Goal: Task Accomplishment & Management: Complete application form

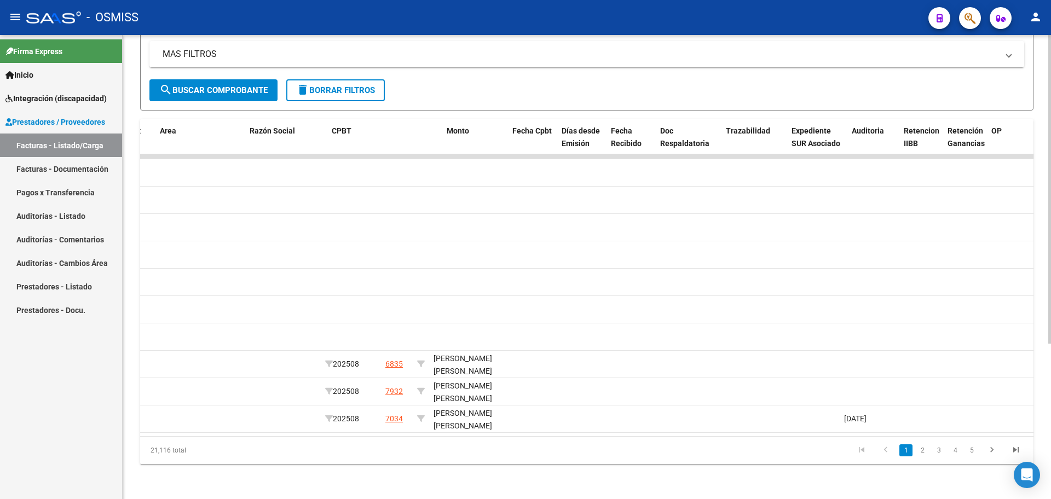
scroll to position [0, 1765]
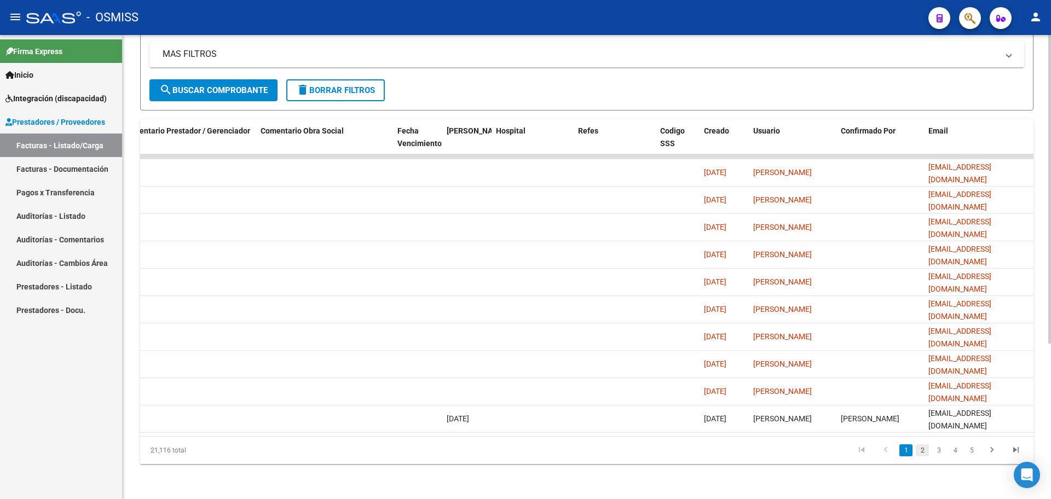
click at [922, 453] on link "2" at bounding box center [922, 451] width 13 height 12
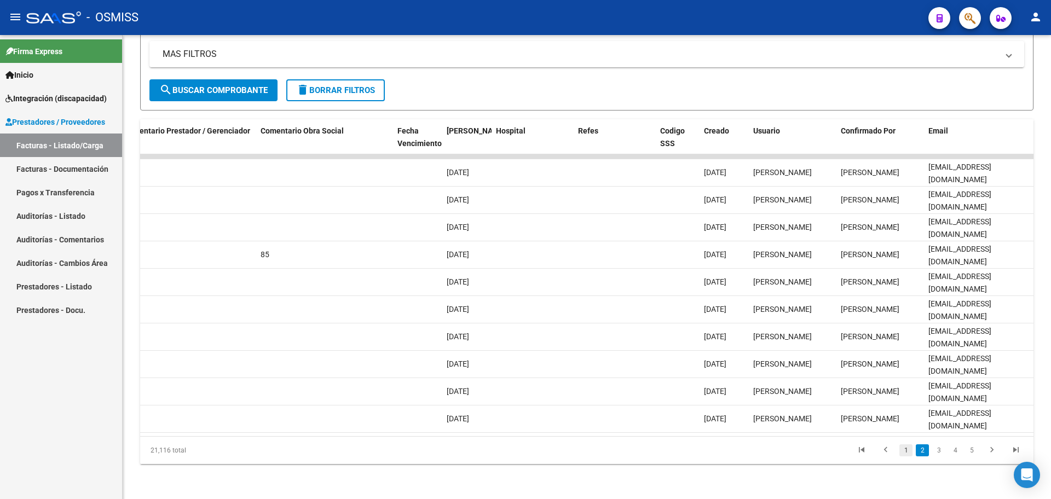
click at [904, 453] on link "1" at bounding box center [905, 451] width 13 height 12
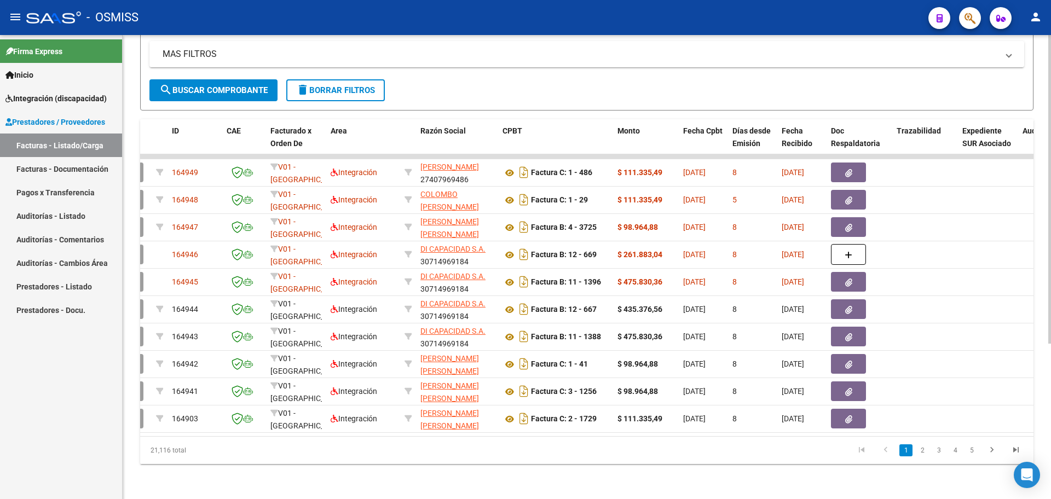
scroll to position [0, 0]
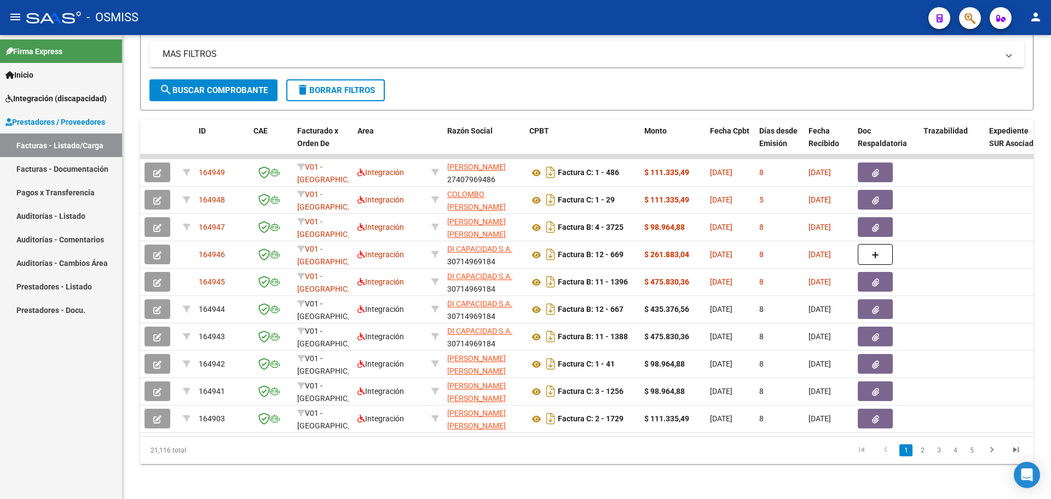
click at [33, 74] on span "Inicio" at bounding box center [19, 75] width 28 height 12
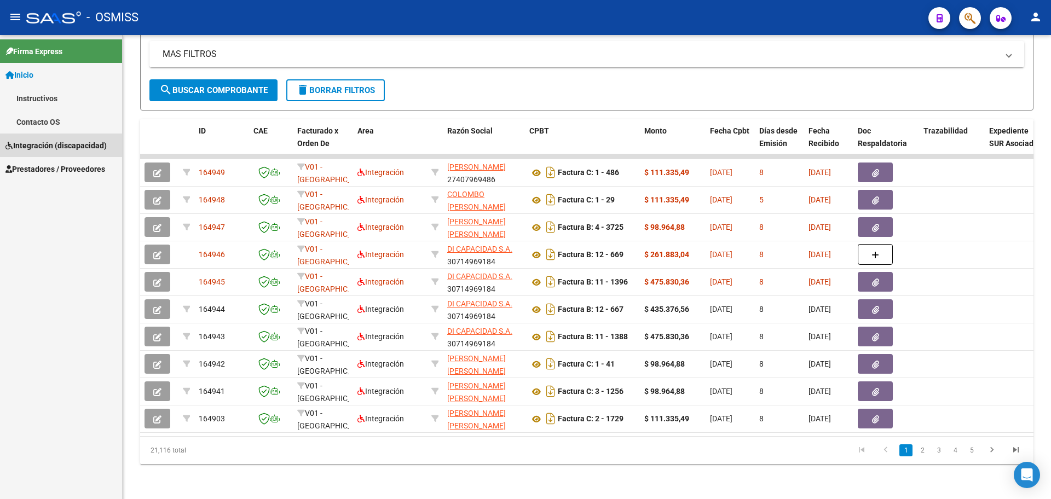
click at [39, 140] on span "Integración (discapacidad)" at bounding box center [55, 146] width 101 height 12
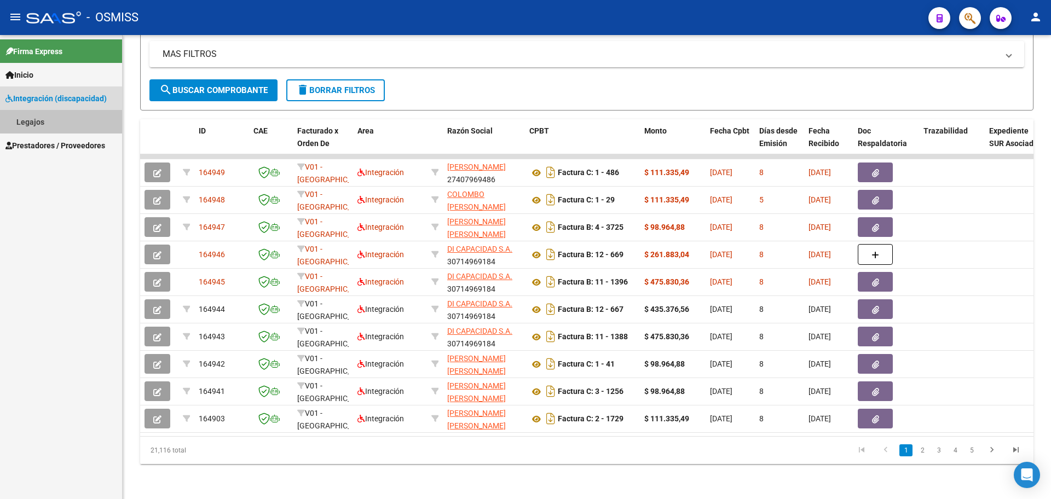
click at [35, 123] on link "Legajos" at bounding box center [61, 122] width 122 height 24
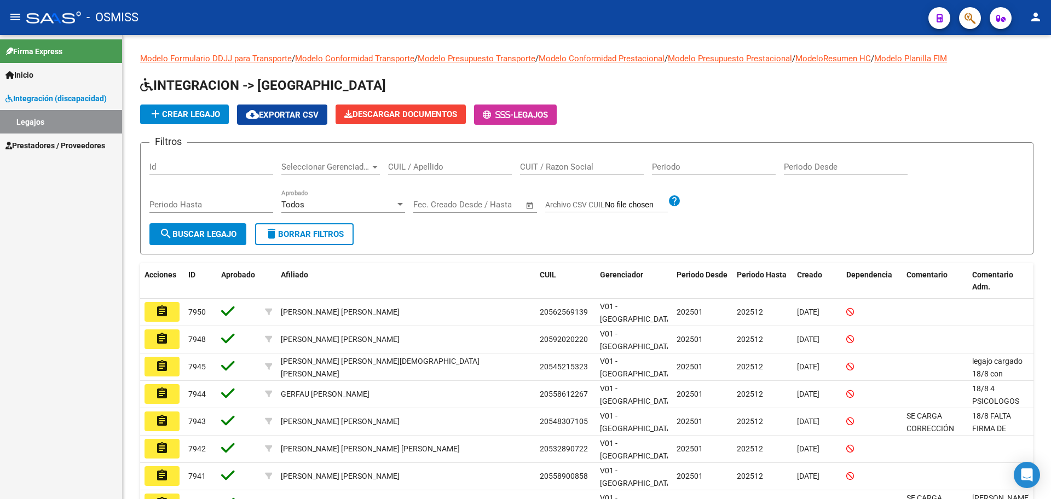
click at [33, 78] on span "Inicio" at bounding box center [19, 75] width 28 height 12
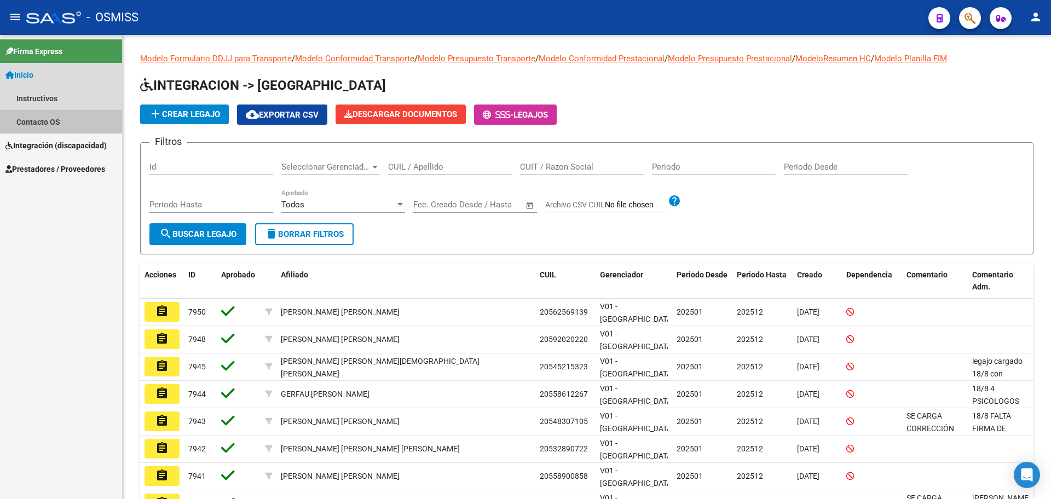
click at [44, 122] on link "Contacto OS" at bounding box center [61, 122] width 122 height 24
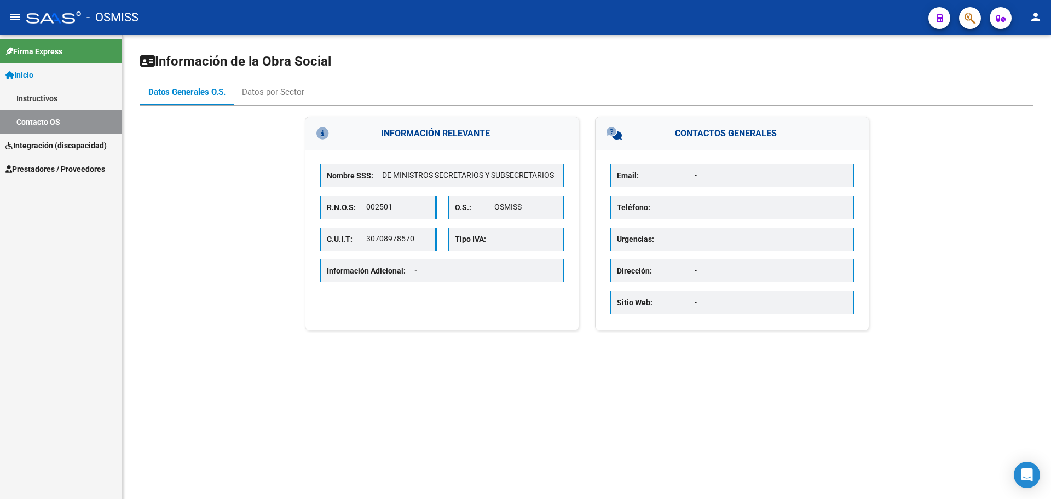
click at [37, 144] on span "Integración (discapacidad)" at bounding box center [55, 146] width 101 height 12
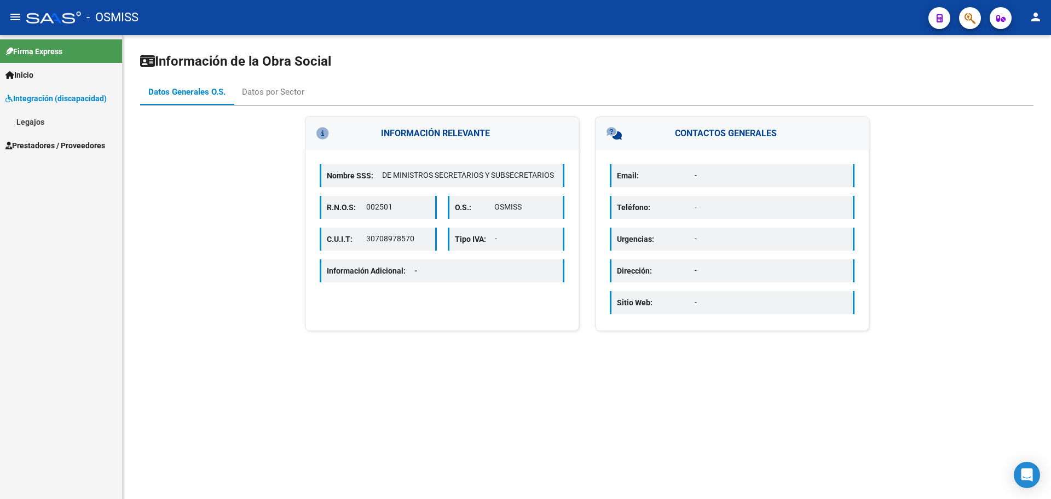
click at [30, 126] on link "Legajos" at bounding box center [61, 122] width 122 height 24
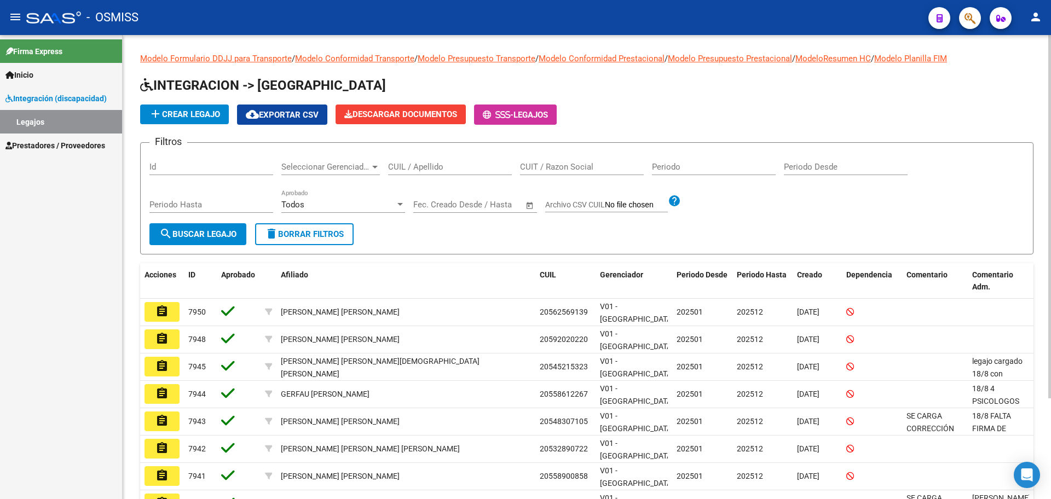
click at [447, 161] on div "CUIL / Apellido" at bounding box center [450, 164] width 124 height 24
click at [227, 229] on span "search Buscar Legajo" at bounding box center [197, 234] width 77 height 10
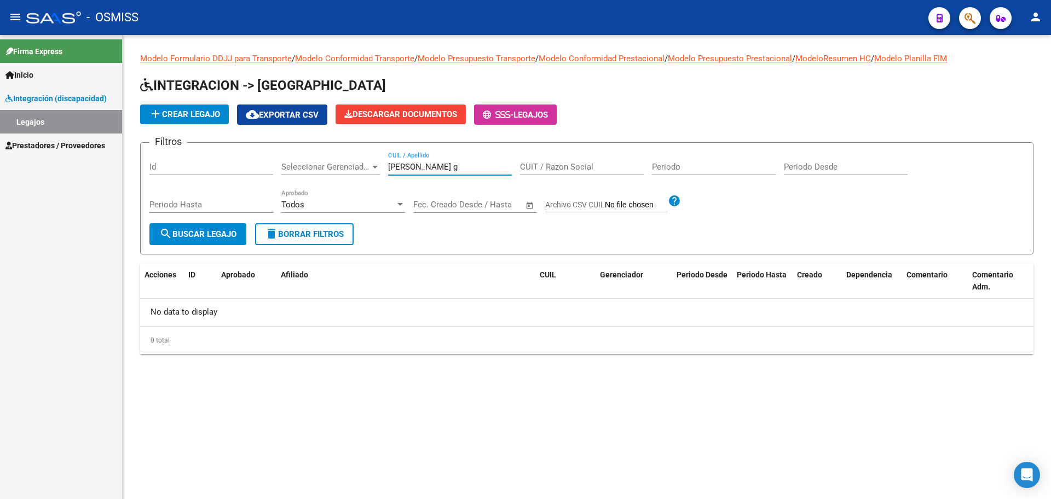
click at [441, 165] on input "mansilla g" at bounding box center [450, 167] width 124 height 10
type input "mansilla"
click at [236, 236] on span "search Buscar Legajo" at bounding box center [197, 234] width 77 height 10
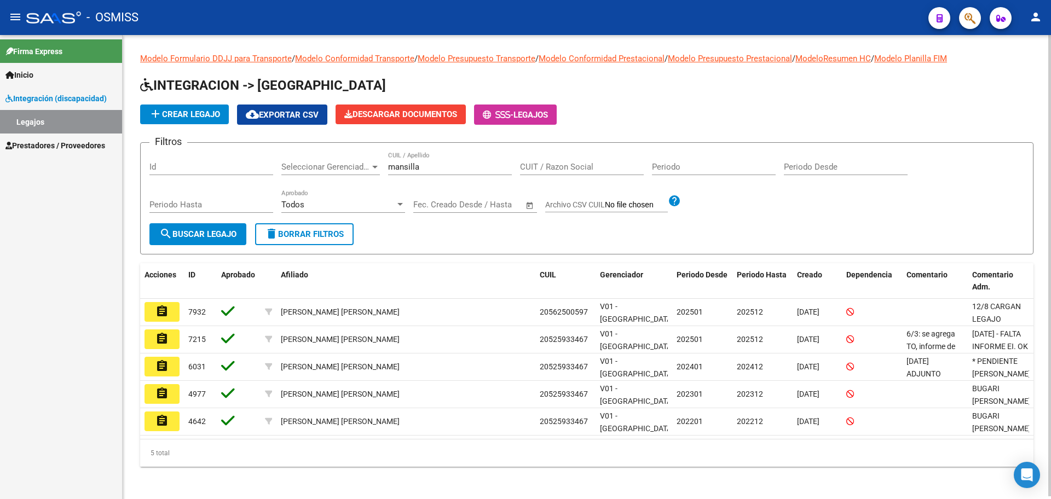
click at [203, 120] on button "add Crear Legajo" at bounding box center [184, 115] width 89 height 20
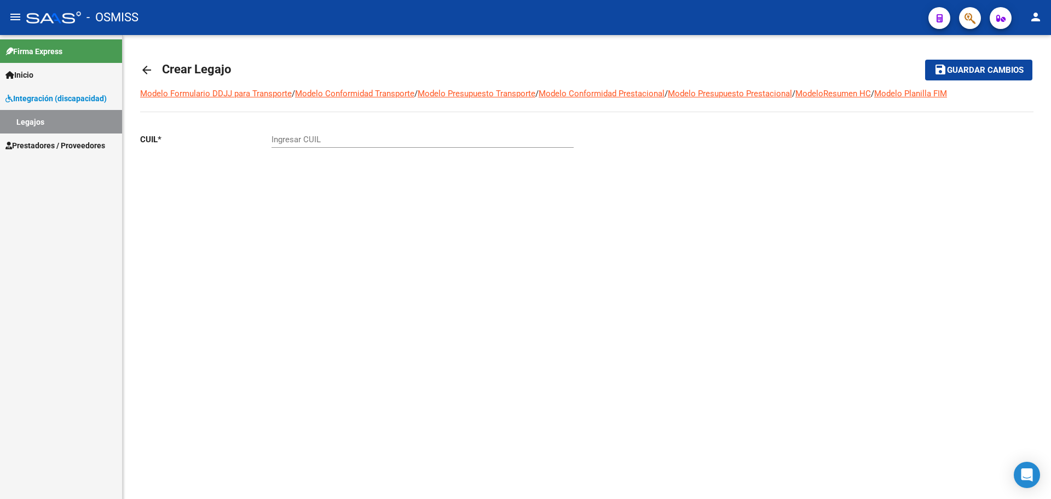
click at [338, 144] on input "Ingresar CUIL" at bounding box center [423, 140] width 302 height 10
paste input "-55324180"
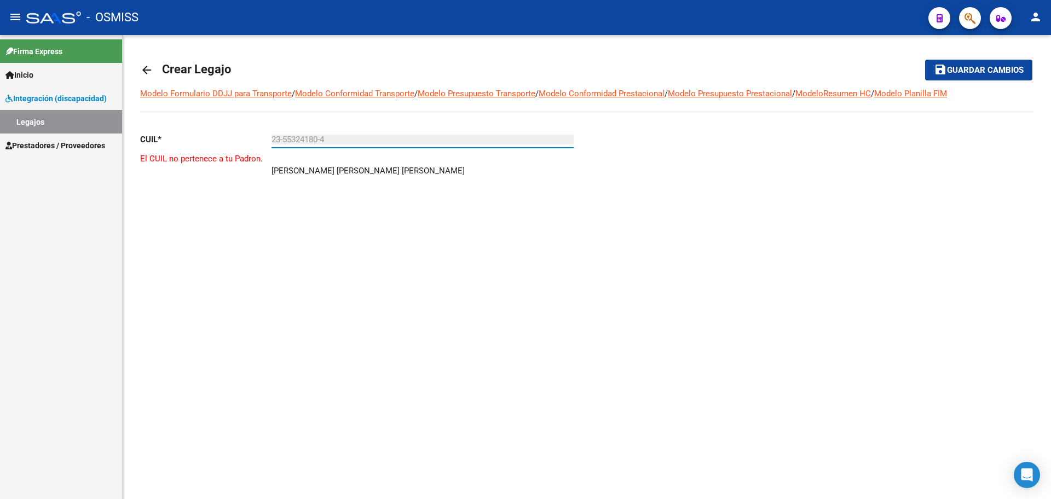
type input "23-55324180-4"
click at [149, 70] on mat-icon "arrow_back" at bounding box center [146, 70] width 13 height 13
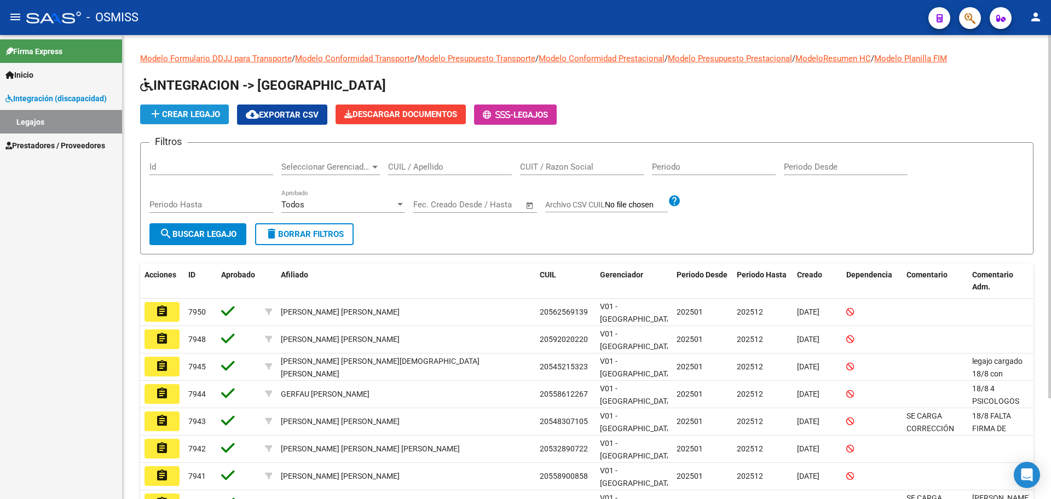
click at [192, 111] on span "add Crear Legajo" at bounding box center [184, 114] width 71 height 10
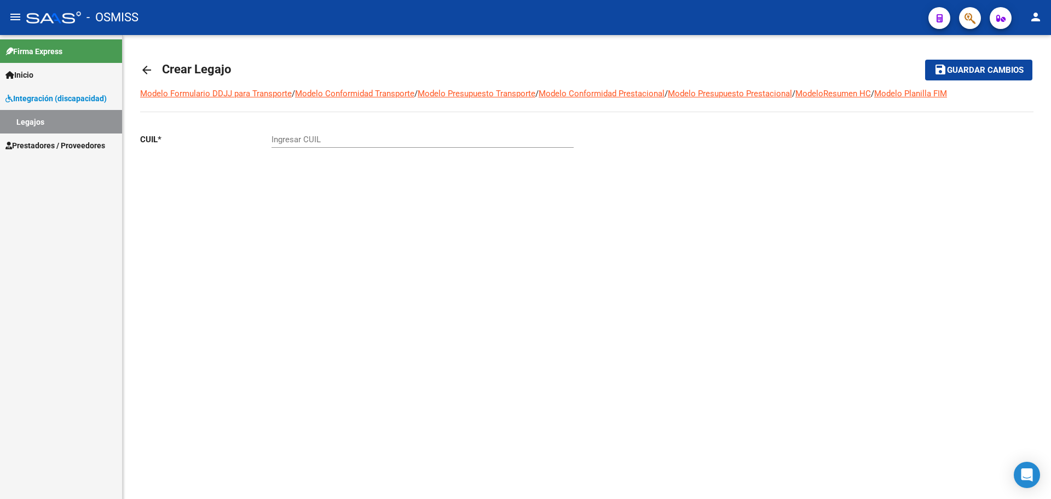
click at [314, 143] on input "Ingresar CUIL" at bounding box center [423, 140] width 302 height 10
paste input "-38099553"
type input "20-38099553-1"
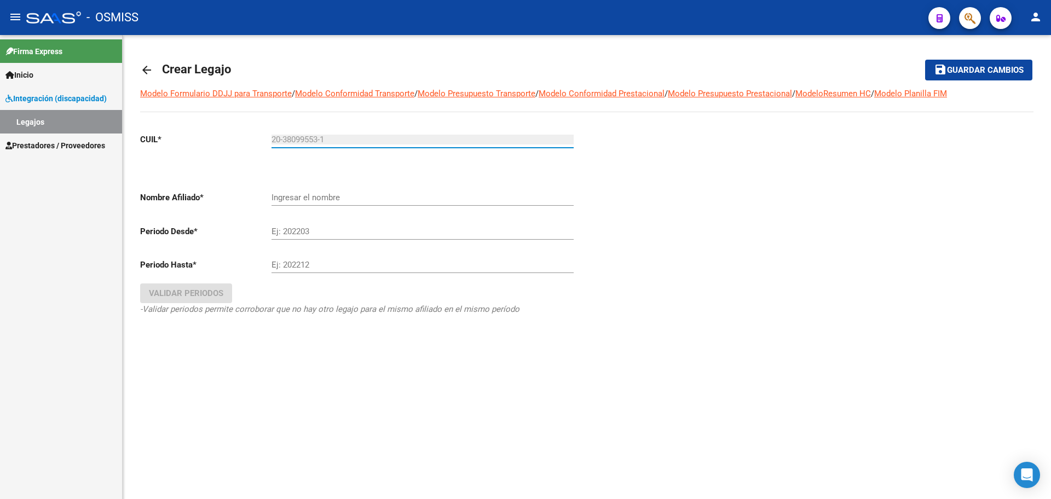
type input "MANSILLA LUISIN RICARDO"
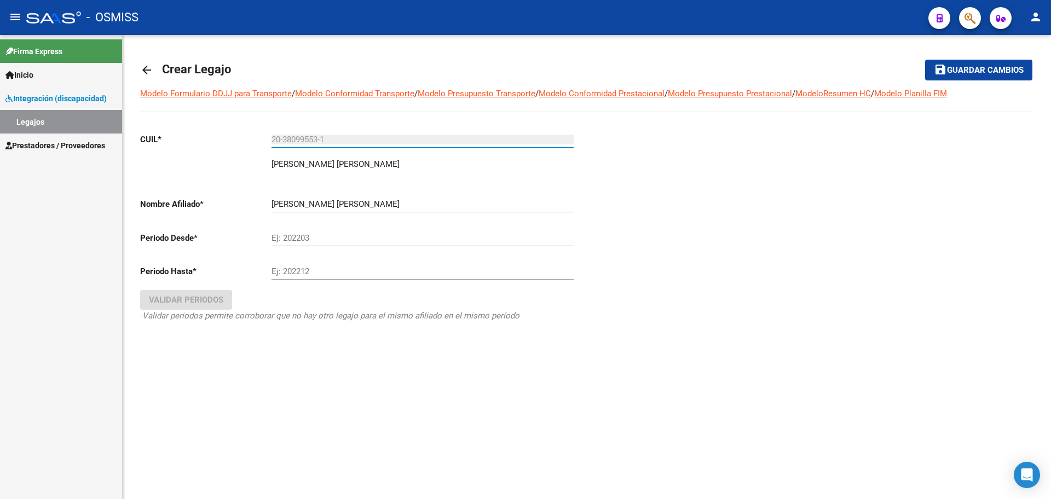
type input "20-38099553-1"
click at [143, 69] on mat-icon "arrow_back" at bounding box center [146, 70] width 13 height 13
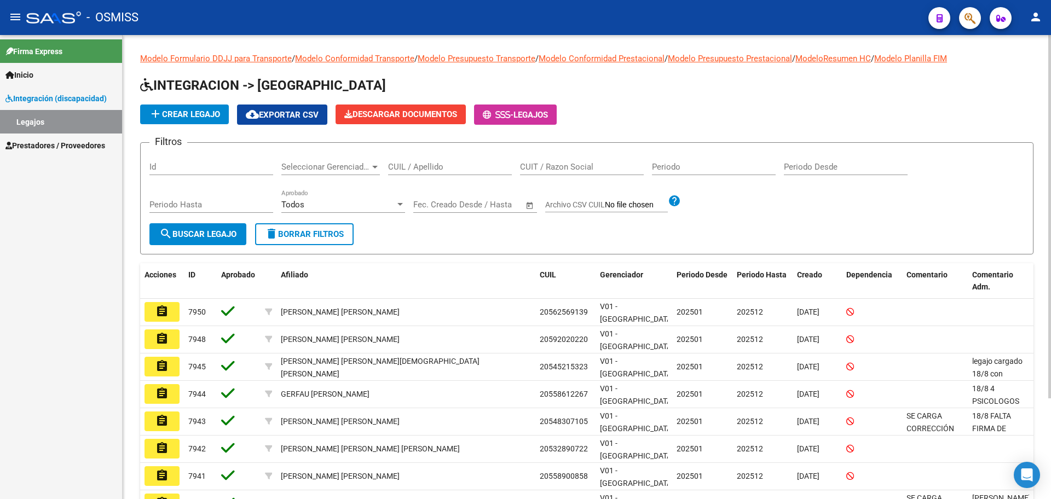
click at [201, 116] on span "add Crear Legajo" at bounding box center [184, 114] width 71 height 10
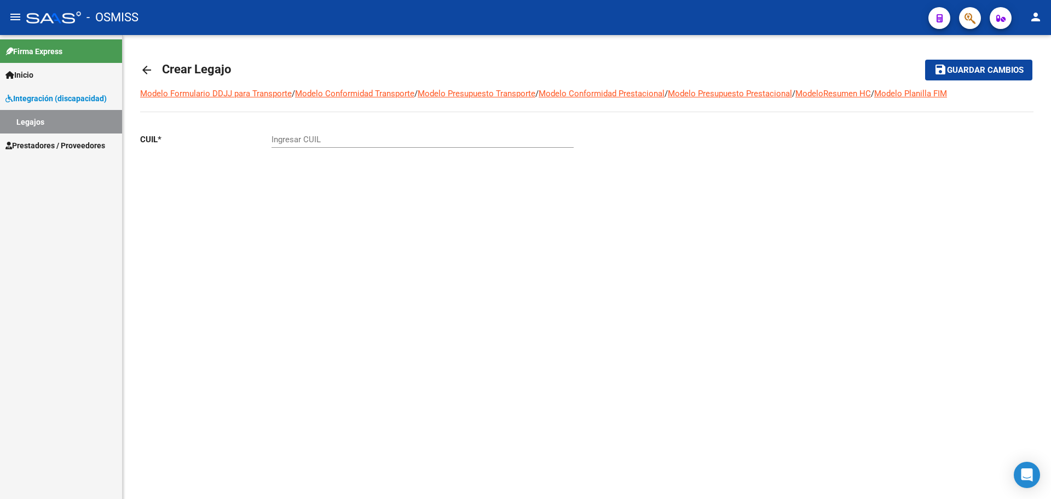
click at [321, 142] on input "Ingresar CUIL" at bounding box center [423, 140] width 302 height 10
paste input "-59093881"
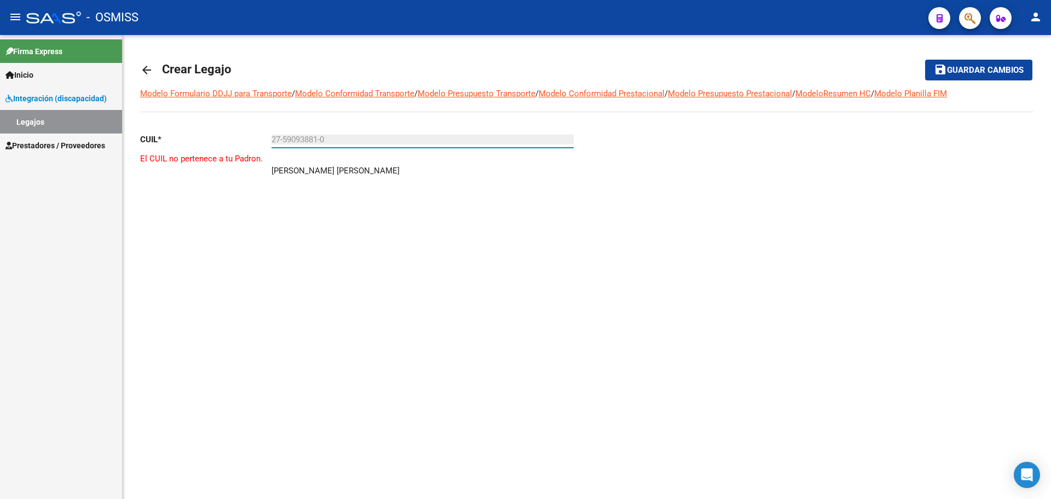
type input "27-59093881-0"
click at [148, 75] on mat-icon "arrow_back" at bounding box center [146, 70] width 13 height 13
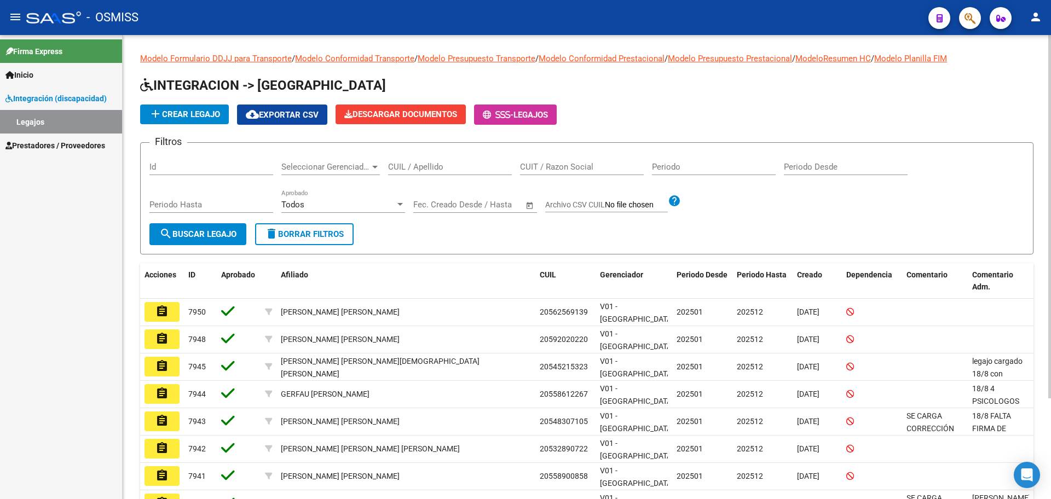
click at [210, 122] on button "add Crear Legajo" at bounding box center [184, 115] width 89 height 20
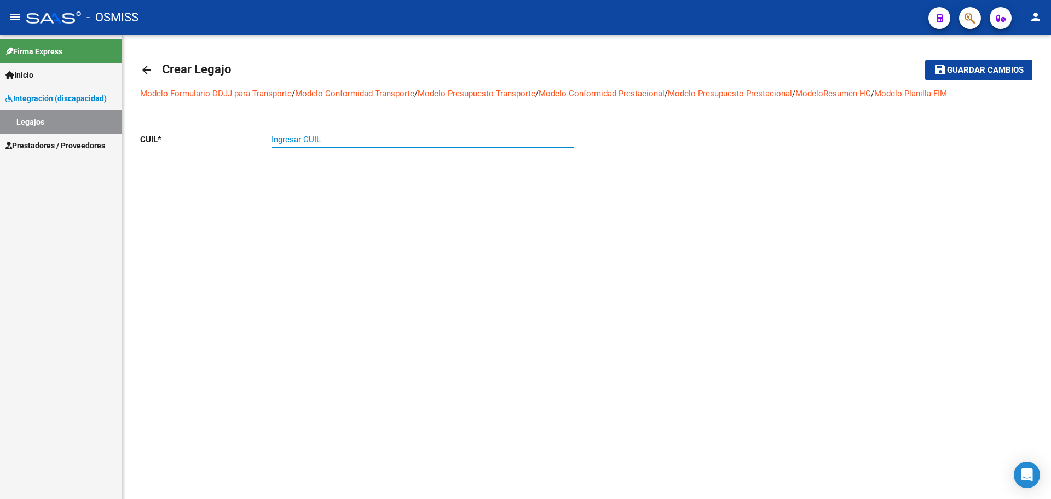
click at [328, 143] on input "Ingresar CUIL" at bounding box center [423, 140] width 302 height 10
paste input "-51064848"
type input "20-51064848-0"
click at [146, 71] on mat-icon "arrow_back" at bounding box center [146, 70] width 13 height 13
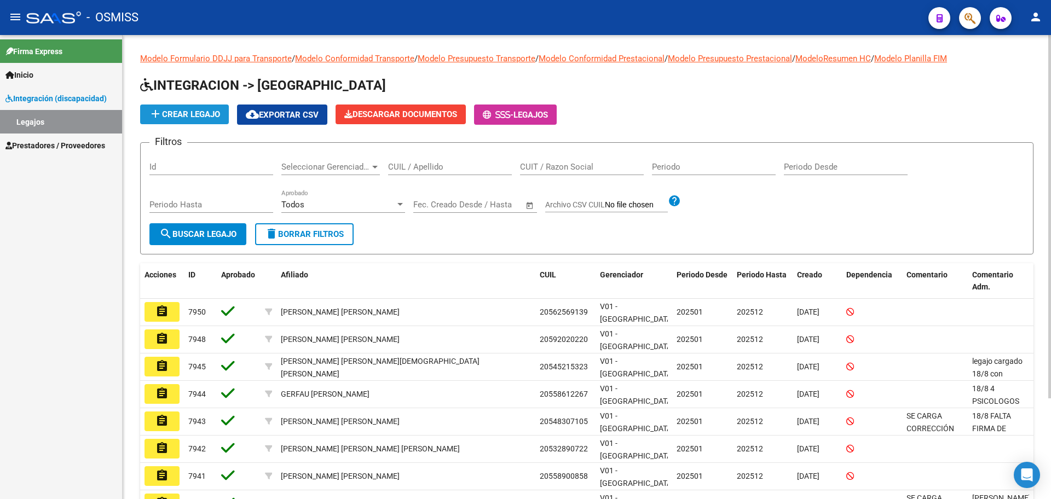
click at [210, 112] on span "add Crear Legajo" at bounding box center [184, 114] width 71 height 10
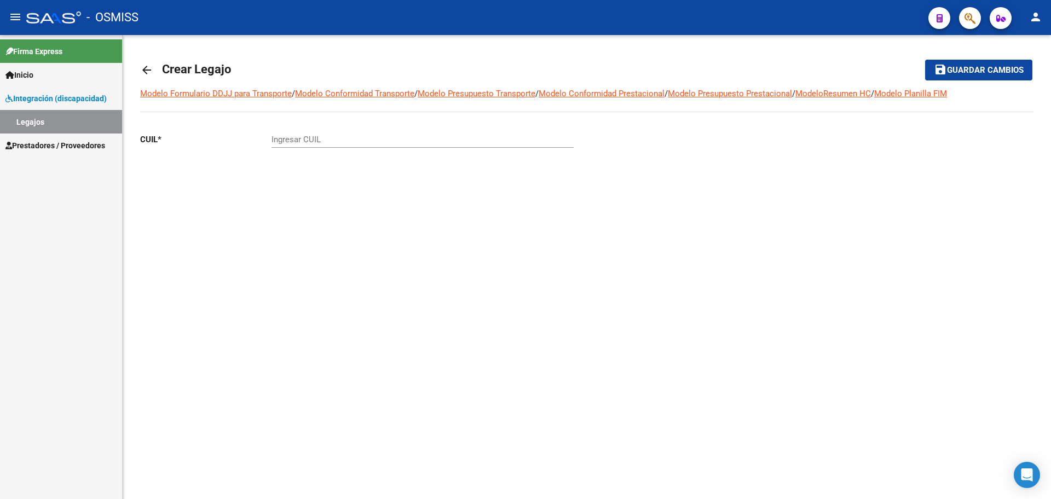
click at [285, 155] on div "Ingresar CUIL" at bounding box center [423, 141] width 302 height 34
click at [285, 145] on div "Ingresar CUIL" at bounding box center [423, 136] width 302 height 24
paste input "-57473420"
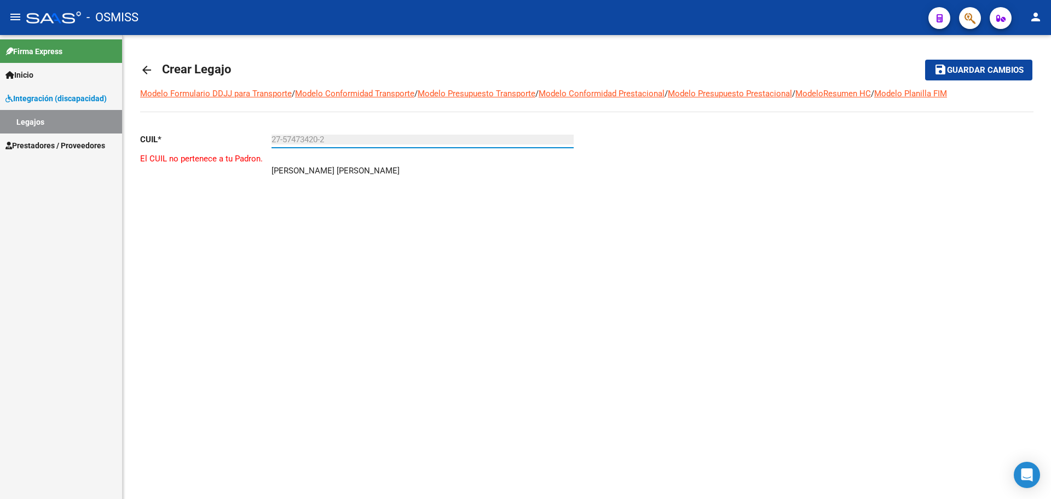
type input "27-57473420-2"
click at [143, 71] on mat-icon "arrow_back" at bounding box center [146, 70] width 13 height 13
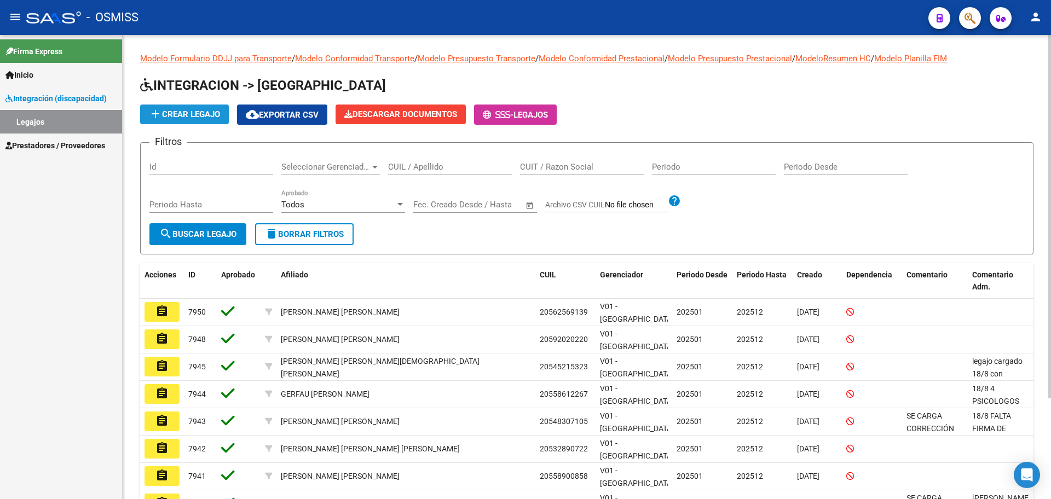
click at [194, 111] on span "add Crear Legajo" at bounding box center [184, 114] width 71 height 10
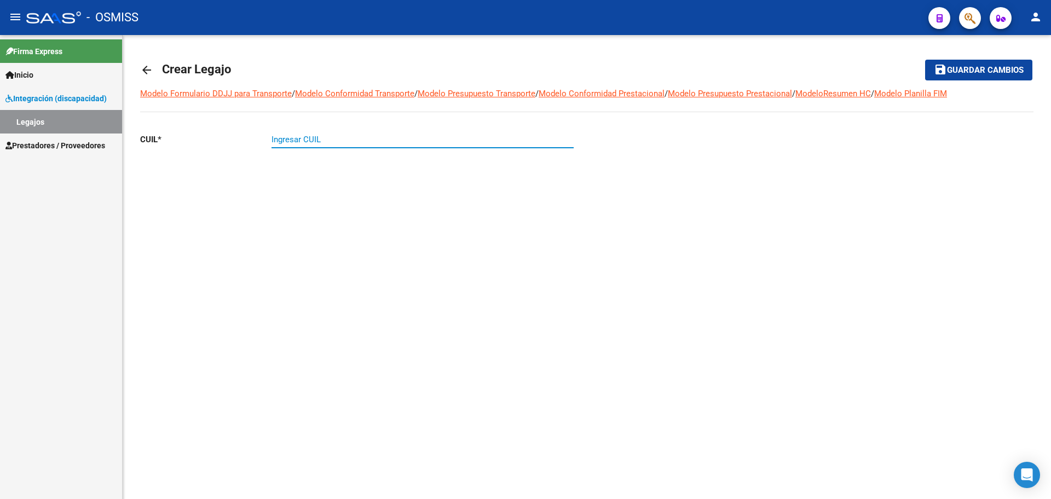
click at [298, 144] on input "Ingresar CUIL" at bounding box center [423, 140] width 302 height 10
paste input "-57840613"
type input "20-57840613-2"
click at [147, 70] on mat-icon "arrow_back" at bounding box center [146, 70] width 13 height 13
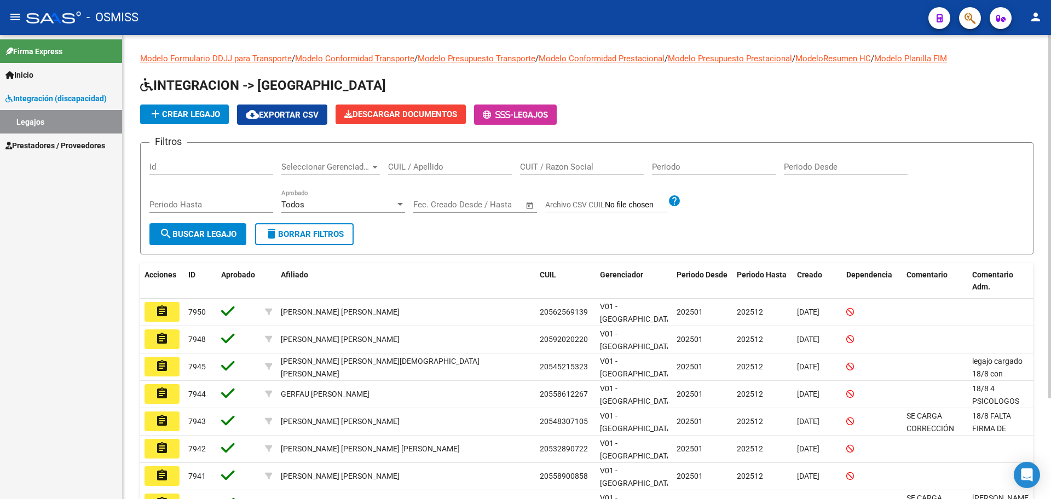
click at [159, 118] on mat-icon "add" at bounding box center [155, 113] width 13 height 13
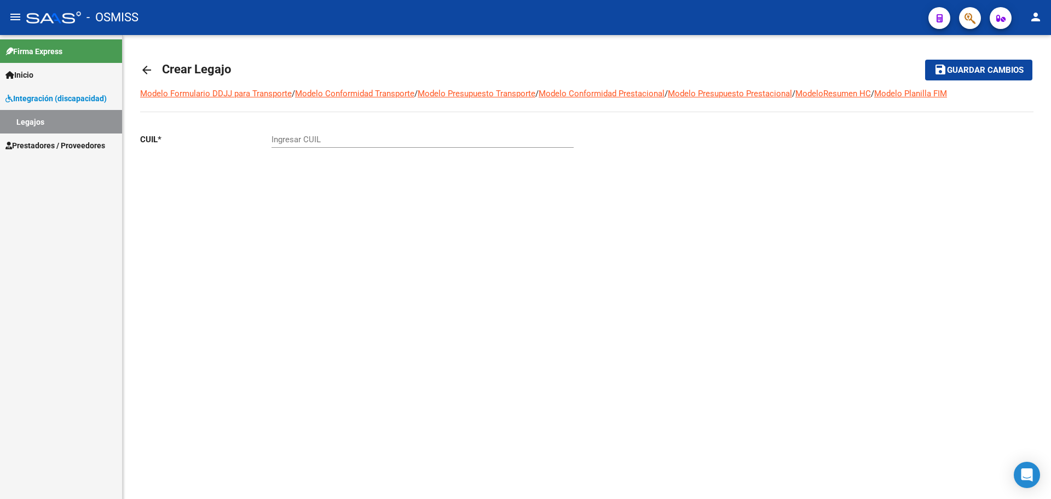
click at [296, 139] on input "Ingresar CUIL" at bounding box center [423, 140] width 302 height 10
paste input "-57591960"
type input "20-57591960-0"
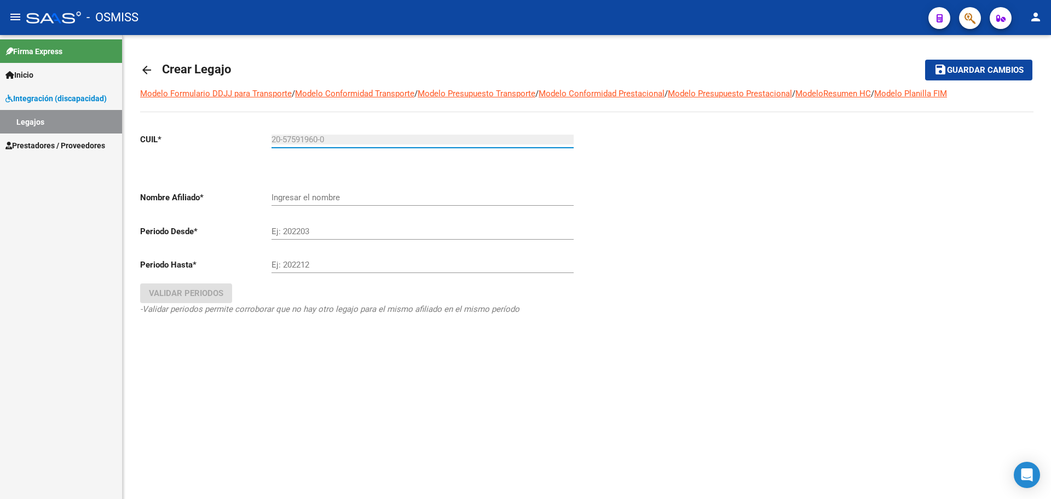
type input "[PERSON_NAME]"
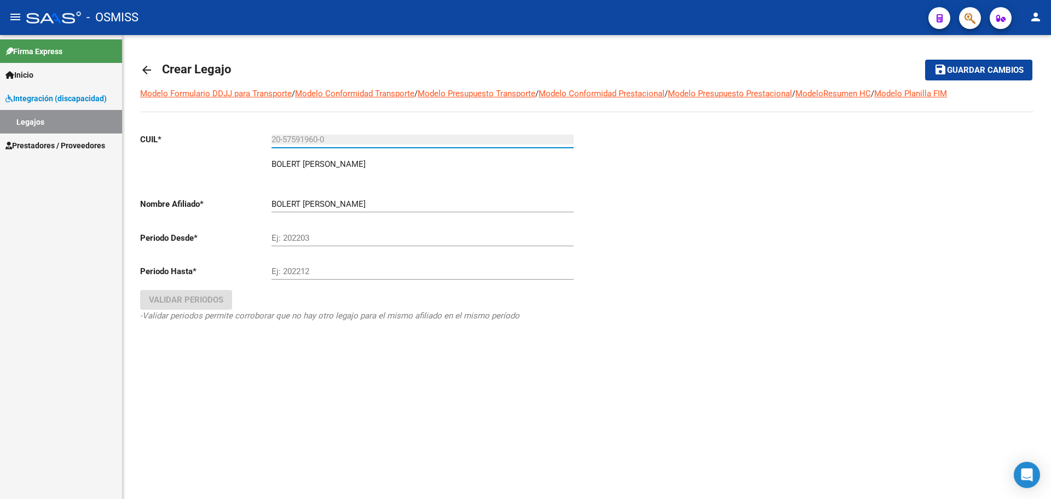
type input "20-57591960-0"
click at [327, 234] on input "Ej: 202203" at bounding box center [423, 238] width 302 height 10
type input "202501"
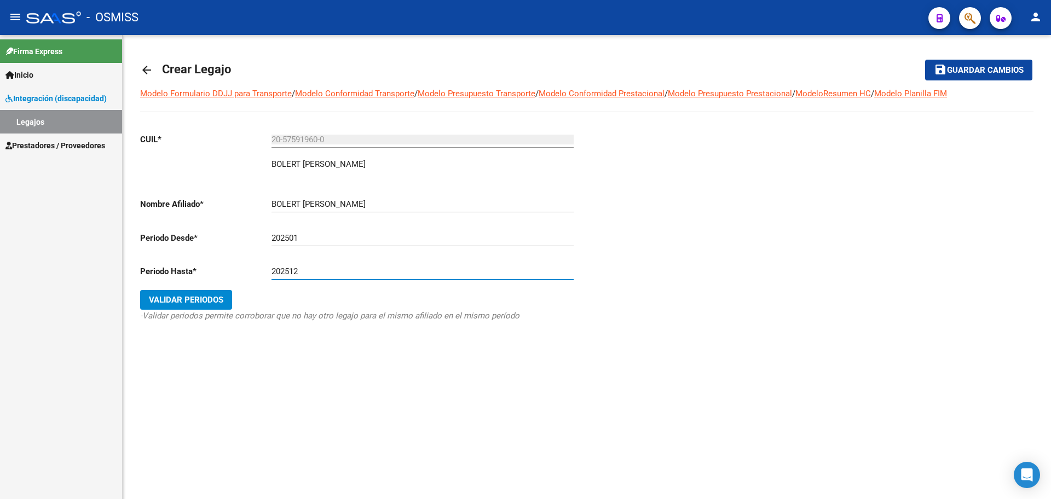
type input "202512"
click at [165, 305] on button "Validar Periodos" at bounding box center [186, 300] width 92 height 20
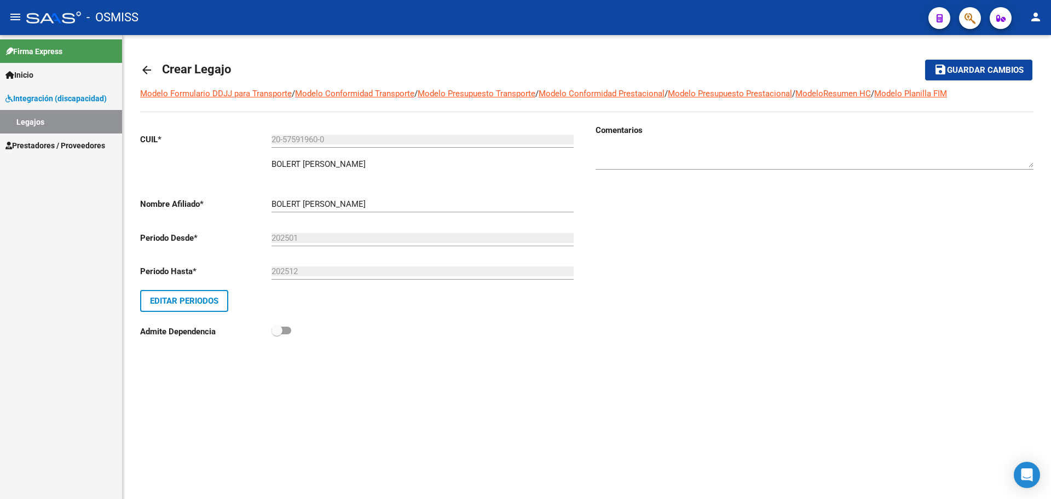
click at [1005, 72] on span "Guardar cambios" at bounding box center [985, 71] width 77 height 10
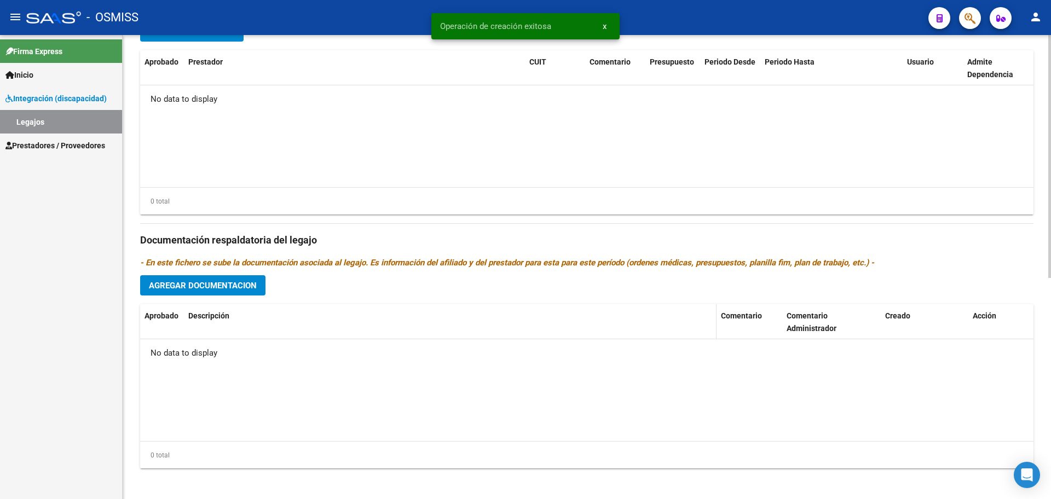
scroll to position [422, 0]
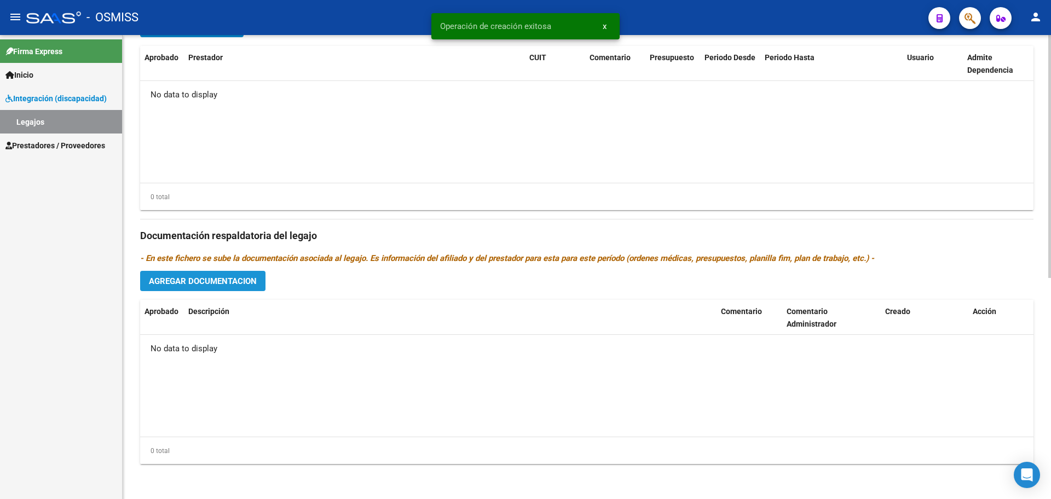
click at [221, 285] on span "Agregar Documentacion" at bounding box center [203, 281] width 108 height 10
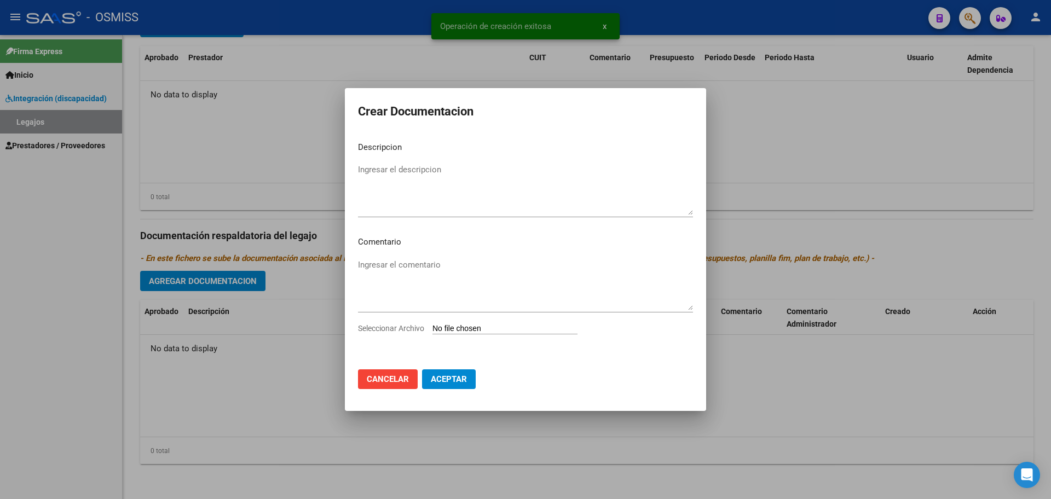
click at [490, 329] on input "Seleccionar Archivo" at bounding box center [504, 329] width 145 height 10
type input "C:\fakepath\.BOLERT EITHAN-MAIE ok.pdf"
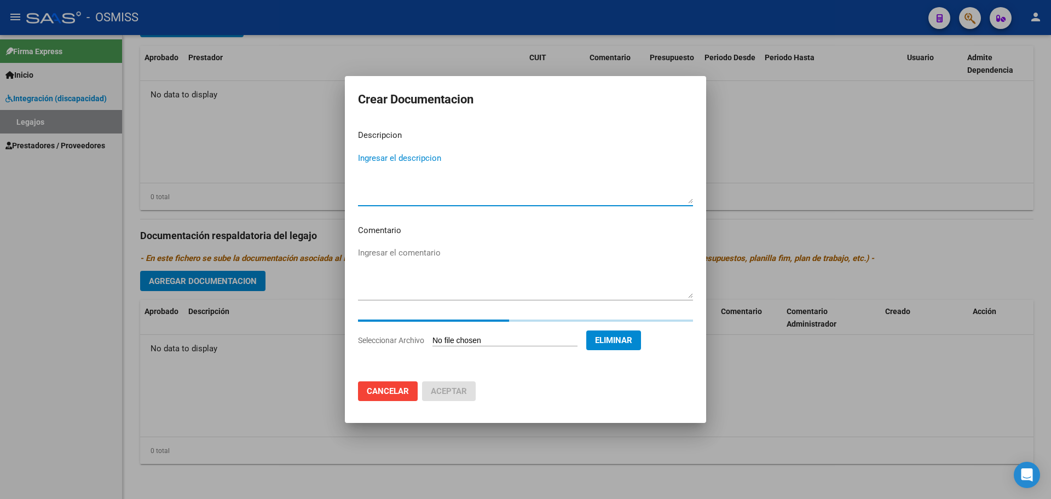
click at [374, 180] on textarea "Ingresar el descripcion" at bounding box center [525, 177] width 335 height 51
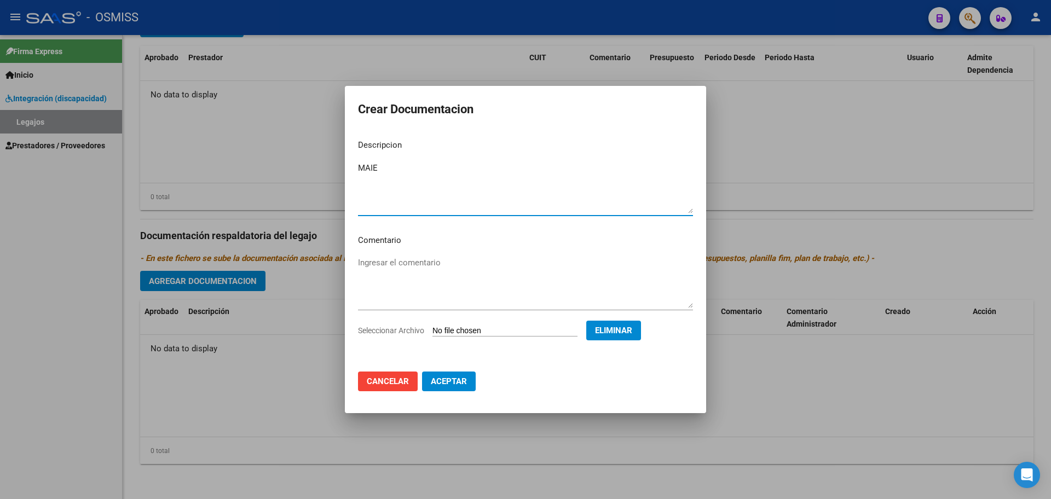
type textarea "MAIE"
click at [450, 388] on button "Aceptar" at bounding box center [449, 382] width 54 height 20
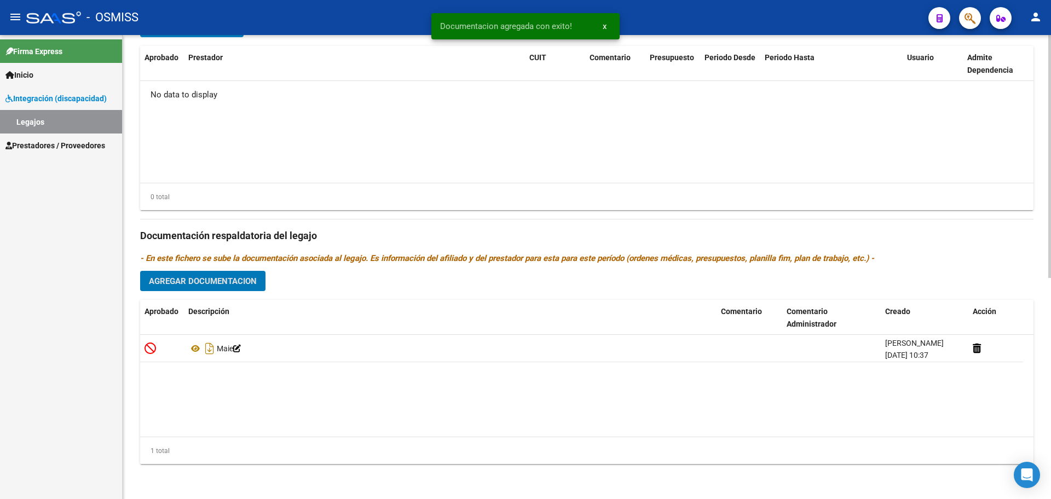
click at [241, 286] on button "Agregar Documentacion" at bounding box center [202, 281] width 125 height 20
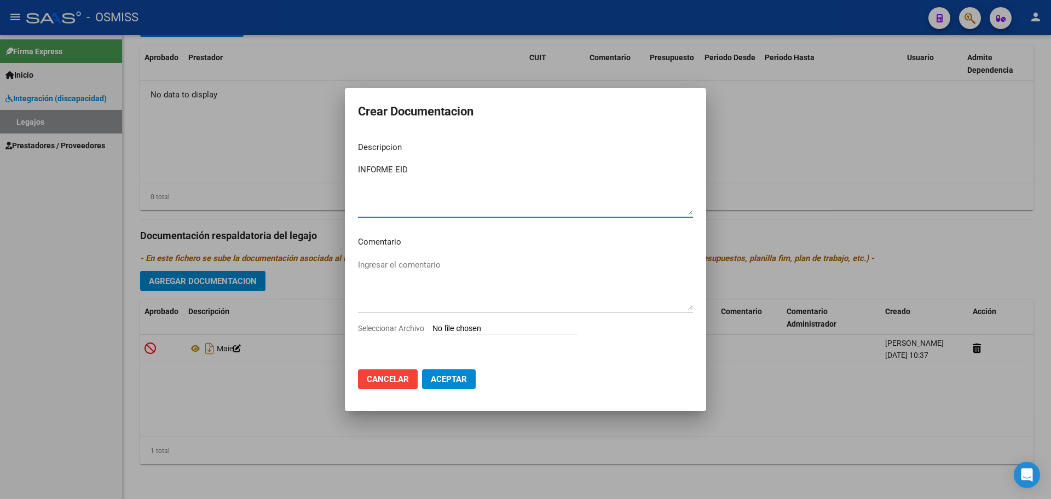
type textarea "INFORME EID"
click at [448, 327] on input "Seleccionar Archivo" at bounding box center [504, 329] width 145 height 10
type input "C:\fakepath\BOLERT EITHAN DANTE.pdf"
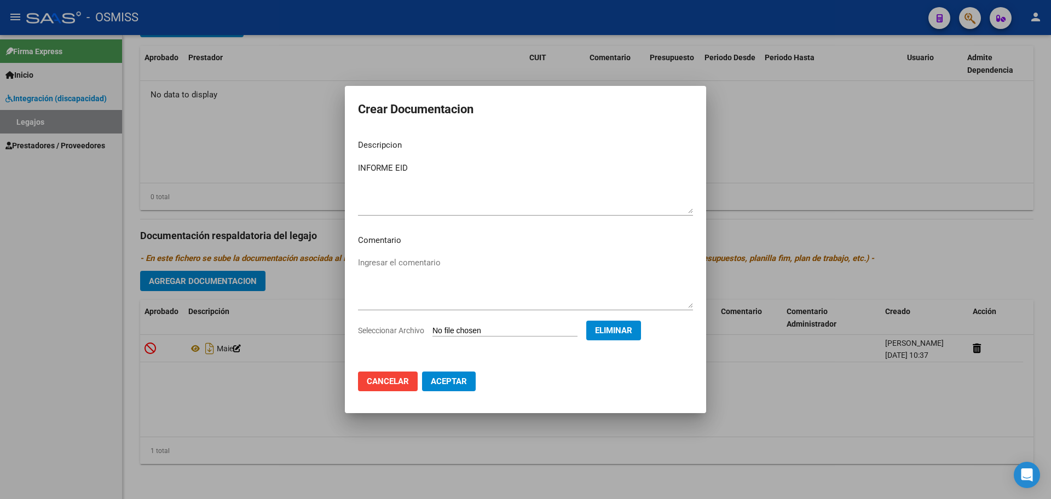
click at [463, 380] on span "Aceptar" at bounding box center [449, 382] width 36 height 10
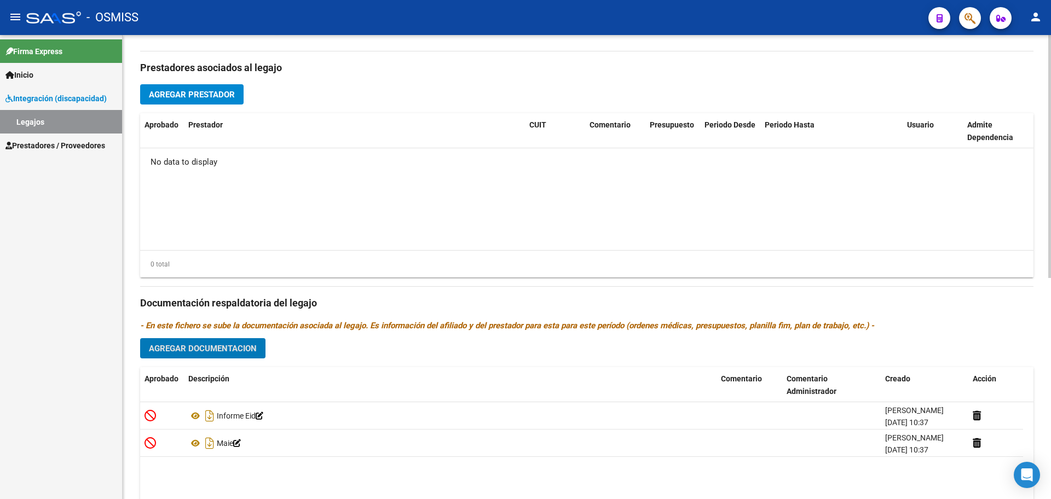
scroll to position [353, 0]
click at [220, 94] on span "Agregar Prestador" at bounding box center [192, 96] width 86 height 10
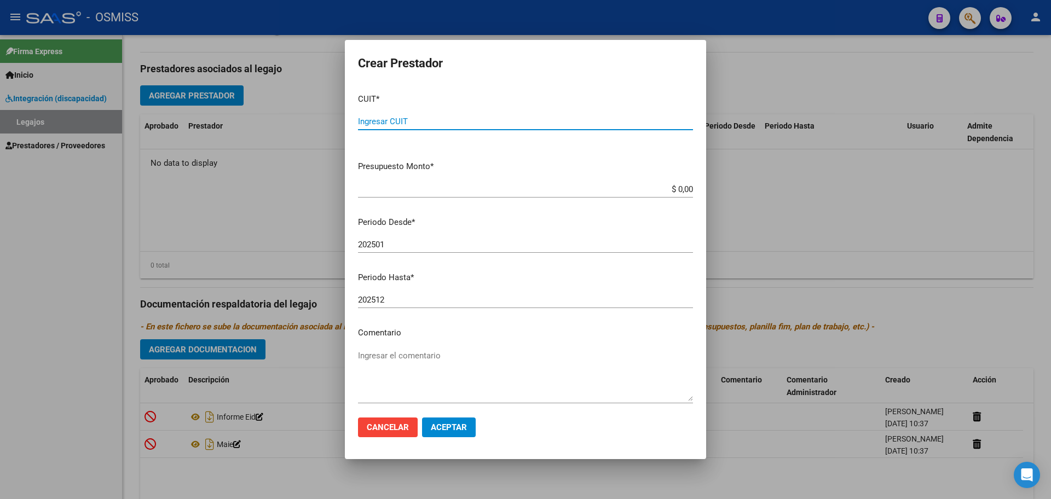
paste input "30-71849984-0"
type input "30-71849984-0"
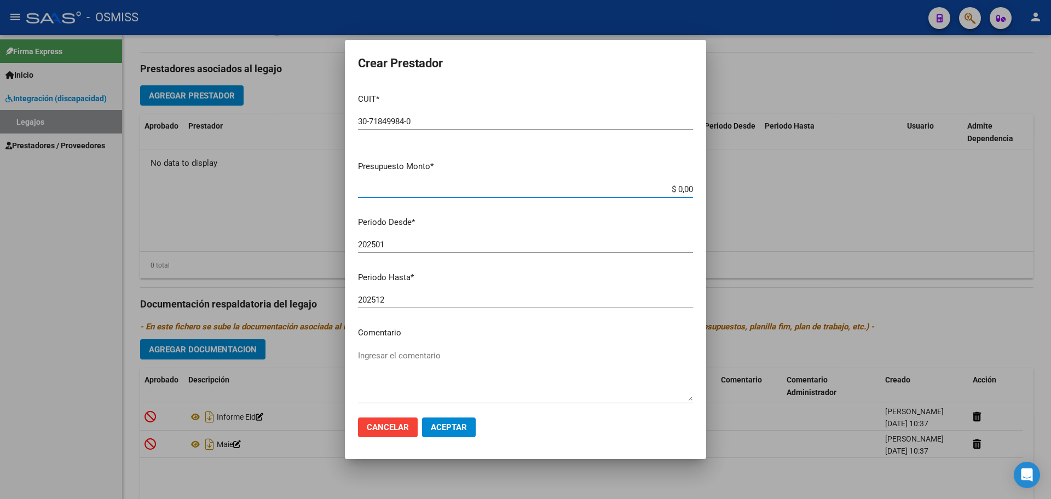
type input "$ 0,01"
type input "202508"
click at [451, 427] on span "Aceptar" at bounding box center [449, 428] width 36 height 10
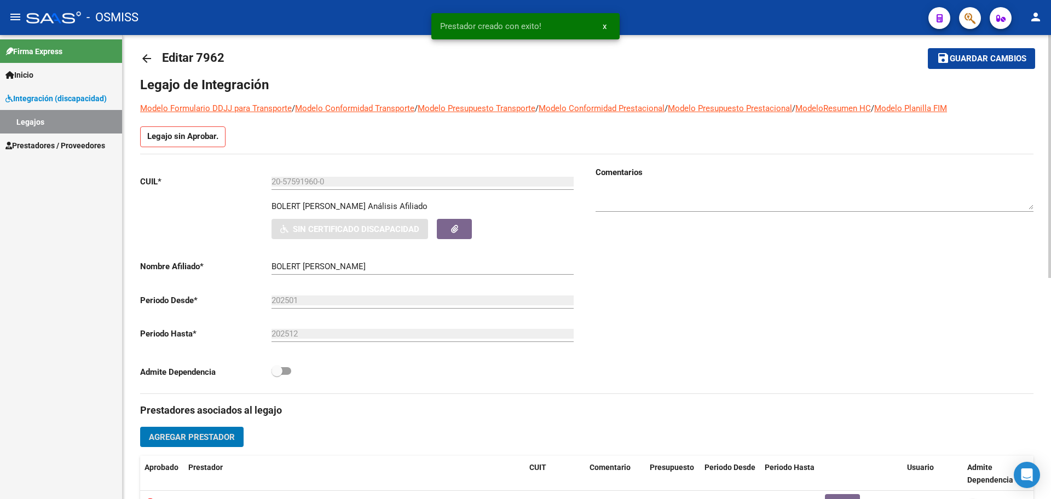
scroll to position [11, 0]
click at [959, 66] on button "save Guardar cambios" at bounding box center [981, 59] width 107 height 20
click at [145, 59] on mat-icon "arrow_back" at bounding box center [146, 59] width 13 height 13
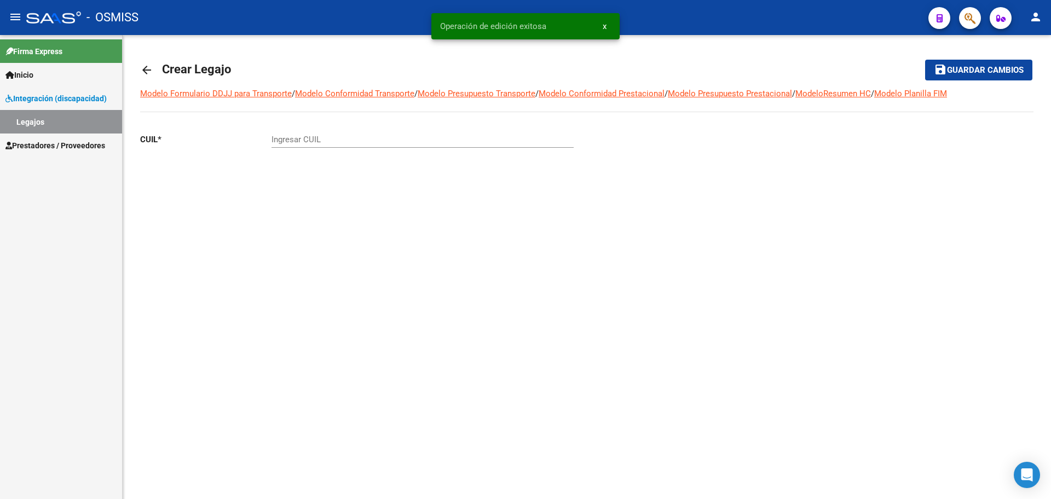
click at [145, 59] on link "arrow_back" at bounding box center [151, 70] width 22 height 26
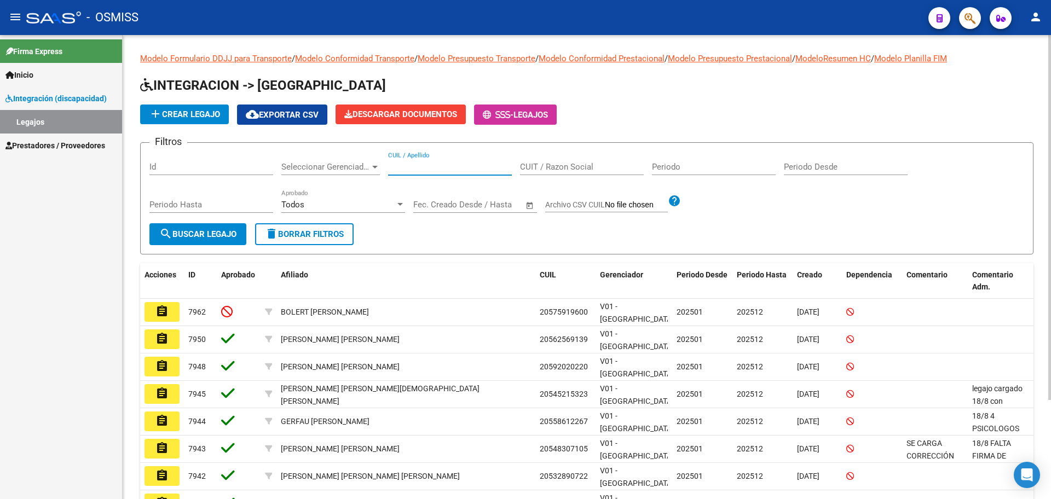
click at [397, 168] on input "CUIL / Apellido" at bounding box center [450, 167] width 124 height 10
type input "RUBILO"
click at [198, 227] on button "search Buscar Legajo" at bounding box center [197, 234] width 97 height 22
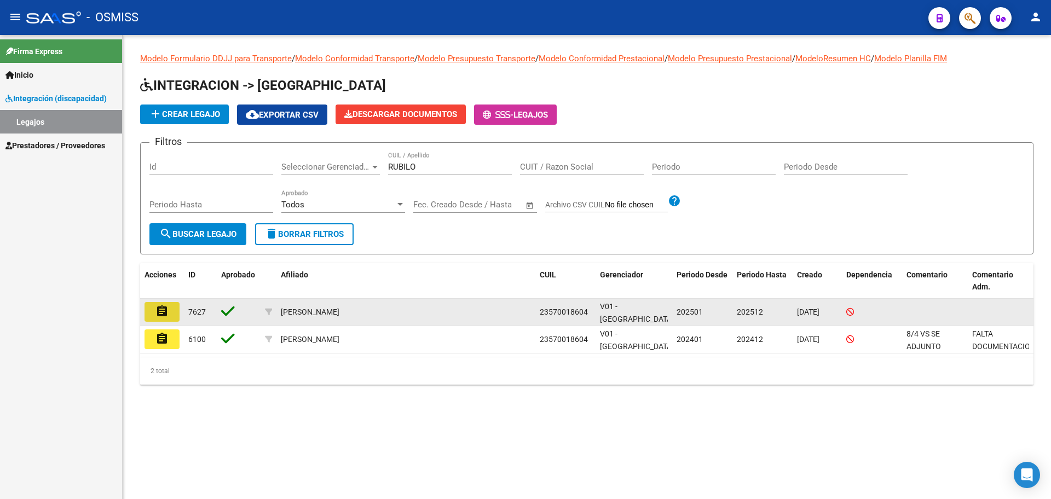
click at [164, 308] on mat-icon "assignment" at bounding box center [161, 311] width 13 height 13
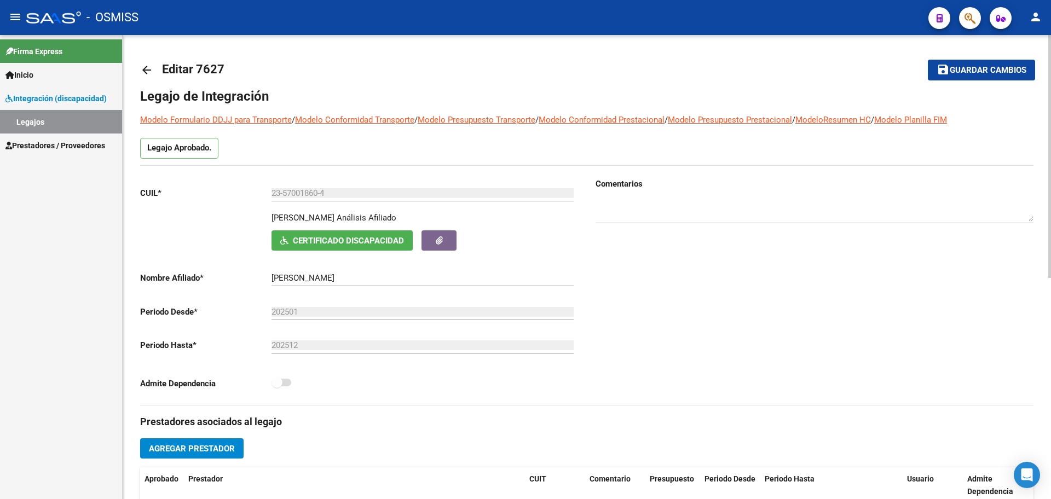
click at [143, 76] on mat-icon "arrow_back" at bounding box center [146, 70] width 13 height 13
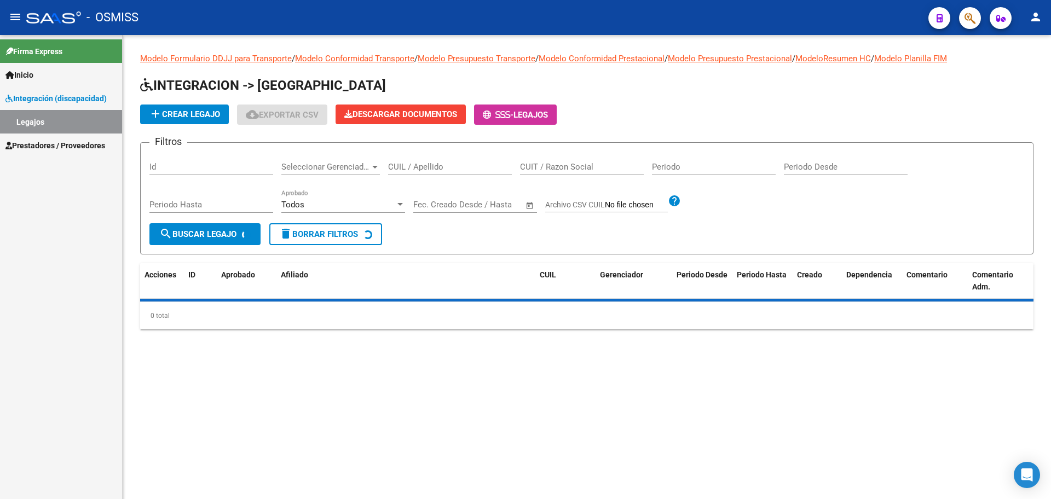
click at [170, 115] on span "add Crear Legajo" at bounding box center [184, 114] width 71 height 10
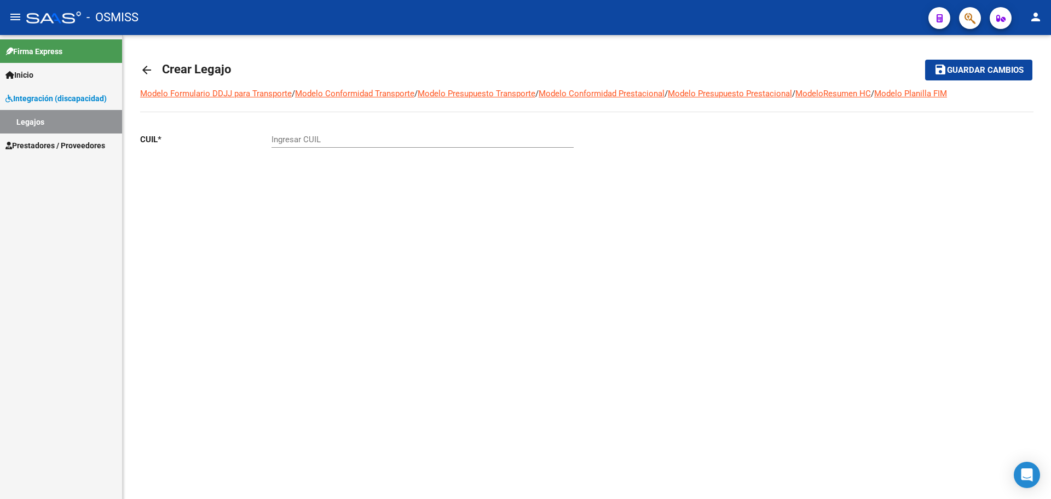
click at [291, 145] on div "Ingresar CUIL" at bounding box center [423, 136] width 302 height 24
paste input "-57093167"
type input "23-57093167-9"
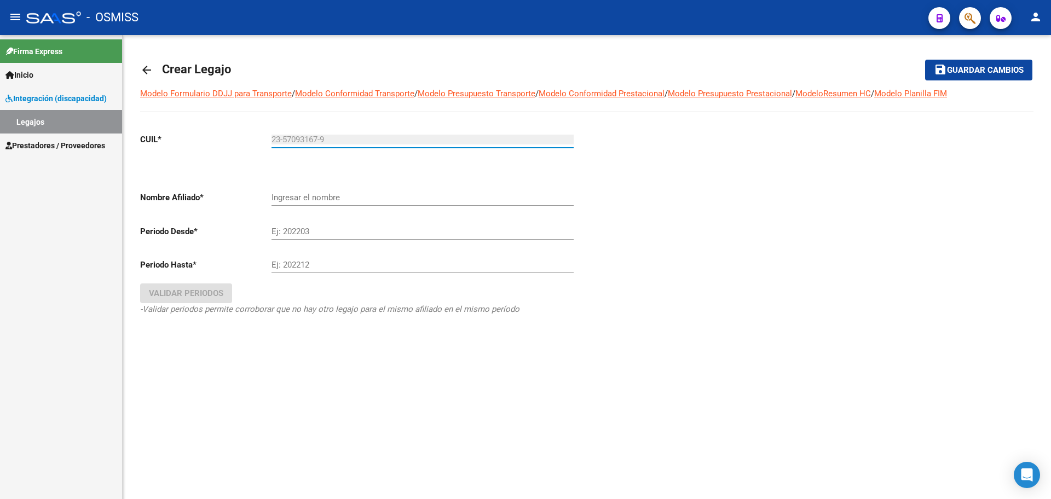
type input "[PERSON_NAME]"
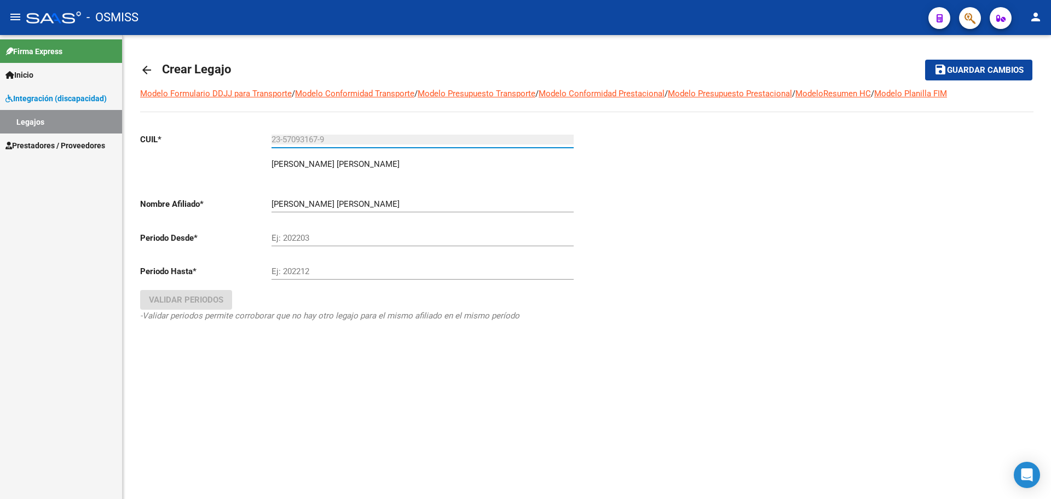
type input "23-57093167-9"
click at [303, 234] on input "Ej: 202203" at bounding box center [423, 238] width 302 height 10
type input "202501"
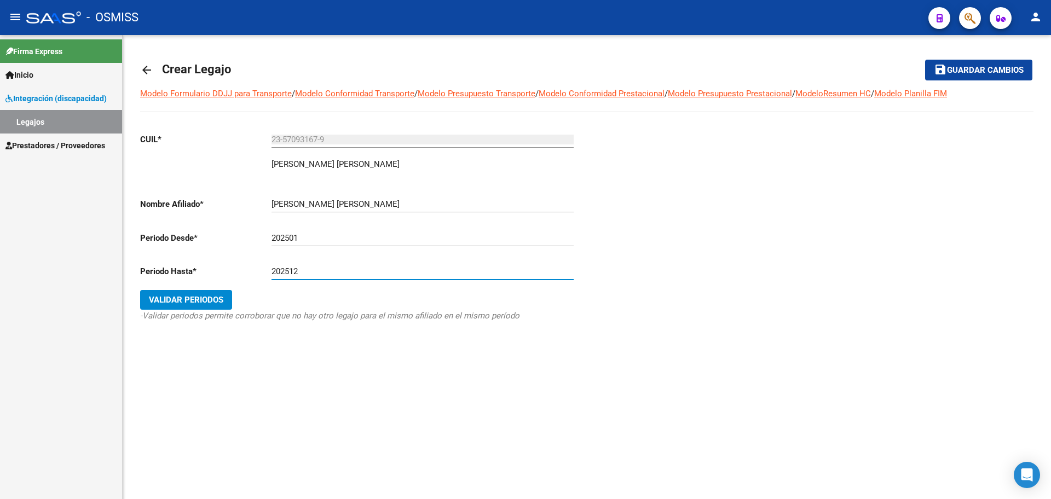
type input "202512"
click at [177, 297] on span "Validar Periodos" at bounding box center [186, 300] width 74 height 10
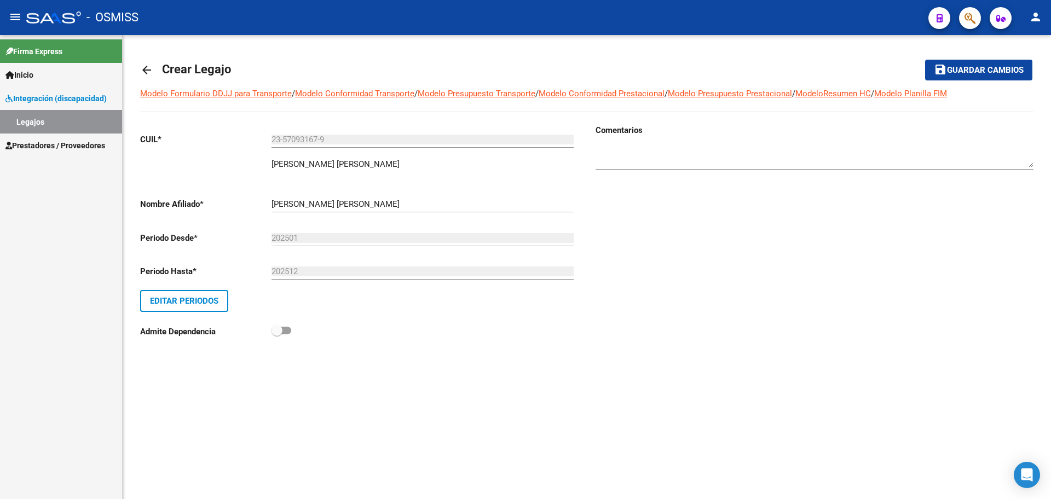
click at [991, 70] on span "Guardar cambios" at bounding box center [985, 71] width 77 height 10
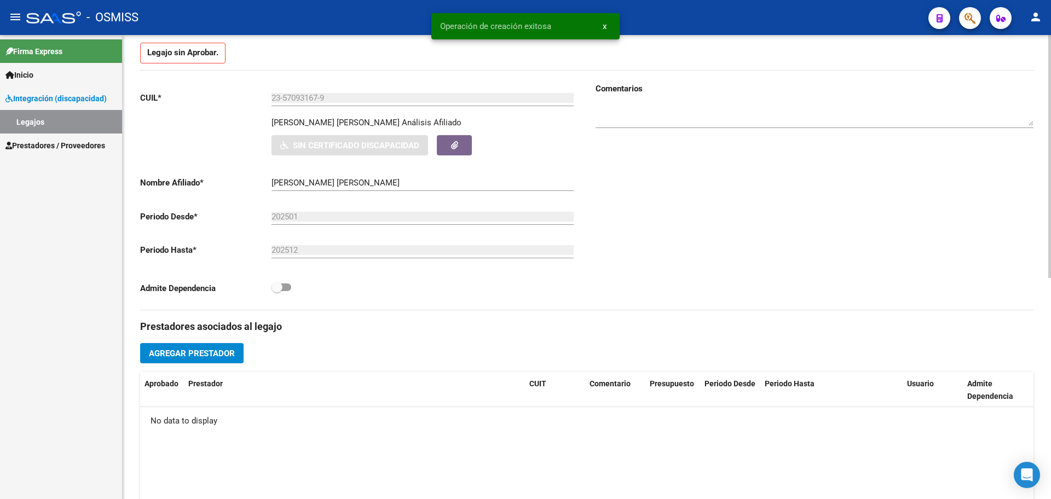
scroll to position [342, 0]
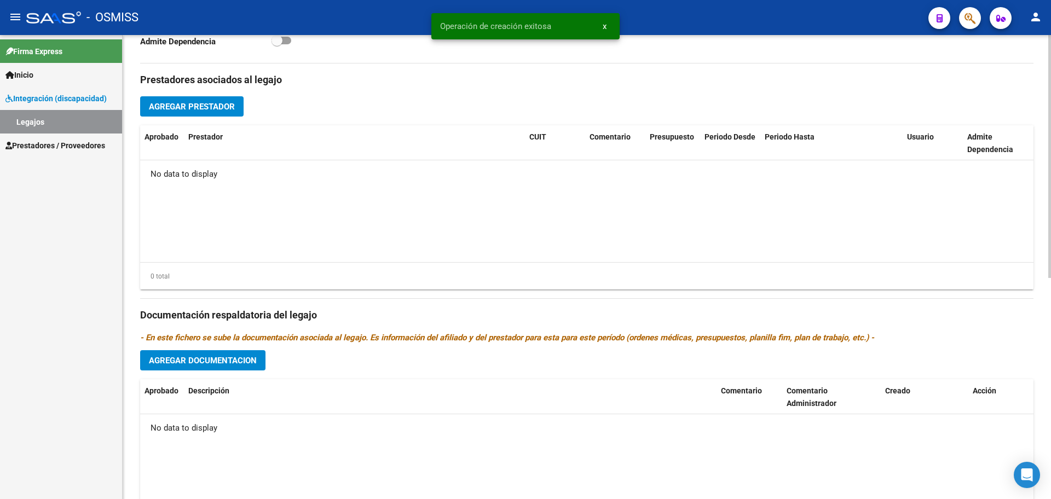
click at [204, 351] on button "Agregar Documentacion" at bounding box center [202, 360] width 125 height 20
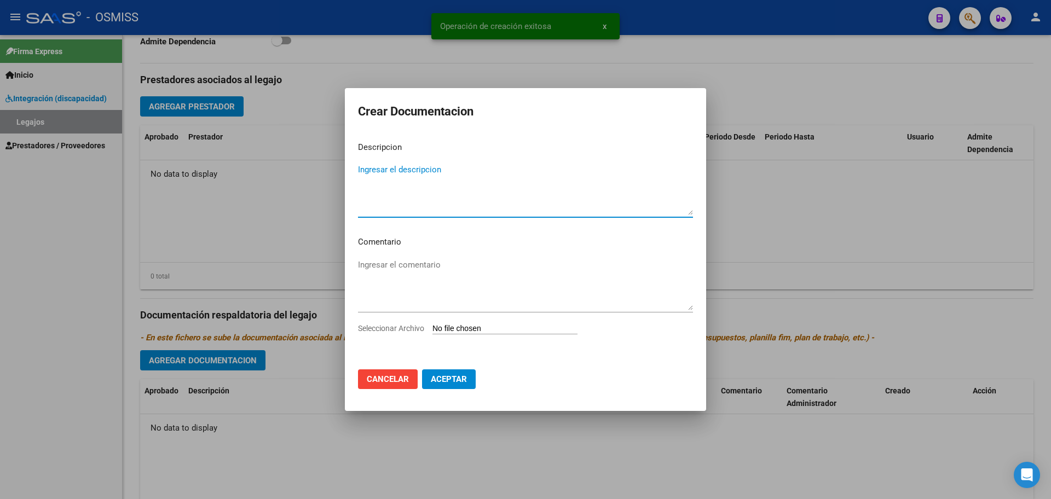
click at [452, 326] on input "Seleccionar Archivo" at bounding box center [504, 329] width 145 height 10
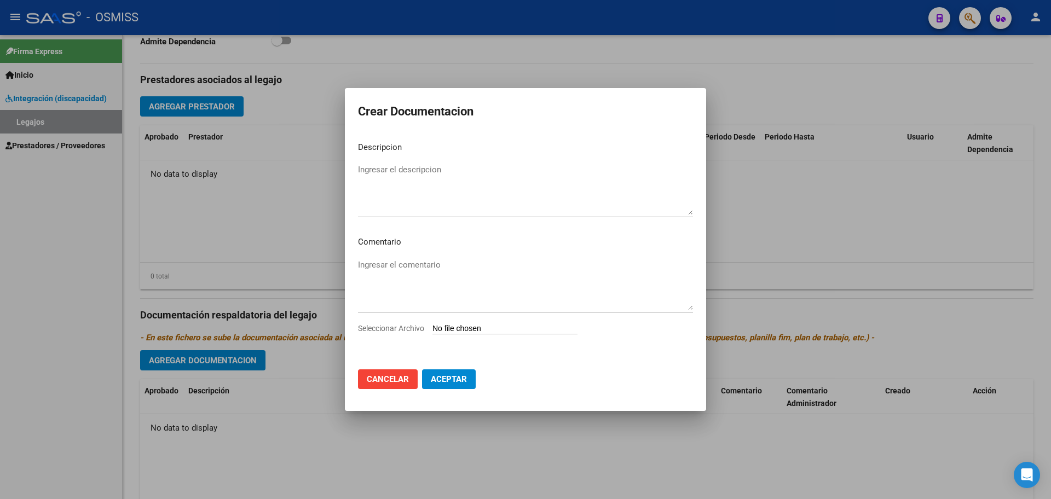
type input "C:\fakepath\ROBLES CIRO1.pdf"
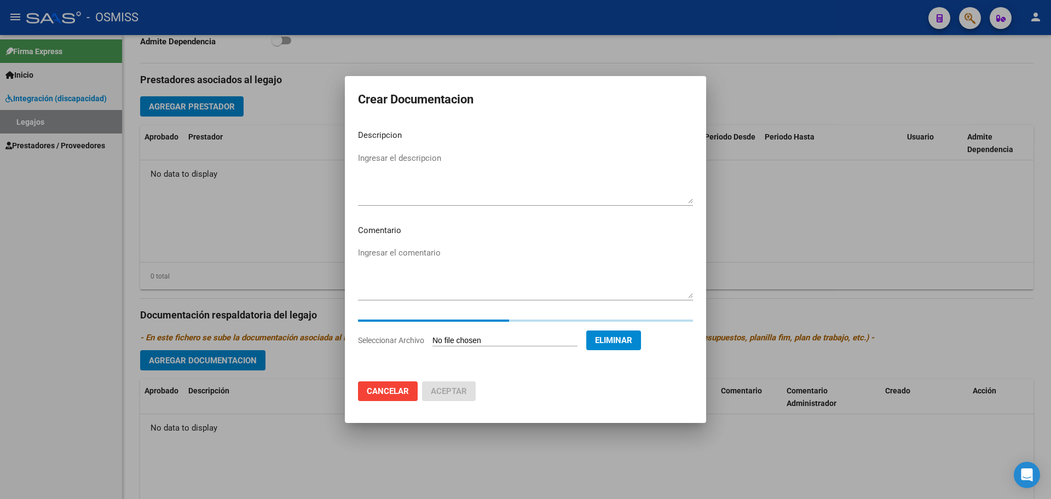
click at [416, 164] on textarea "Ingresar el descripcion" at bounding box center [525, 177] width 335 height 51
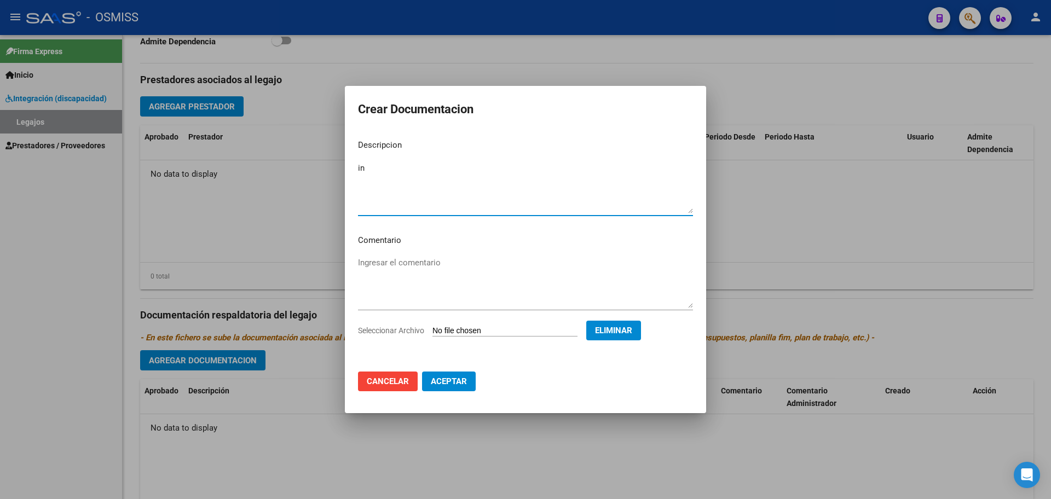
type textarea "i"
type textarea "INFORME EID"
click at [454, 379] on span "Aceptar" at bounding box center [449, 382] width 36 height 10
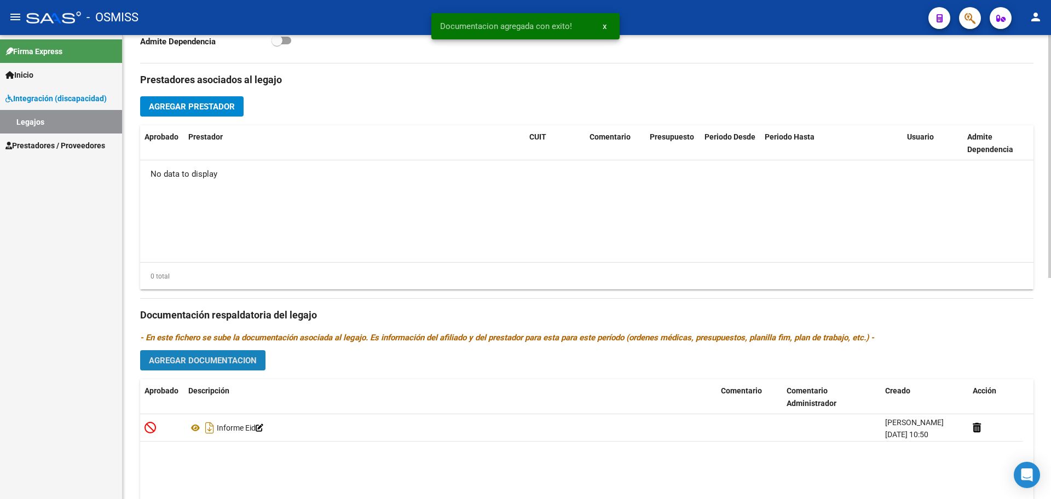
click at [237, 357] on span "Agregar Documentacion" at bounding box center [203, 361] width 108 height 10
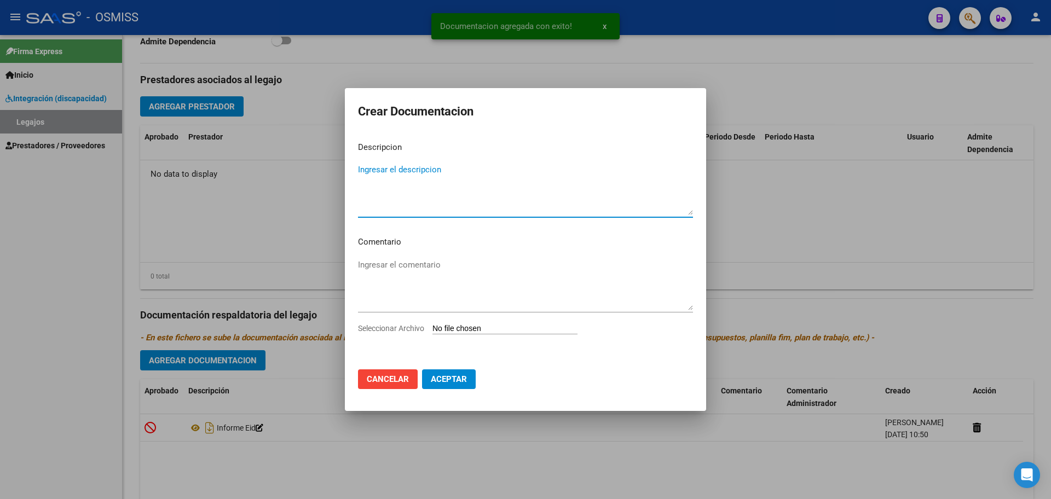
click at [484, 326] on input "Seleccionar Archivo" at bounding box center [504, 329] width 145 height 10
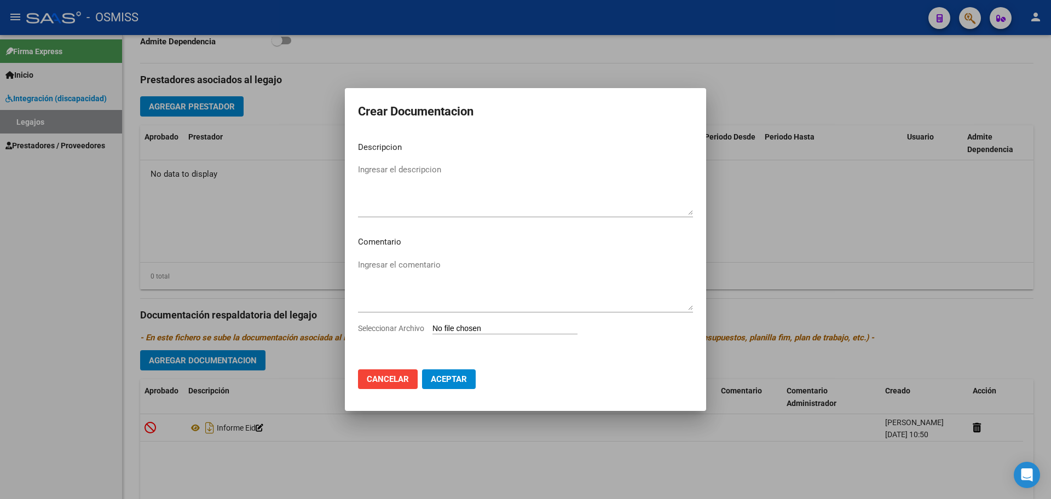
type input "C:\fakepath\.ROBLES CIRO - PSICOPE.pdf"
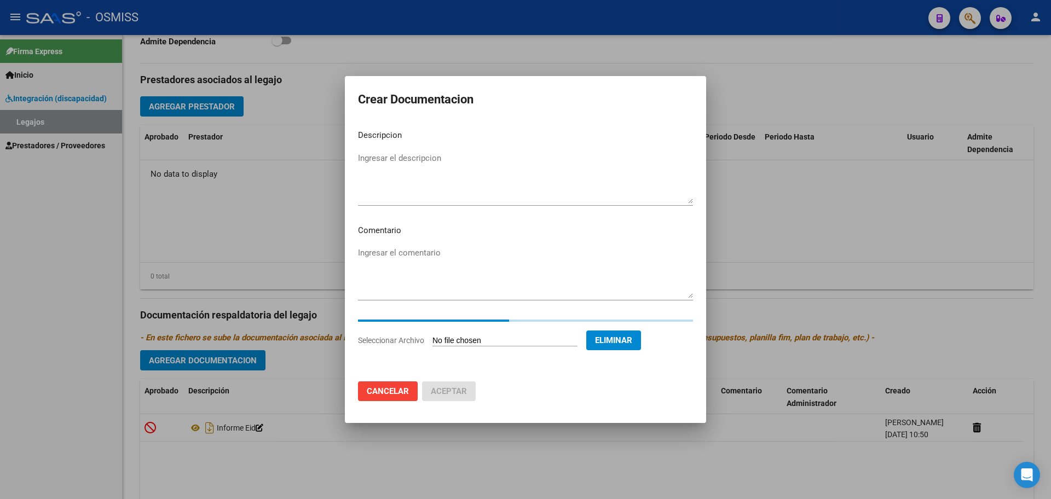
click at [392, 157] on textarea "Ingresar el descripcion" at bounding box center [525, 177] width 335 height 51
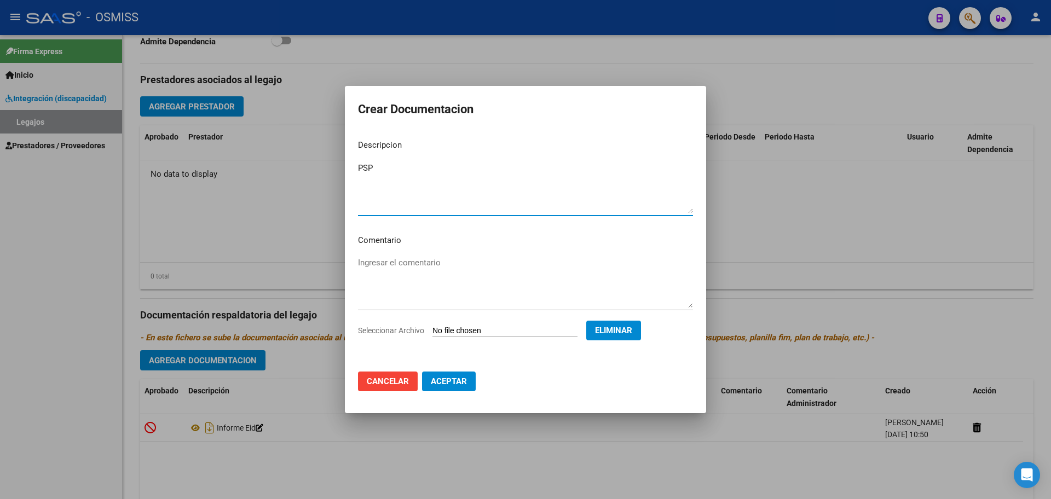
type textarea "PSP"
click at [456, 378] on span "Aceptar" at bounding box center [449, 382] width 36 height 10
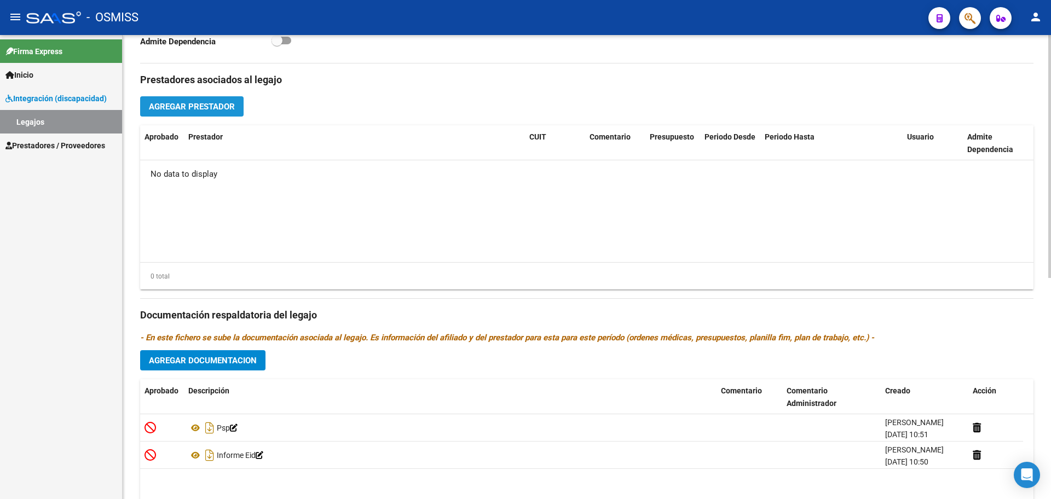
click at [193, 103] on span "Agregar Prestador" at bounding box center [192, 107] width 86 height 10
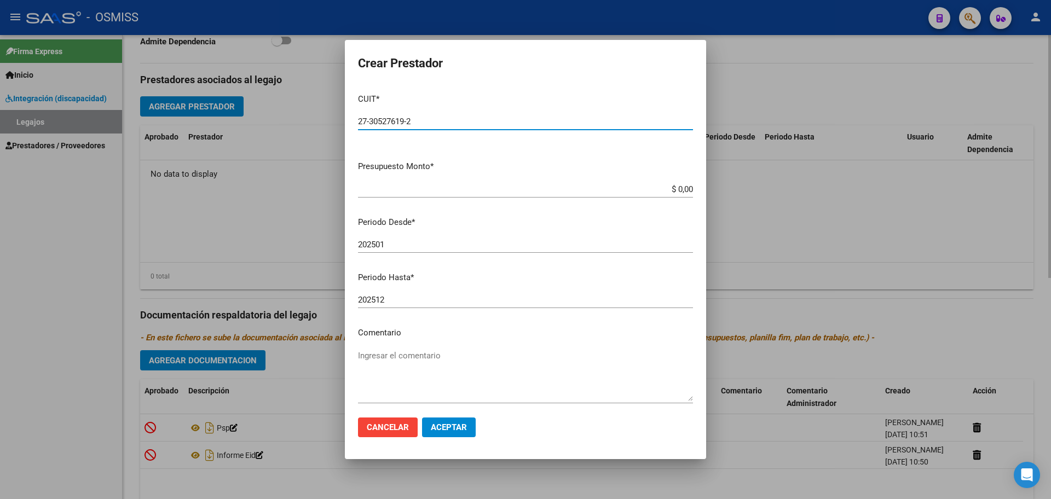
type input "27-30527619-2"
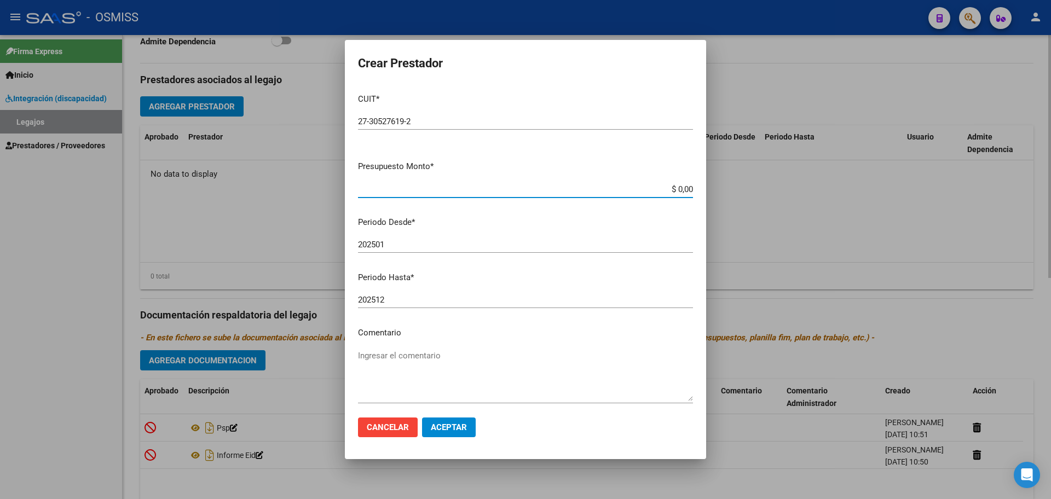
type input "$ 0,01"
type input "202508"
click at [461, 430] on span "Aceptar" at bounding box center [449, 428] width 36 height 10
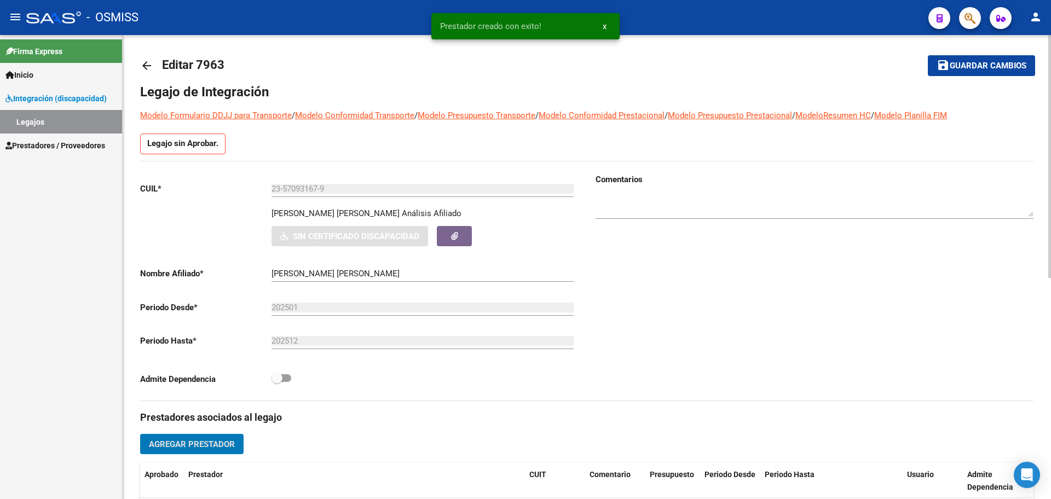
scroll to position [0, 0]
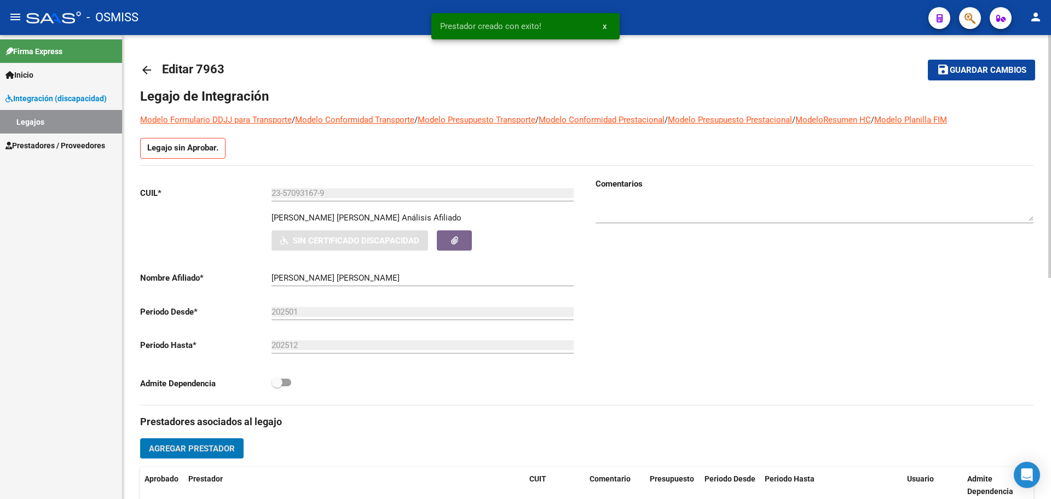
click at [985, 74] on span "Guardar cambios" at bounding box center [988, 71] width 77 height 10
click at [146, 73] on mat-icon "arrow_back" at bounding box center [146, 70] width 13 height 13
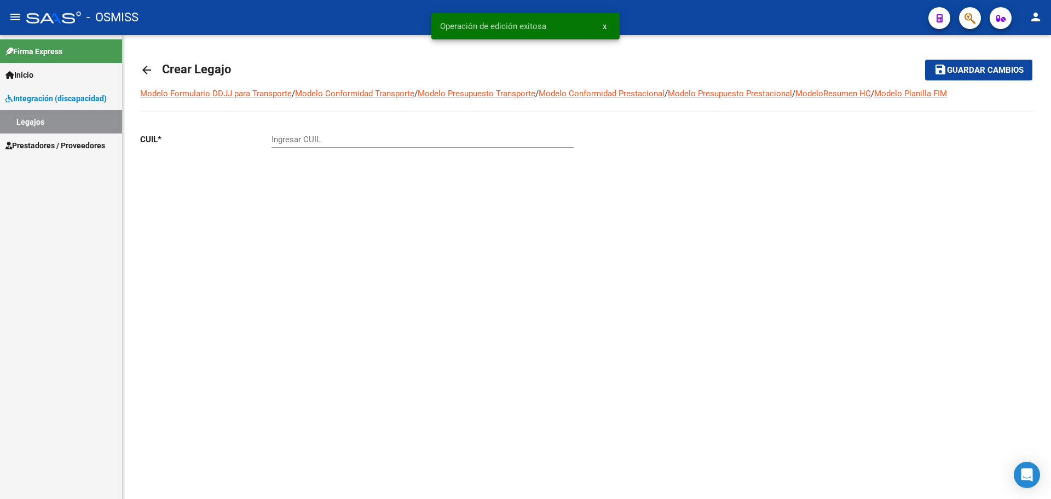
click at [146, 73] on mat-icon "arrow_back" at bounding box center [146, 70] width 13 height 13
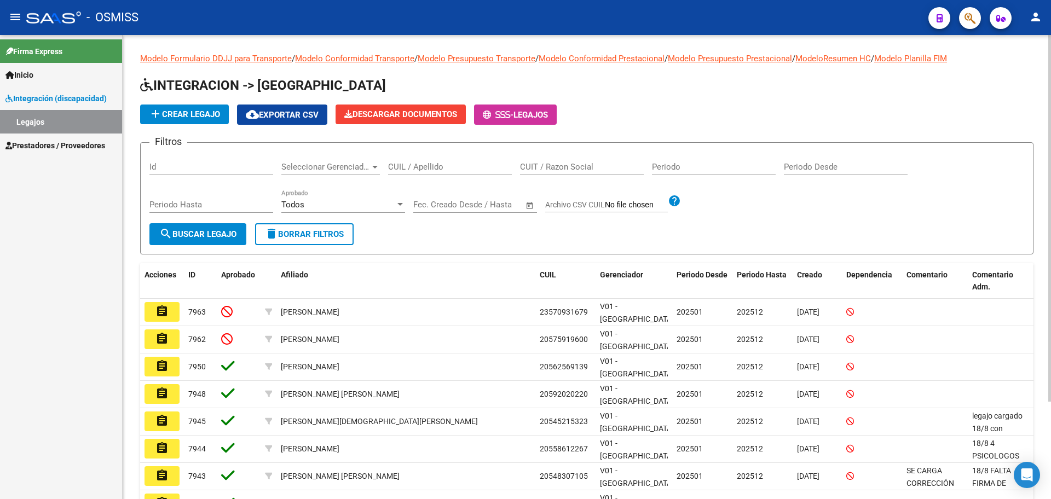
click at [206, 116] on span "add Crear Legajo" at bounding box center [184, 114] width 71 height 10
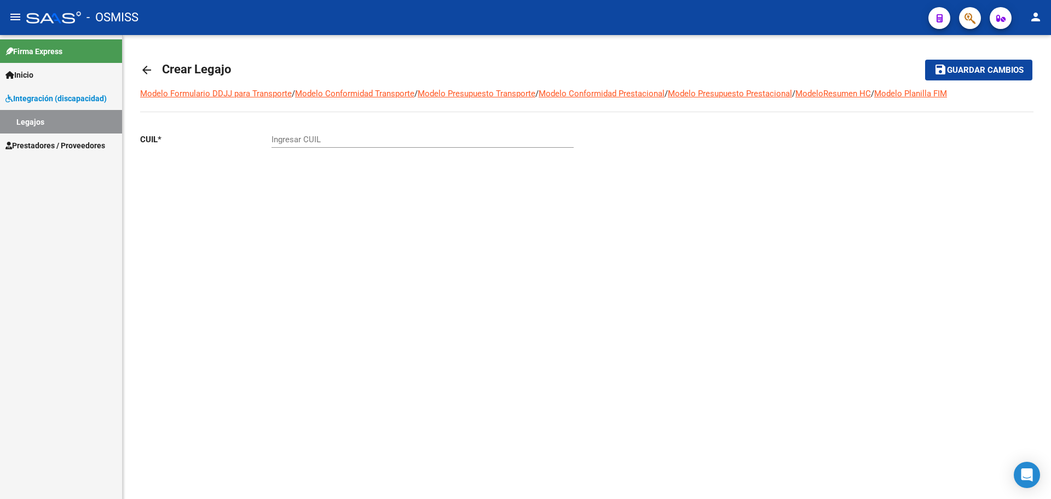
click at [282, 140] on input "Ingresar CUIL" at bounding box center [423, 140] width 302 height 10
paste input "-58288974"
type input "20-58288974-1"
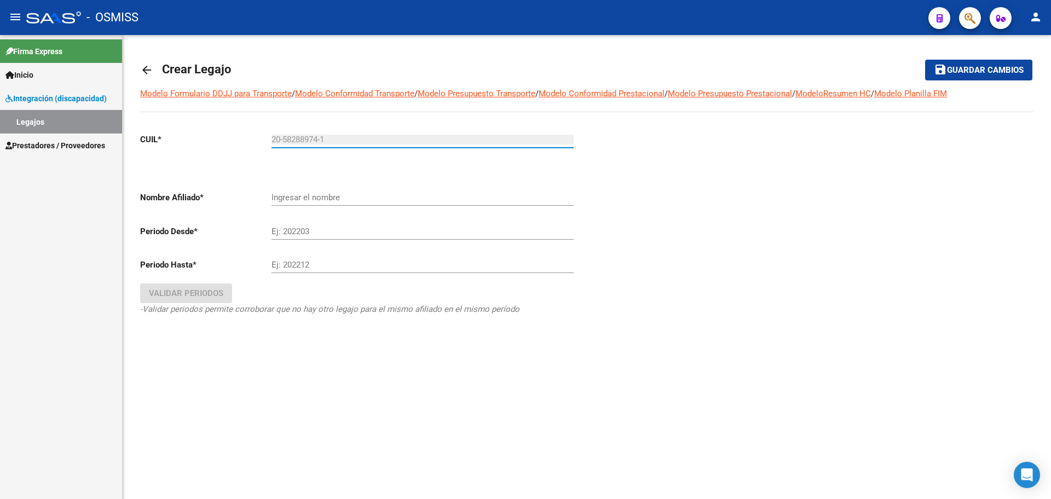
type input "[PERSON_NAME]"
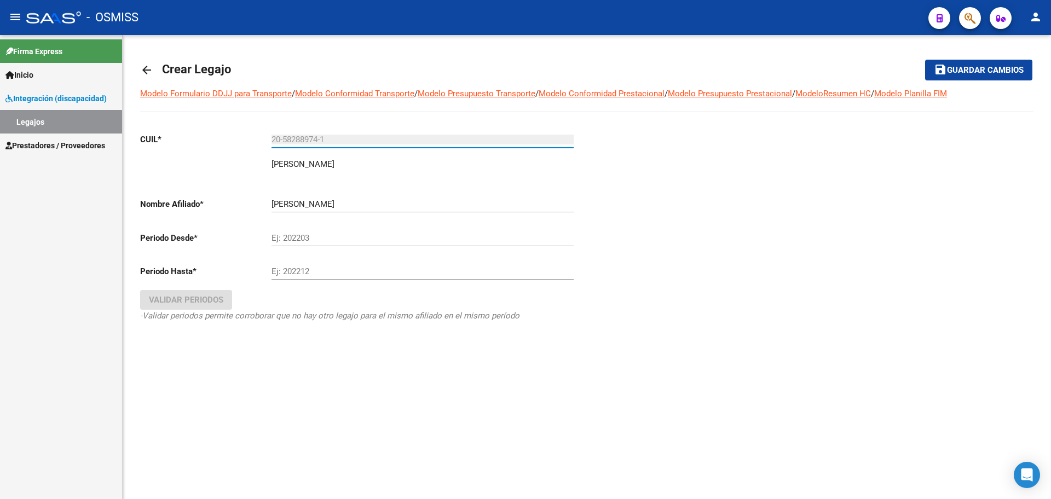
type input "20-58288974-1"
click at [314, 230] on div "Ej: 202203" at bounding box center [423, 235] width 302 height 24
type input "202501"
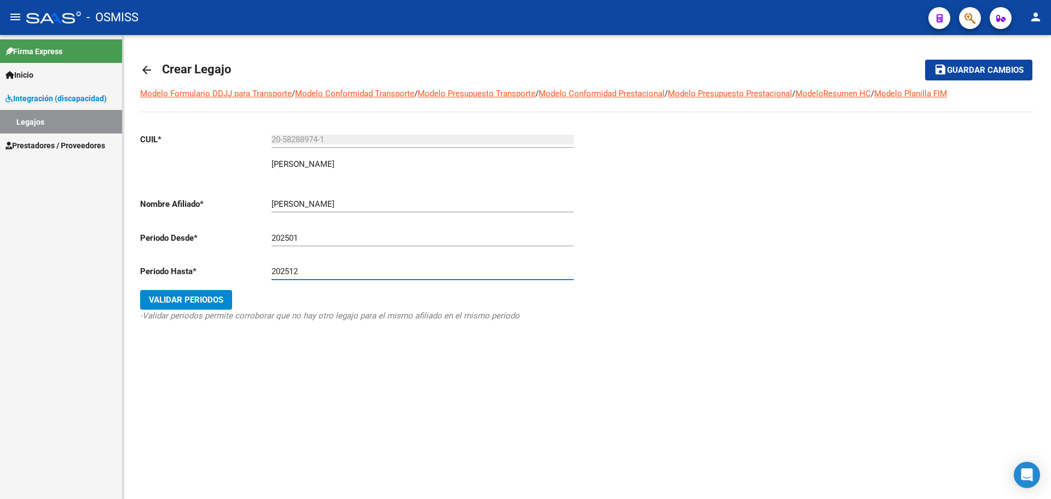
type input "202512"
click at [158, 301] on span "Validar Periodos" at bounding box center [186, 300] width 74 height 10
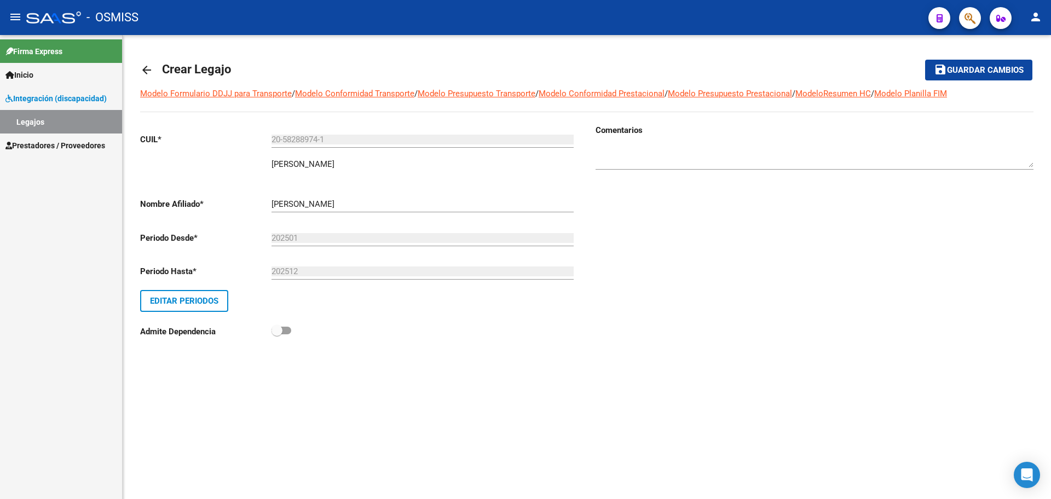
click at [990, 74] on span "Guardar cambios" at bounding box center [985, 71] width 77 height 10
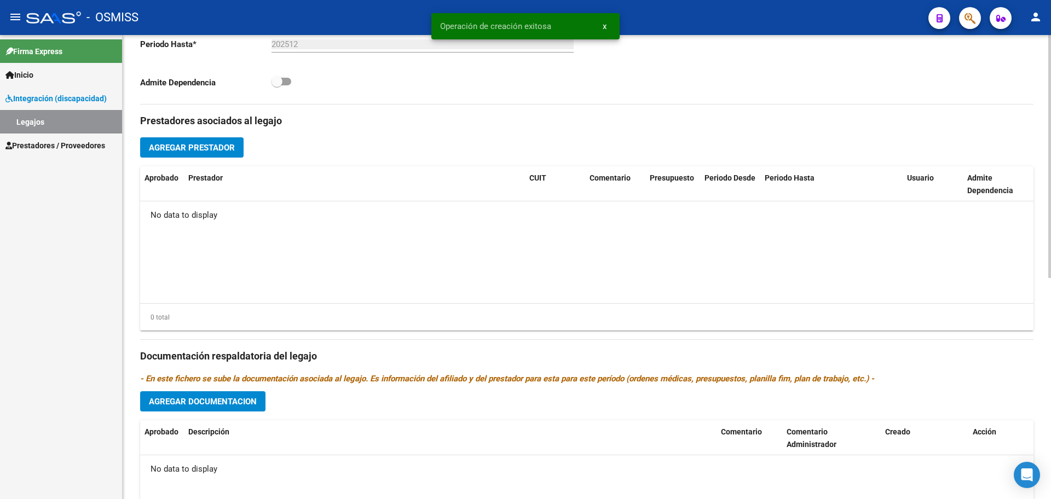
scroll to position [422, 0]
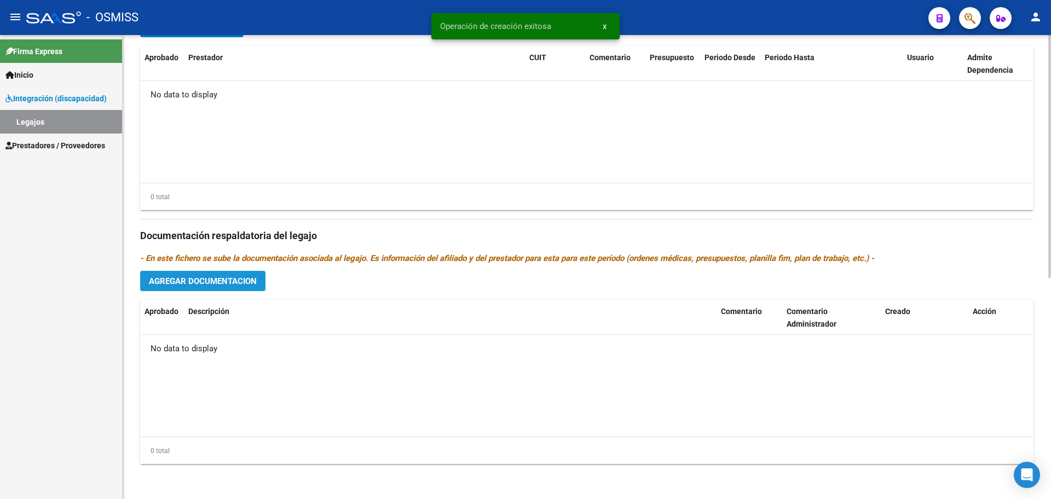
click at [222, 289] on button "Agregar Documentacion" at bounding box center [202, 281] width 125 height 20
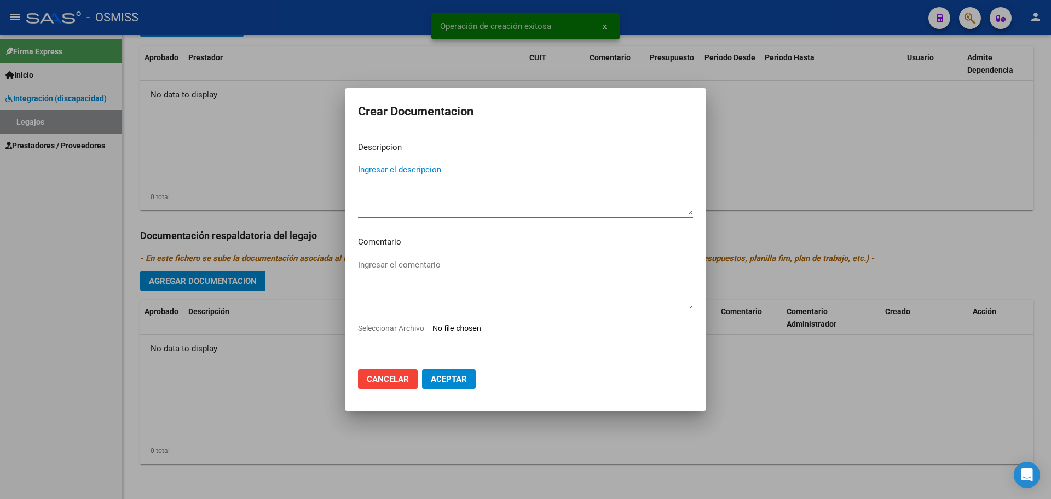
click at [443, 333] on input "Seleccionar Archivo" at bounding box center [504, 329] width 145 height 10
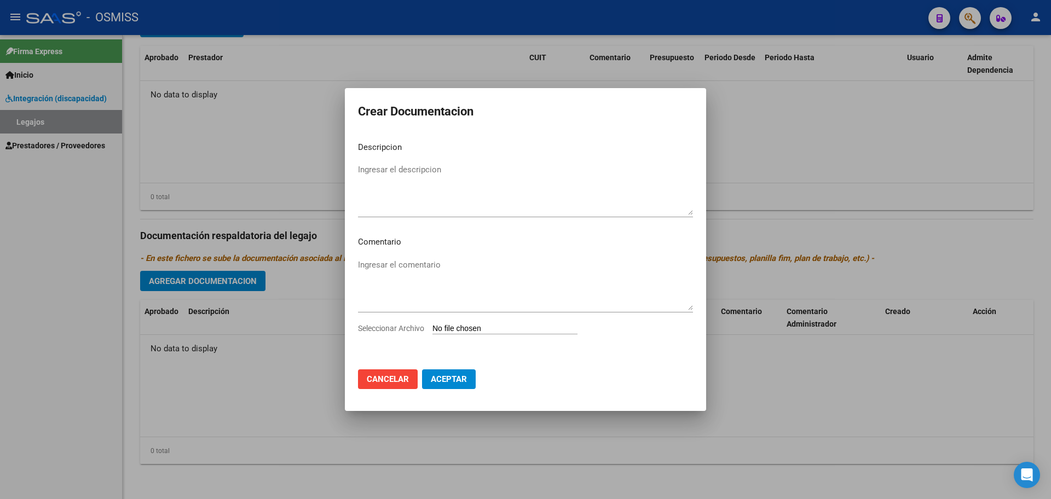
type input "C:\fakepath\.[PERSON_NAME].pdf"
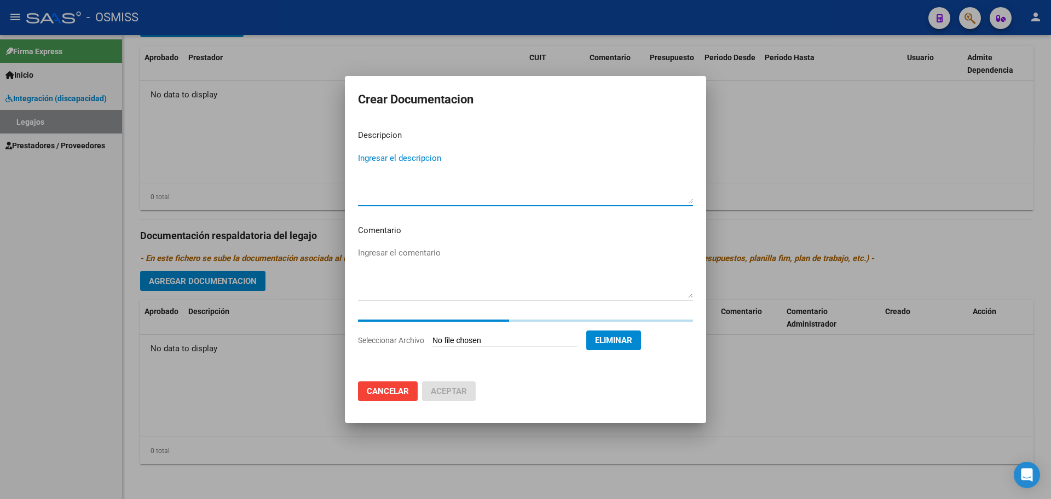
click at [388, 173] on textarea "Ingresar el descripcion" at bounding box center [525, 177] width 335 height 51
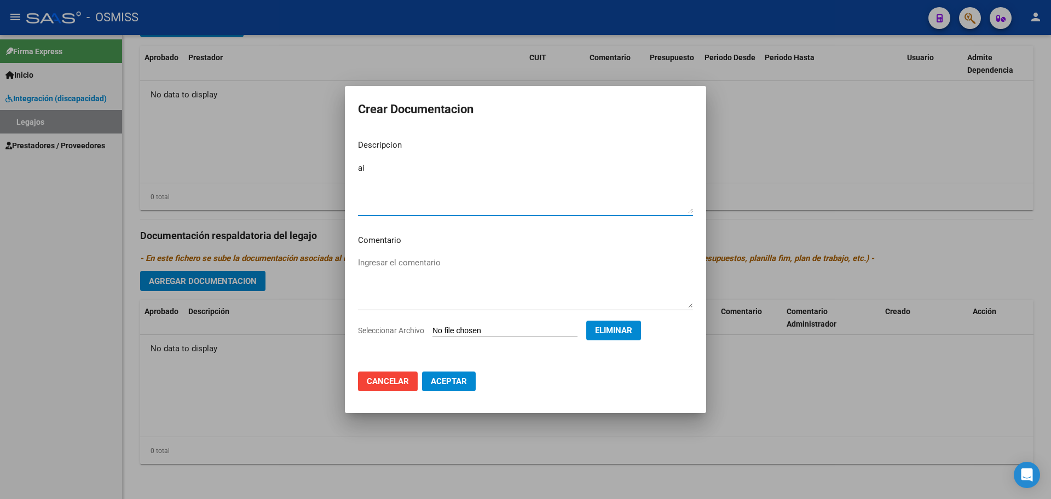
type textarea "a"
type textarea "MAIE"
click at [447, 379] on span "Aceptar" at bounding box center [449, 382] width 36 height 10
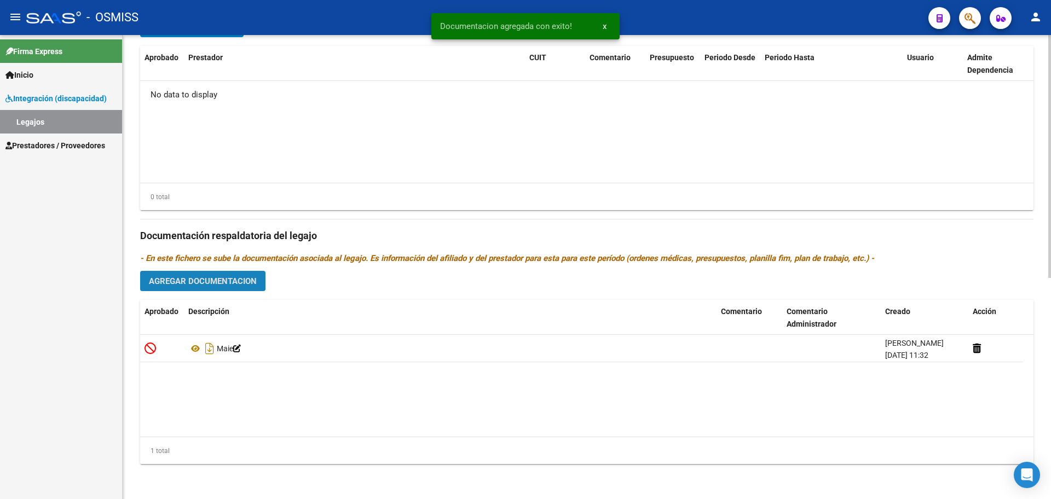
click at [218, 287] on button "Agregar Documentacion" at bounding box center [202, 281] width 125 height 20
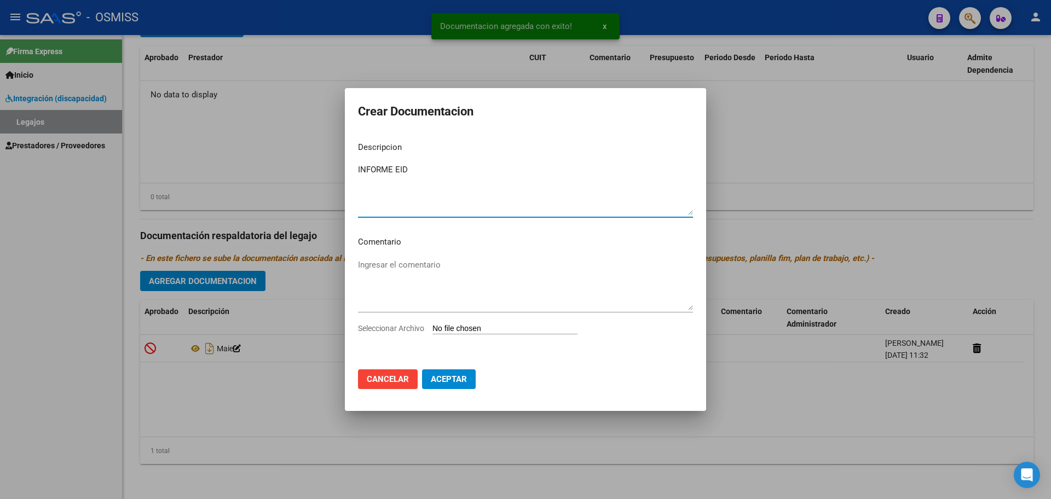
type textarea "INFORME EID"
click at [503, 326] on input "Seleccionar Archivo" at bounding box center [504, 329] width 145 height 10
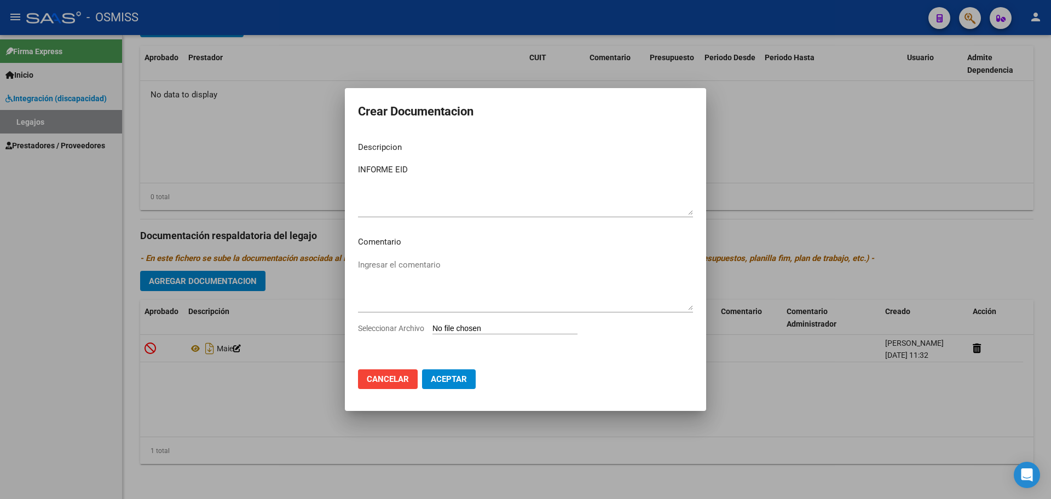
type input "C:\fakepath\[PERSON_NAME].pdf"
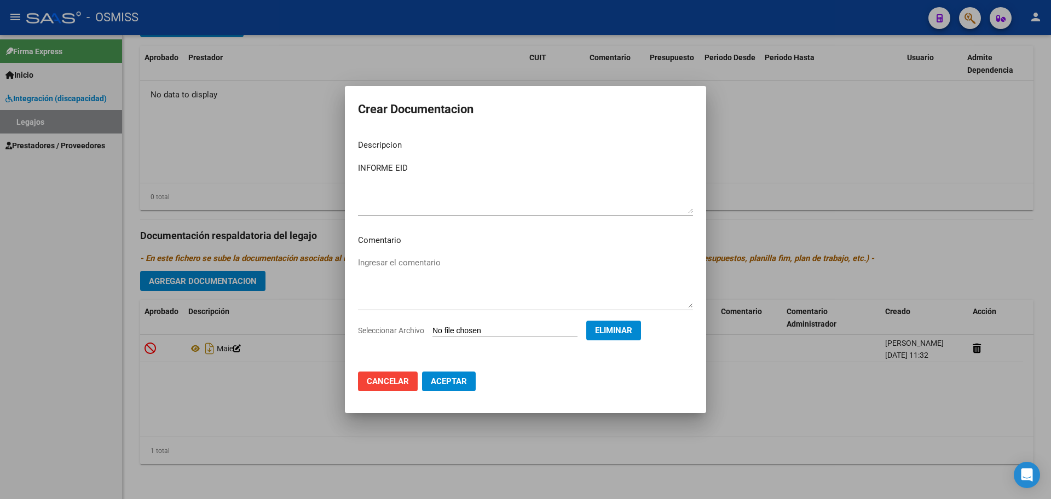
click at [459, 382] on span "Aceptar" at bounding box center [449, 382] width 36 height 10
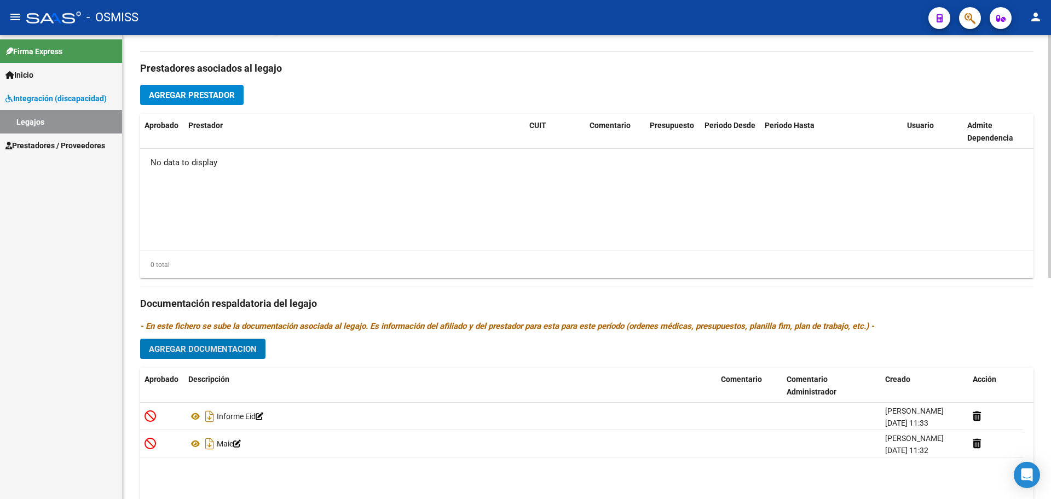
scroll to position [353, 0]
click at [224, 90] on span "Agregar Prestador" at bounding box center [192, 95] width 86 height 10
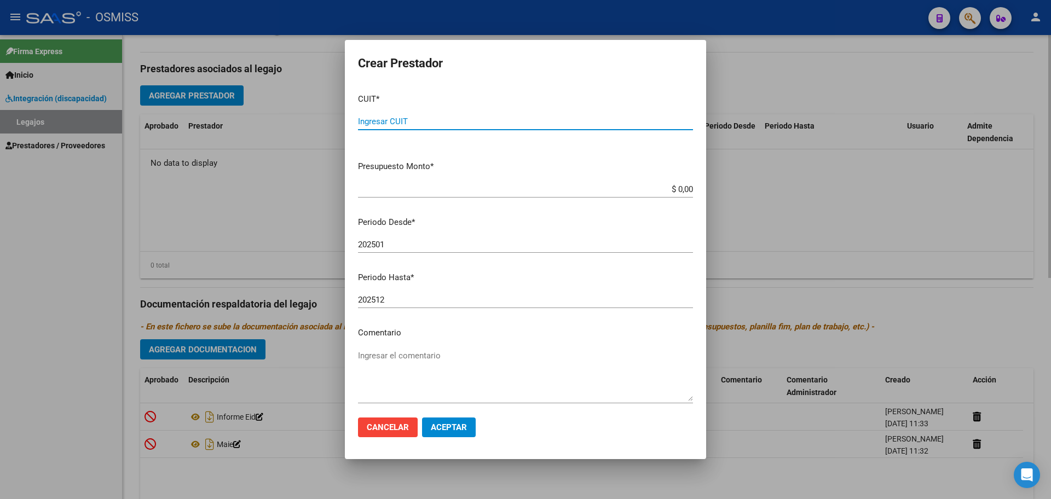
paste input "27-23567609-0"
type input "27-23567609-0"
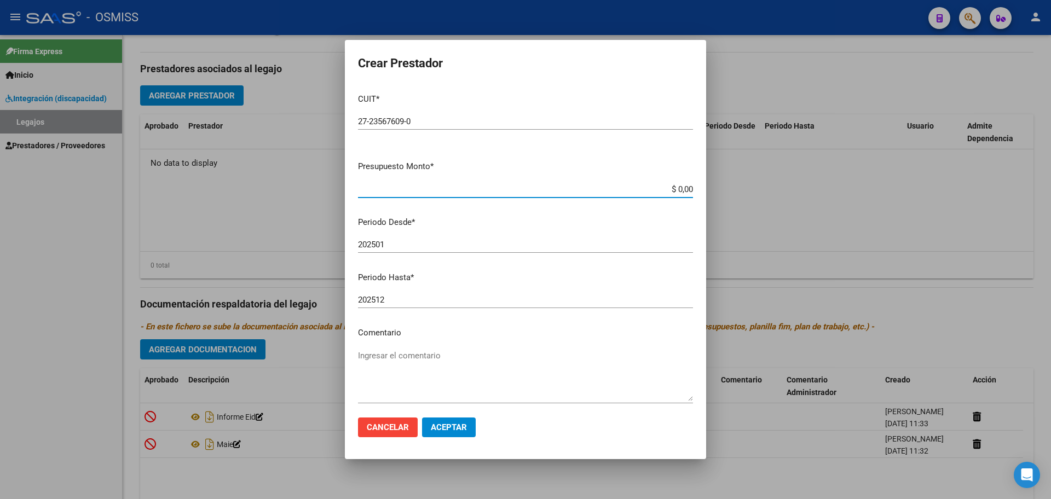
type input "$ 0,01"
type input "202508"
click at [445, 422] on button "Aceptar" at bounding box center [449, 428] width 54 height 20
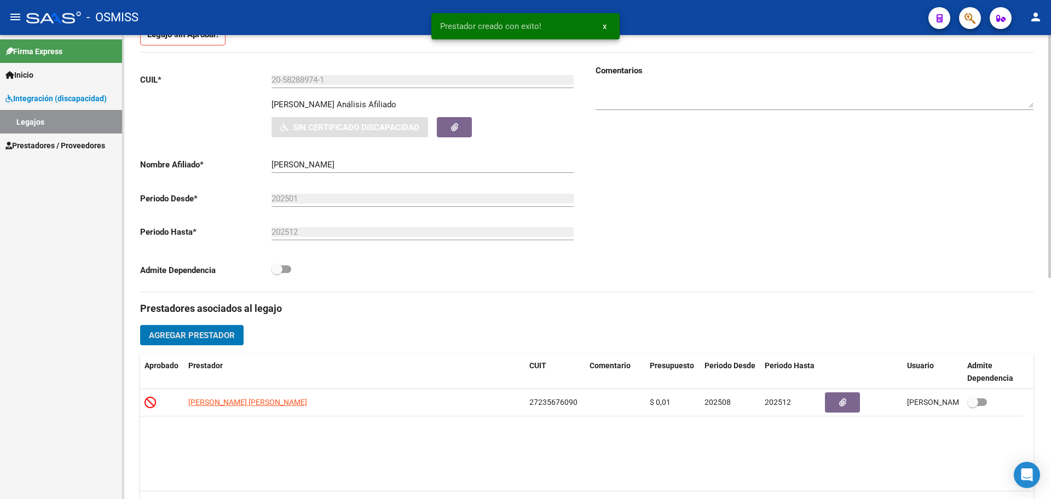
scroll to position [11, 0]
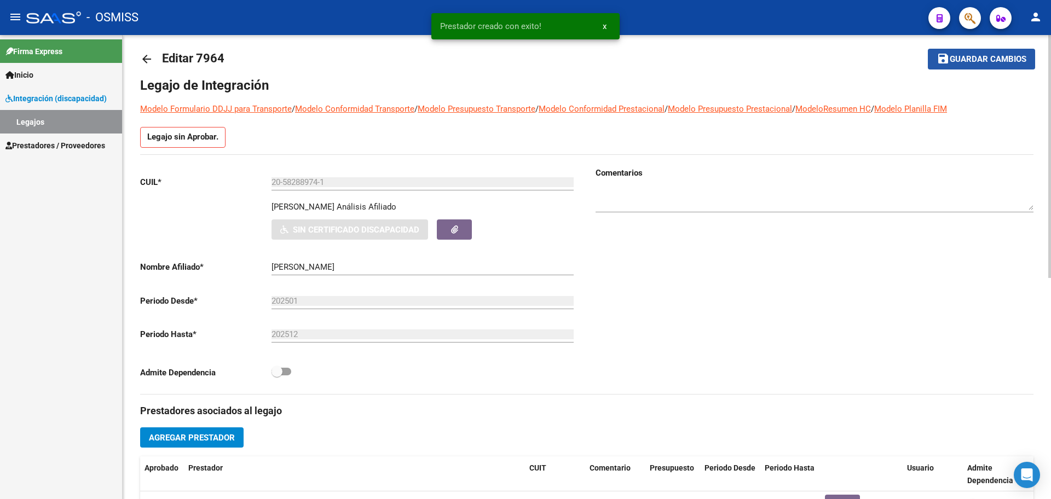
click at [1013, 55] on span "Guardar cambios" at bounding box center [988, 60] width 77 height 10
click at [150, 58] on mat-icon "arrow_back" at bounding box center [146, 59] width 13 height 13
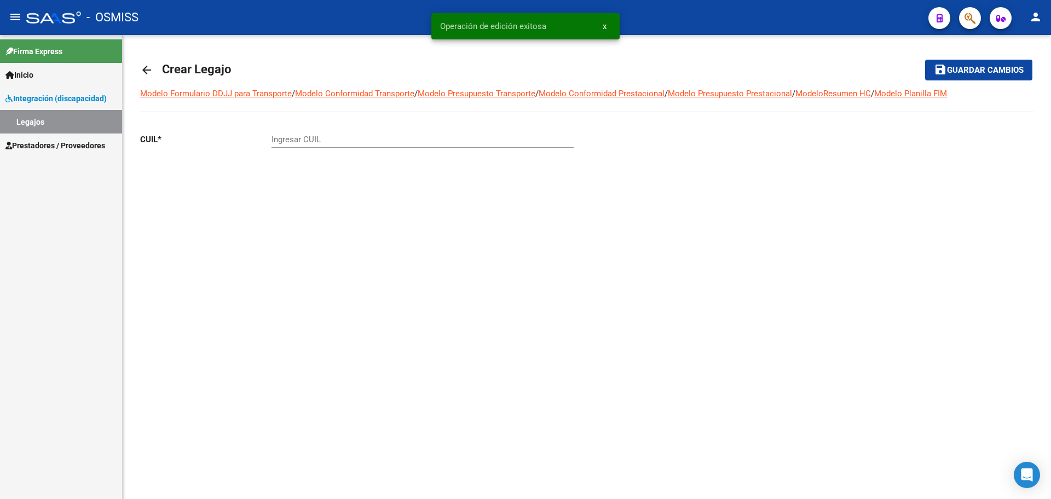
click at [150, 58] on link "arrow_back" at bounding box center [151, 70] width 22 height 26
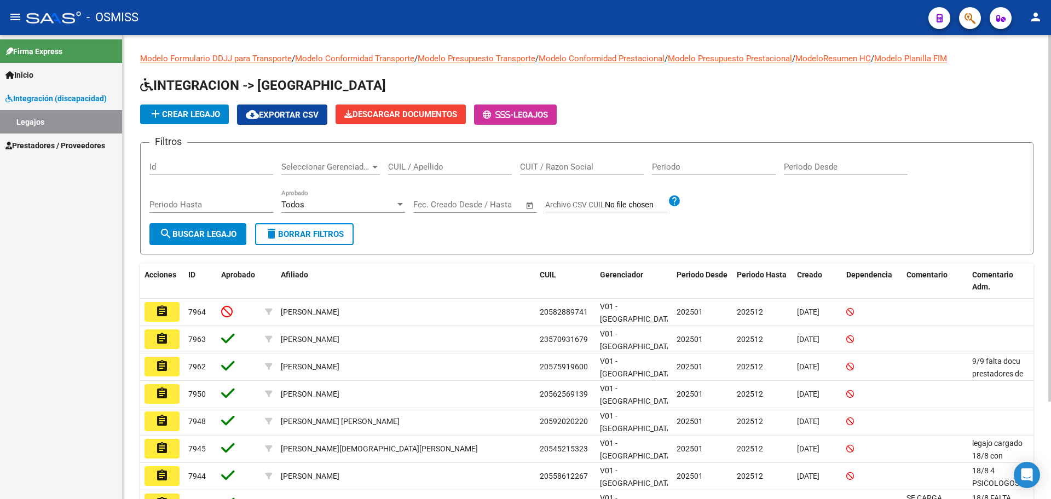
click at [189, 116] on span "add Crear Legajo" at bounding box center [184, 114] width 71 height 10
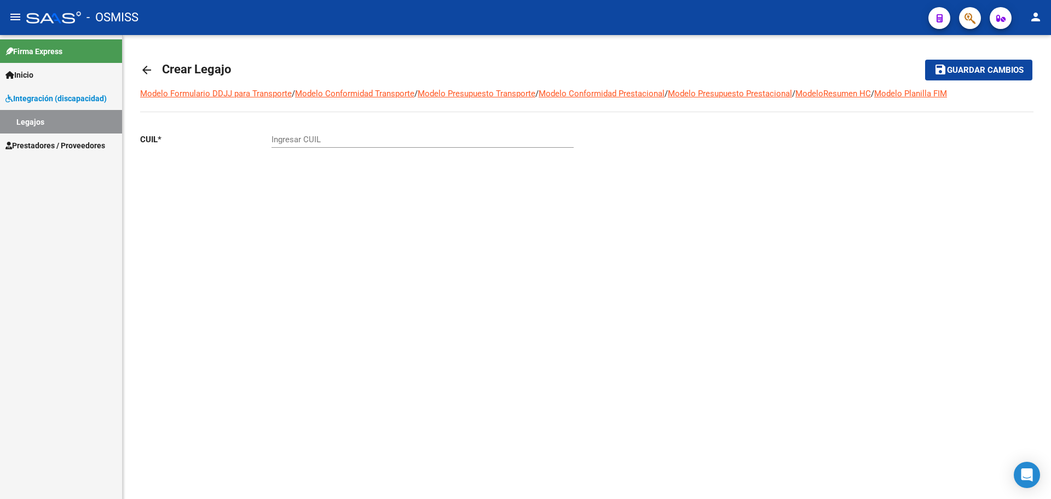
click at [317, 132] on div "Ingresar CUIL" at bounding box center [423, 136] width 302 height 24
paste input "-55945161"
type input "23-55945161-4"
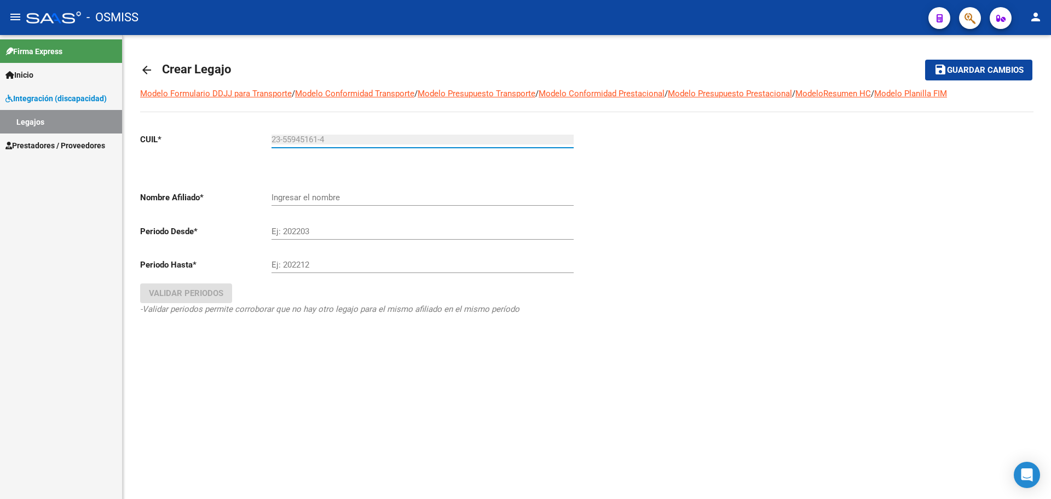
type input "[PERSON_NAME]"
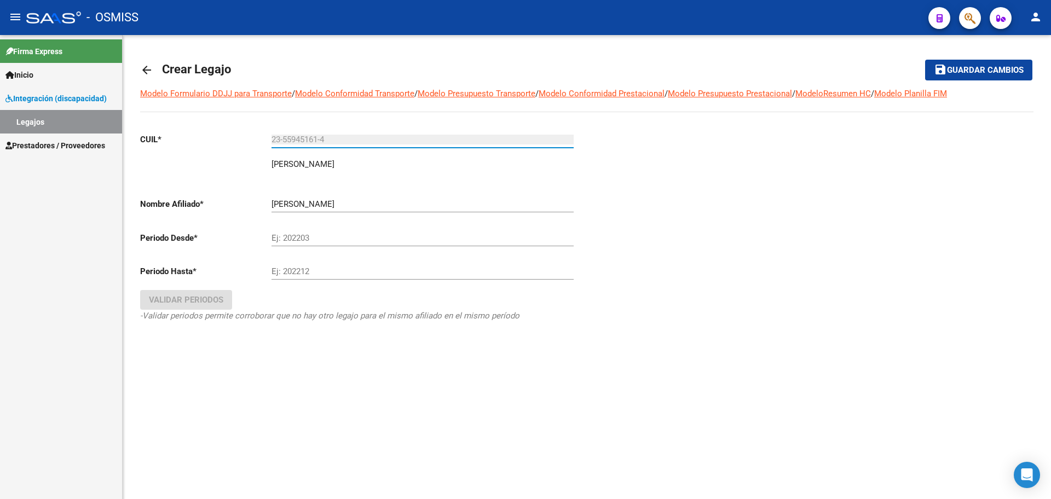
type input "23-55945161-4"
click at [304, 238] on input "Ej: 202203" at bounding box center [423, 238] width 302 height 10
type input "202501"
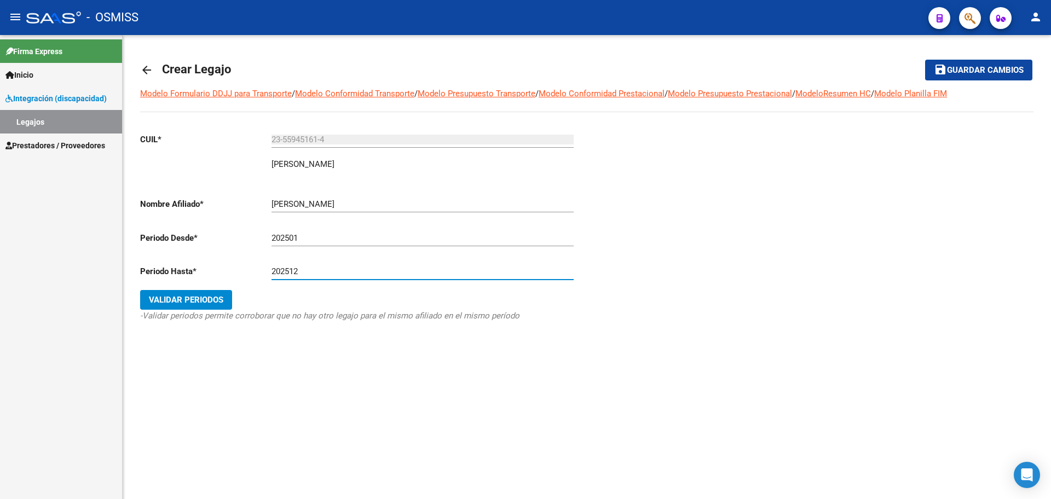
type input "202512"
click at [208, 289] on div "CUIL * 23-55945161-4 Ingresar CUIL [PERSON_NAME] [PERSON_NAME] Nombre Afiliado …" at bounding box center [359, 238] width 438 height 228
click at [214, 296] on span "Validar Periodos" at bounding box center [186, 300] width 74 height 10
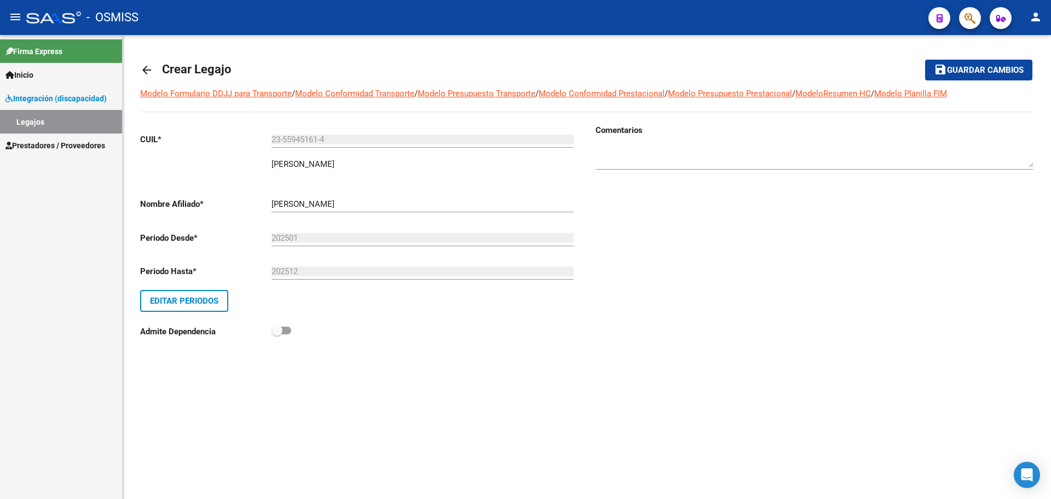
click at [974, 73] on span "Guardar cambios" at bounding box center [985, 71] width 77 height 10
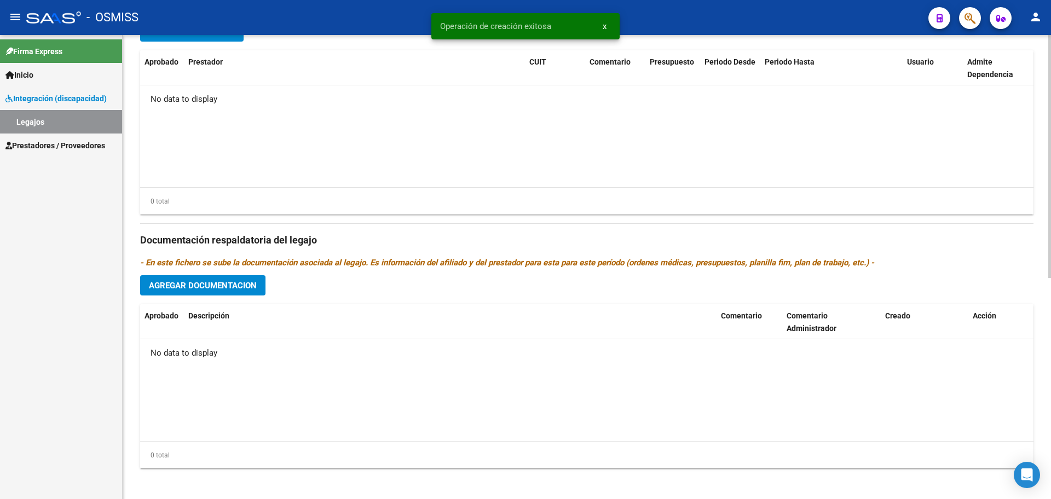
scroll to position [422, 0]
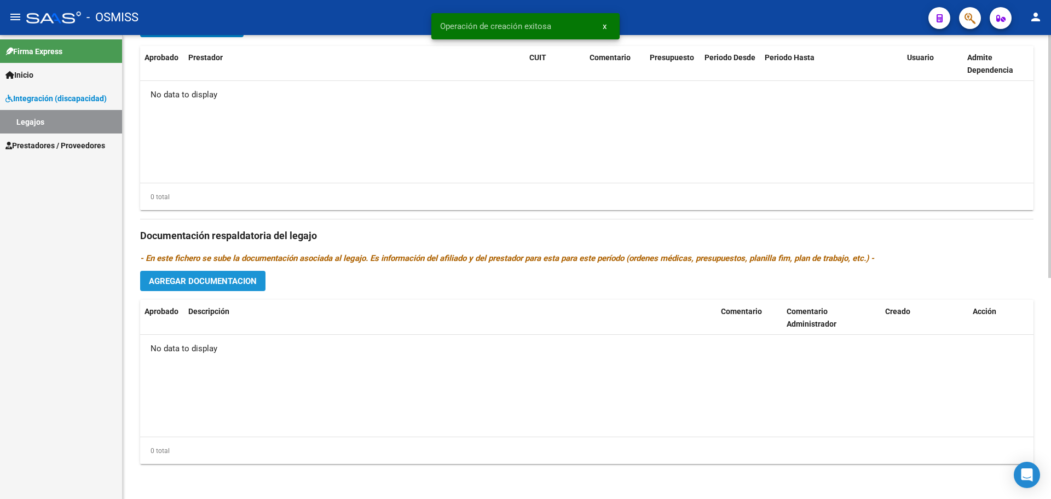
click at [252, 284] on span "Agregar Documentacion" at bounding box center [203, 281] width 108 height 10
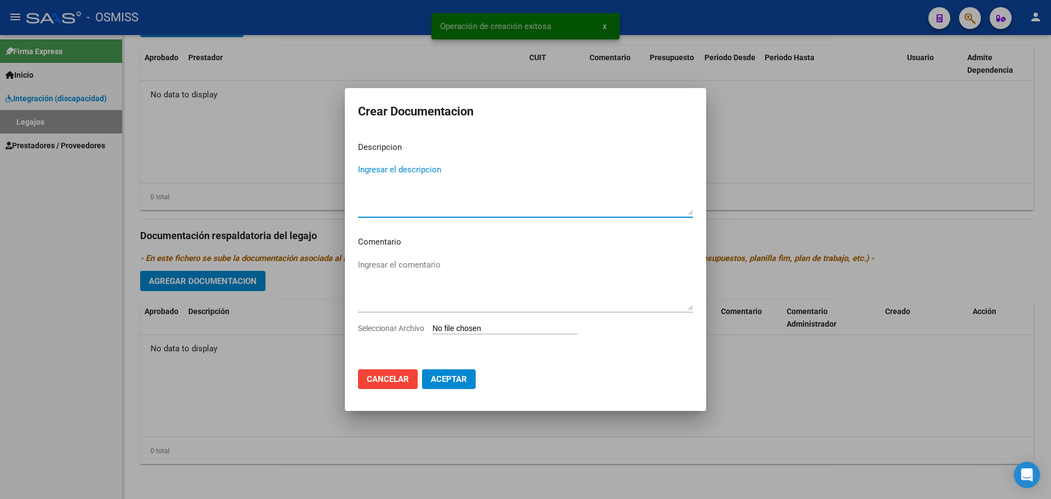
click at [445, 330] on input "Seleccionar Archivo" at bounding box center [504, 329] width 145 height 10
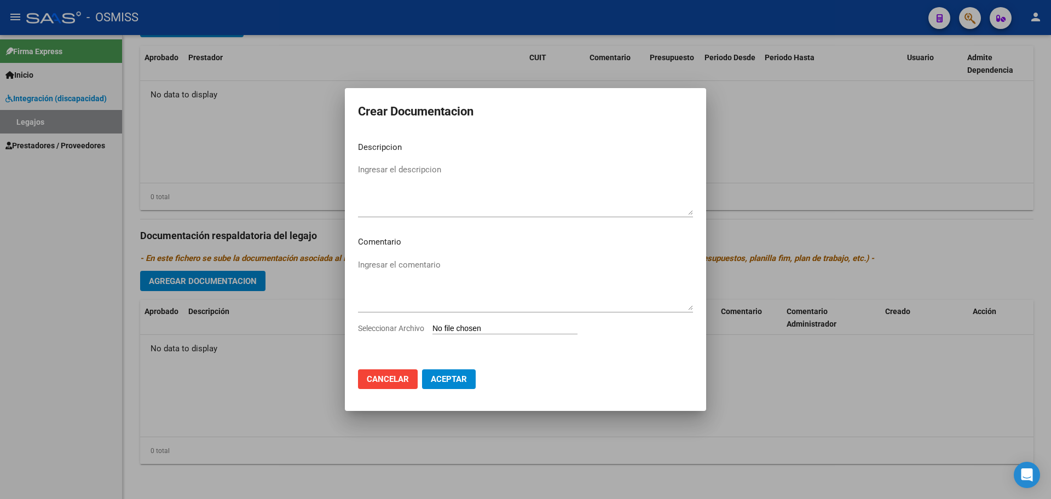
type input "C:\fakepath\[PERSON_NAME].pdf"
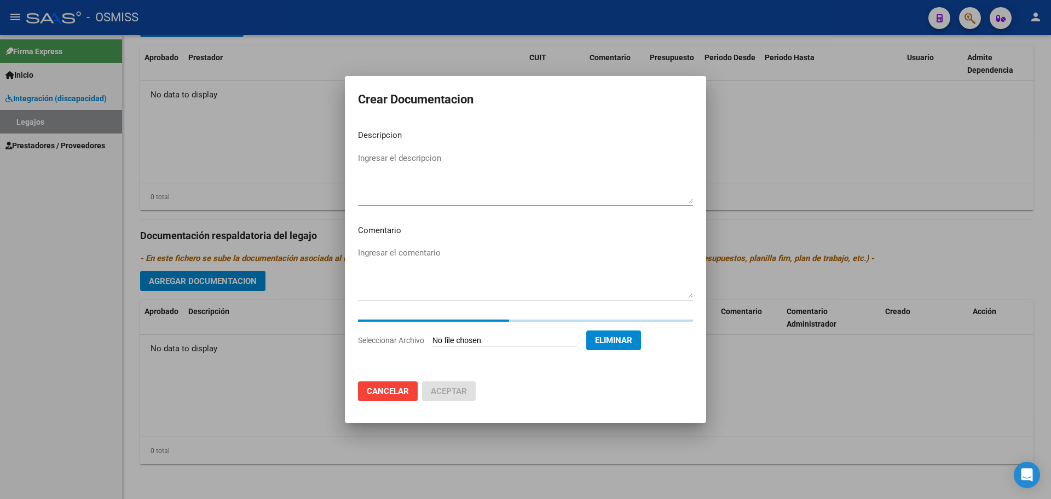
click at [420, 159] on textarea "Ingresar el descripcion" at bounding box center [525, 177] width 335 height 51
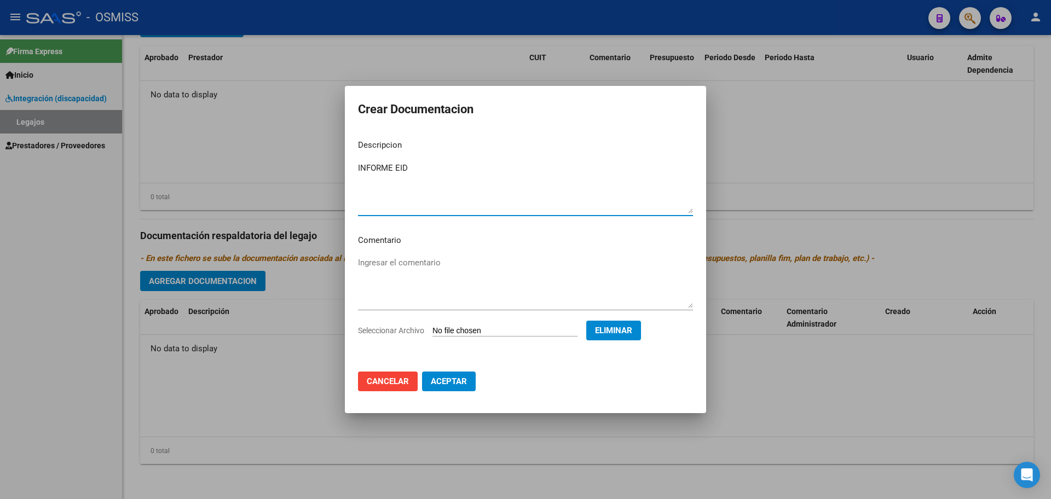
type textarea "INFORME EID"
click at [459, 390] on button "Aceptar" at bounding box center [449, 382] width 54 height 20
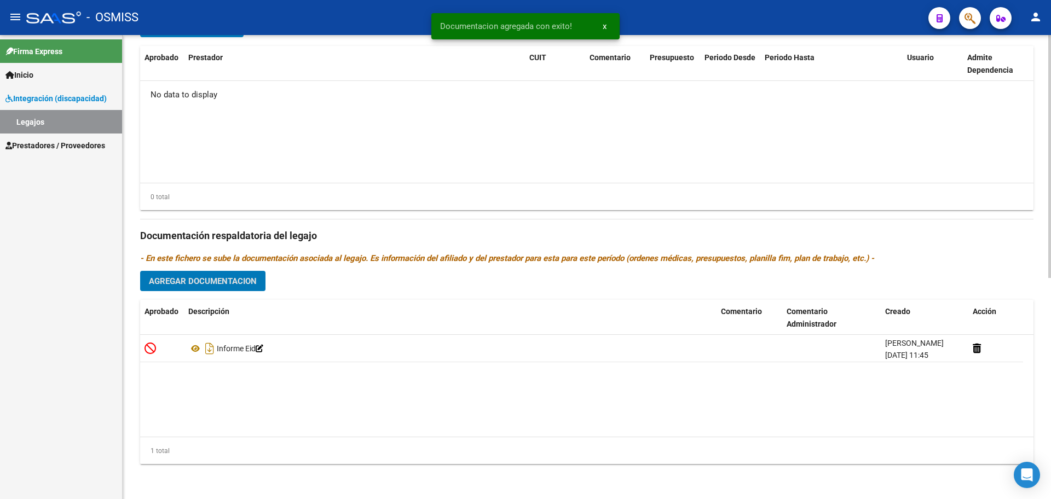
click at [230, 290] on button "Agregar Documentacion" at bounding box center [202, 281] width 125 height 20
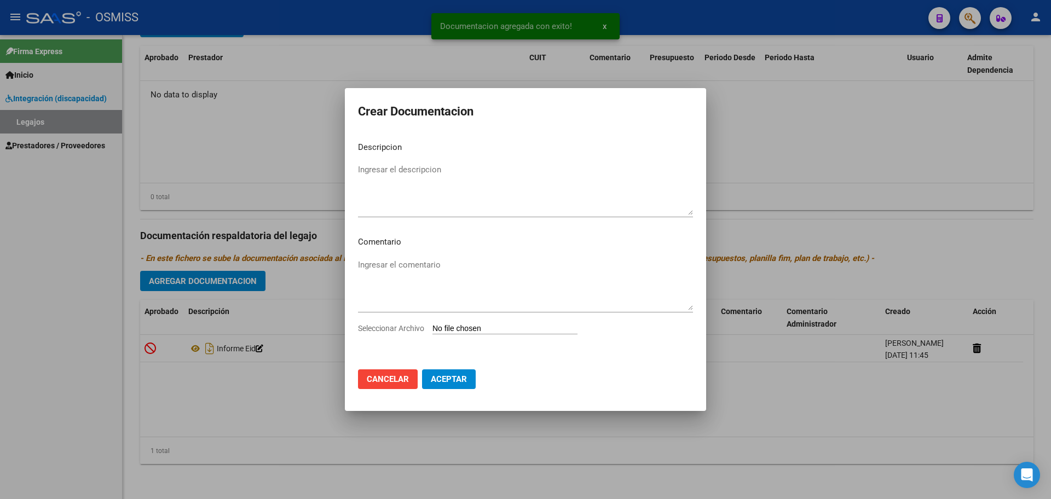
click at [477, 327] on input "Seleccionar Archivo" at bounding box center [504, 329] width 145 height 10
type input "C:\fakepath\.[PERSON_NAME].pdf"
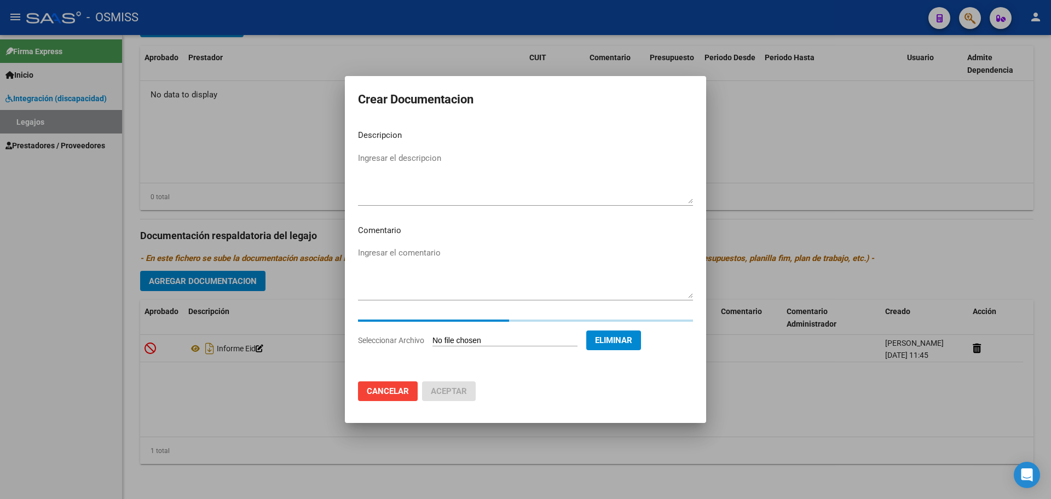
click at [372, 181] on textarea "Ingresar el descripcion" at bounding box center [525, 177] width 335 height 51
click at [384, 176] on textarea "Ingresar el descripcion" at bounding box center [525, 177] width 335 height 51
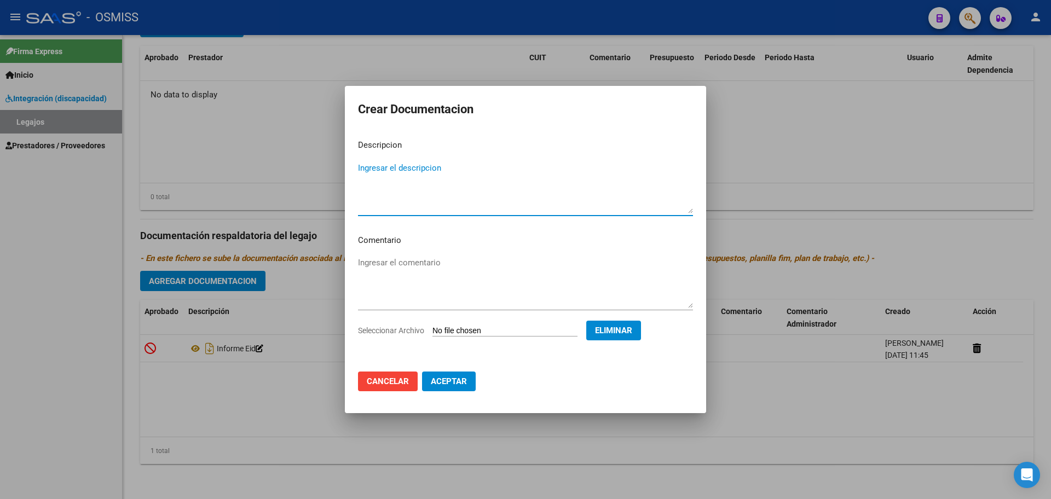
click at [388, 166] on textarea "Ingresar el descripcion" at bounding box center [525, 187] width 335 height 51
type textarea "MAIE"
click at [440, 378] on span "Aceptar" at bounding box center [449, 382] width 36 height 10
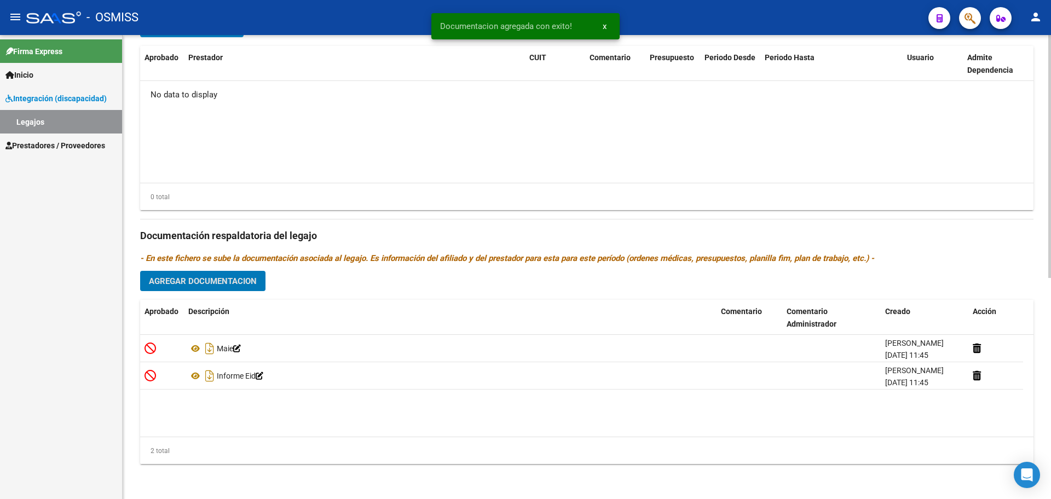
click at [237, 282] on span "Agregar Documentacion" at bounding box center [203, 281] width 108 height 10
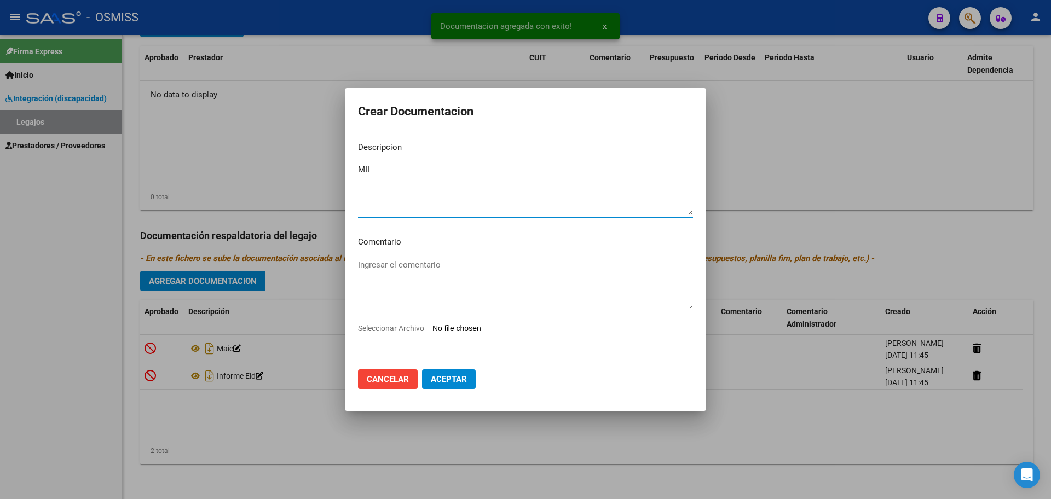
type textarea "MII"
click at [496, 327] on input "Seleccionar Archivo" at bounding box center [504, 329] width 145 height 10
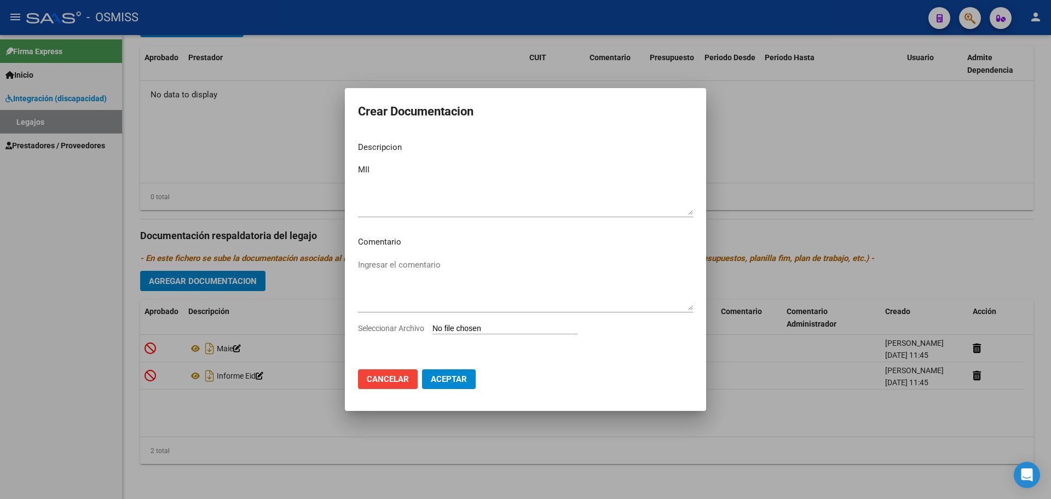
type input "C:\fakepath\.[PERSON_NAME].pdf"
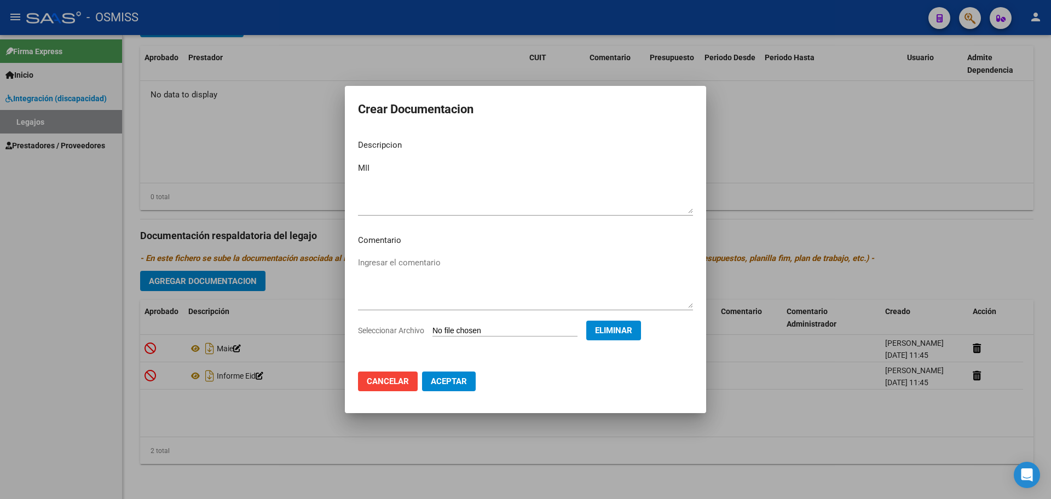
click at [442, 388] on button "Aceptar" at bounding box center [449, 382] width 54 height 20
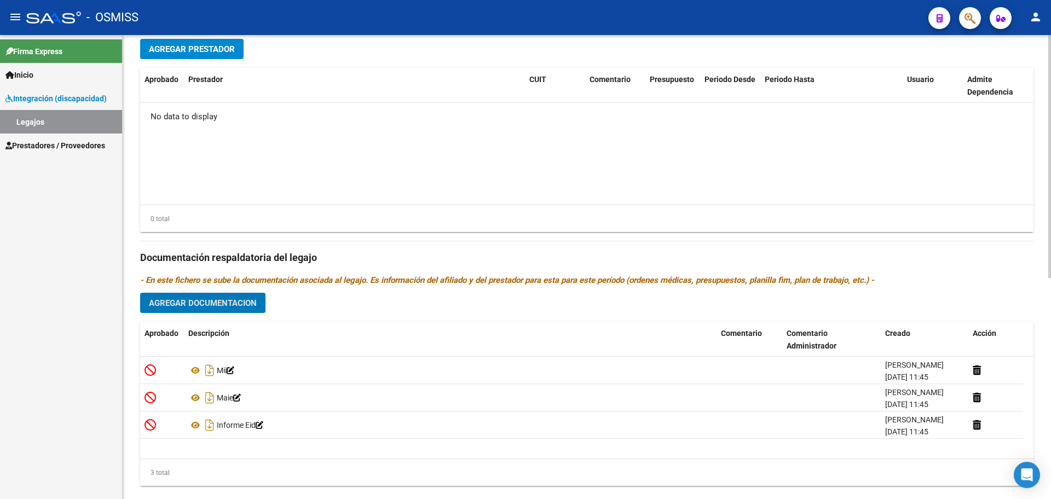
scroll to position [353, 0]
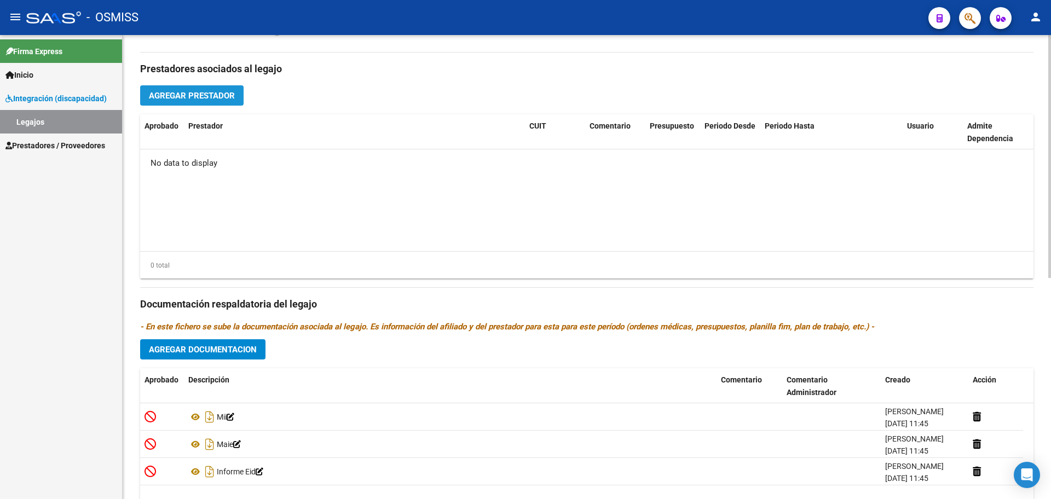
click at [216, 101] on button "Agregar Prestador" at bounding box center [191, 95] width 103 height 20
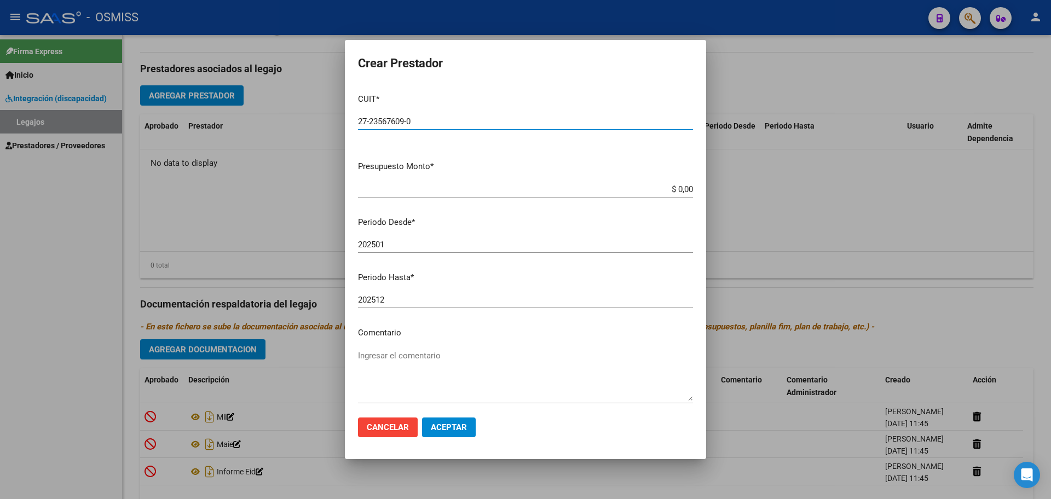
type input "27-23567609-0"
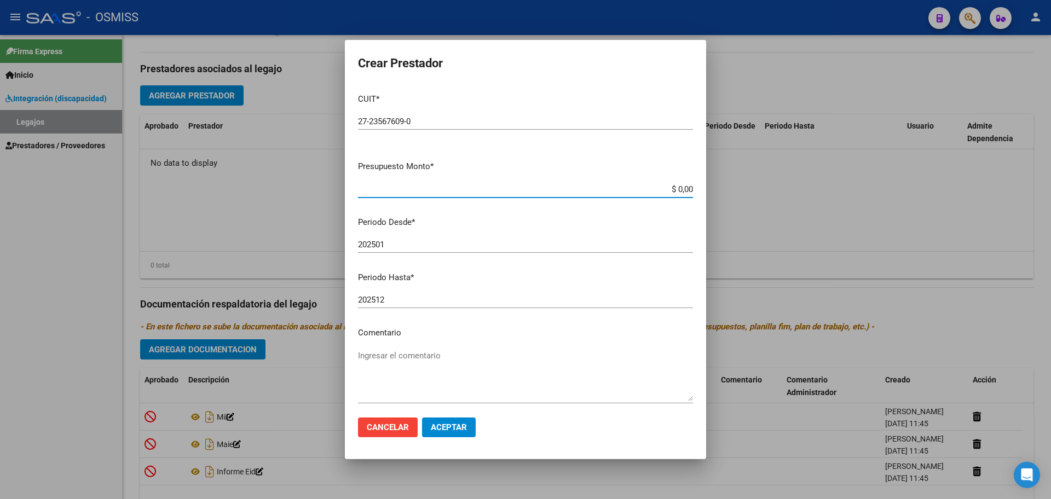
type input "$ 0,01"
type input "202508"
click at [473, 425] on button "Aceptar" at bounding box center [449, 428] width 54 height 20
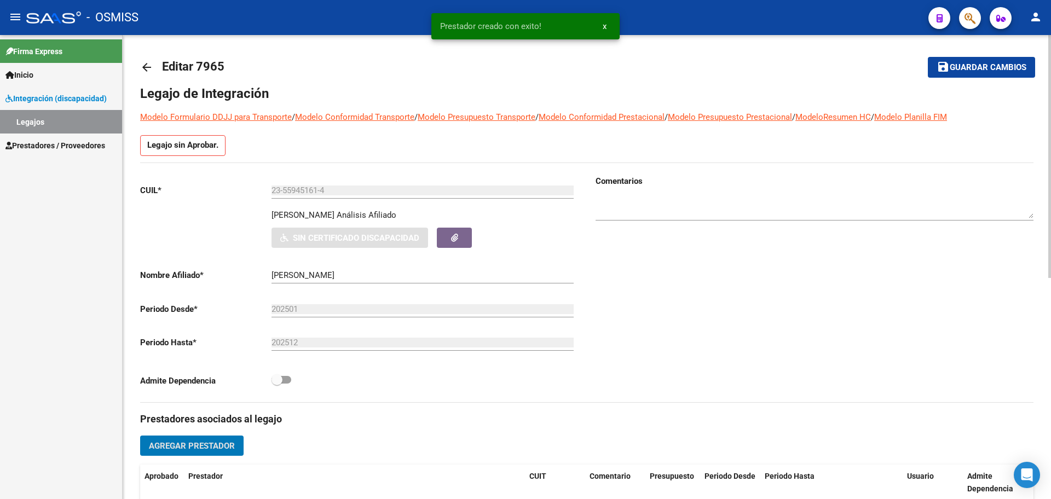
scroll to position [0, 0]
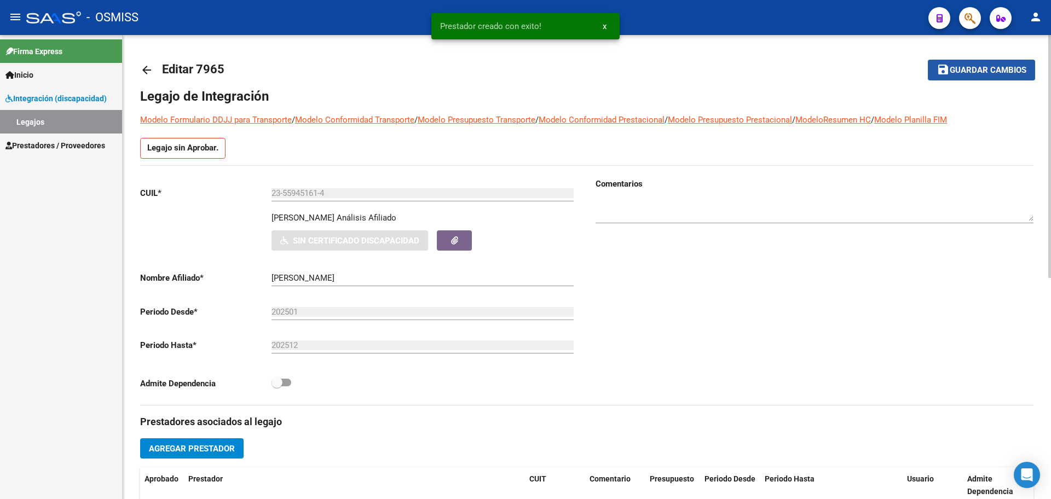
click at [992, 75] on span "Guardar cambios" at bounding box center [988, 71] width 77 height 10
click at [143, 67] on mat-icon "arrow_back" at bounding box center [146, 70] width 13 height 13
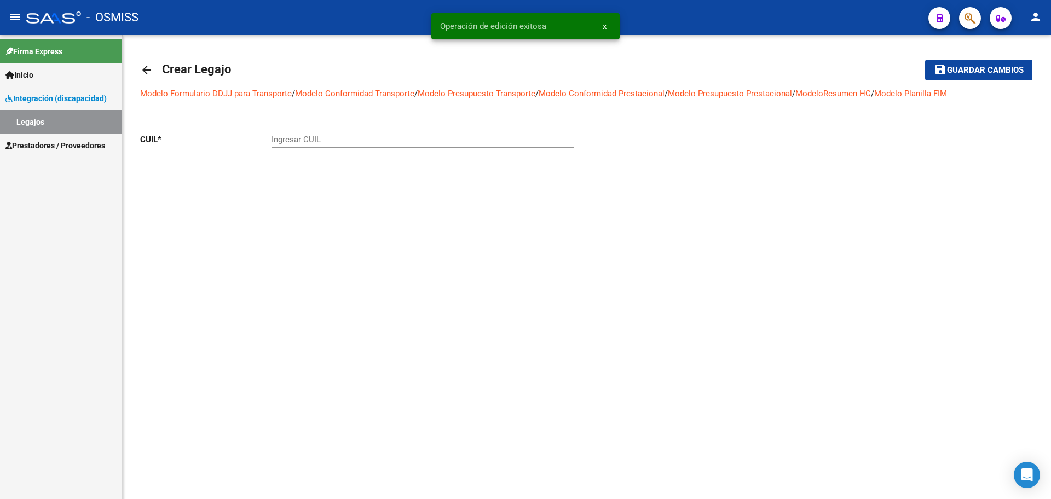
click at [143, 67] on mat-icon "arrow_back" at bounding box center [146, 70] width 13 height 13
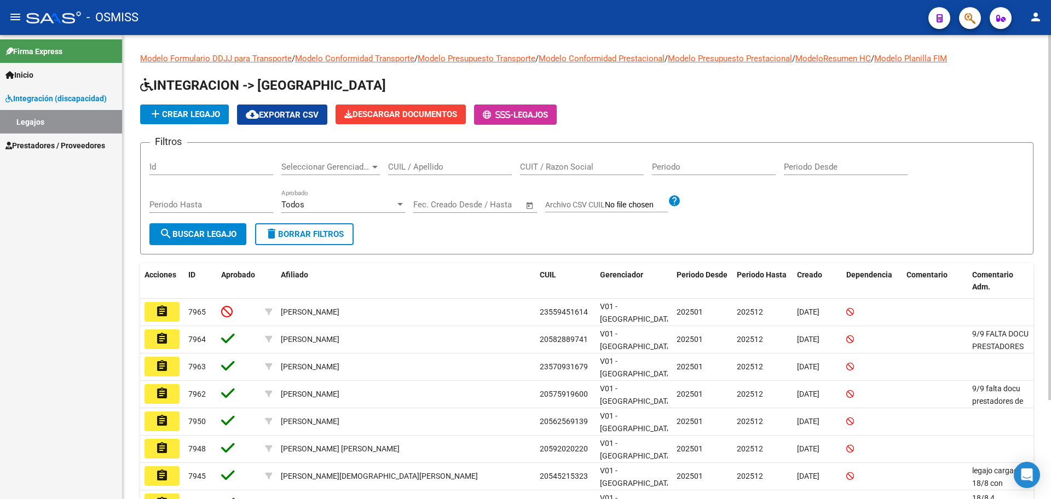
click at [181, 107] on button "add Crear Legajo" at bounding box center [184, 115] width 89 height 20
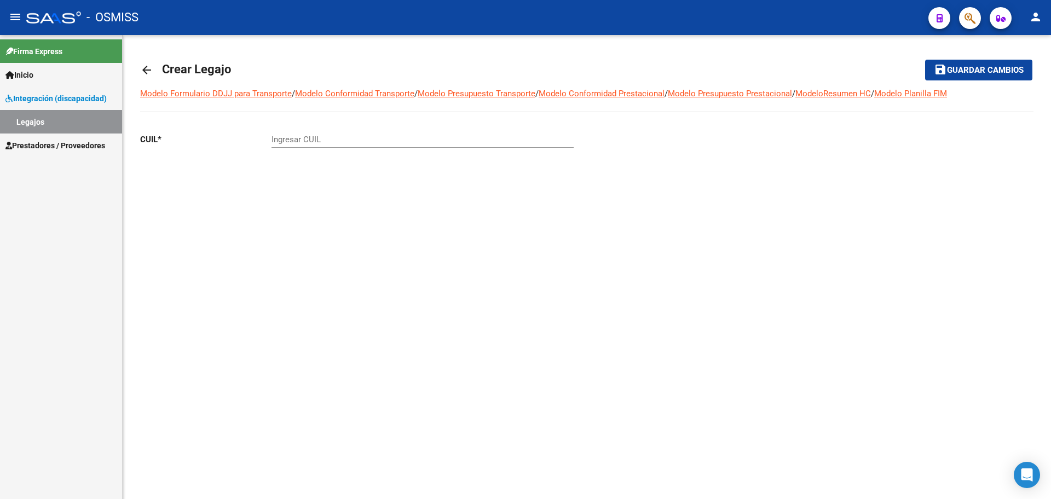
click at [308, 145] on div "Ingresar CUIL" at bounding box center [423, 136] width 302 height 24
paste input "-55037116"
type input "20-55037116-3"
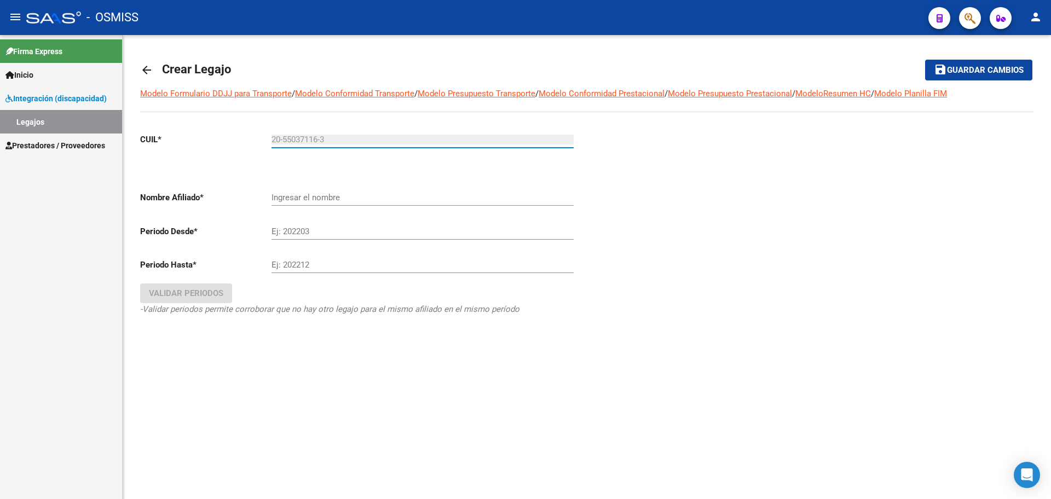
type input "[PERSON_NAME] [PERSON_NAME]"
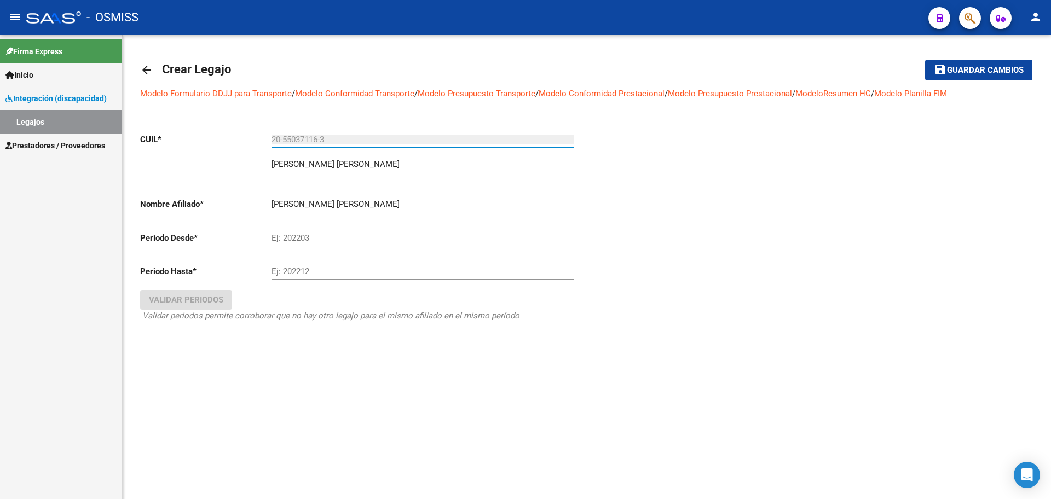
type input "20-55037116-3"
click at [300, 233] on input "Ej: 202203" at bounding box center [423, 238] width 302 height 10
type input "202501"
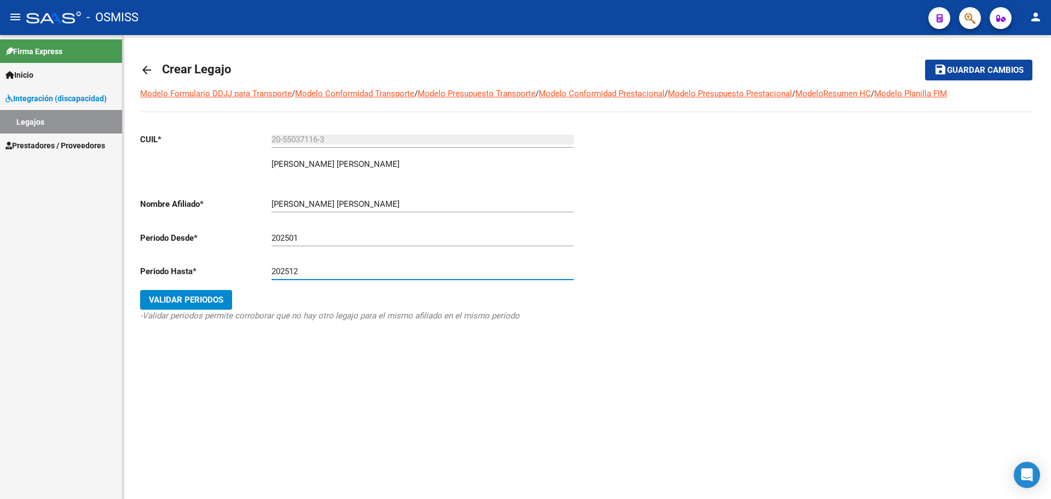
type input "202512"
click at [187, 300] on span "Validar Periodos" at bounding box center [186, 300] width 74 height 10
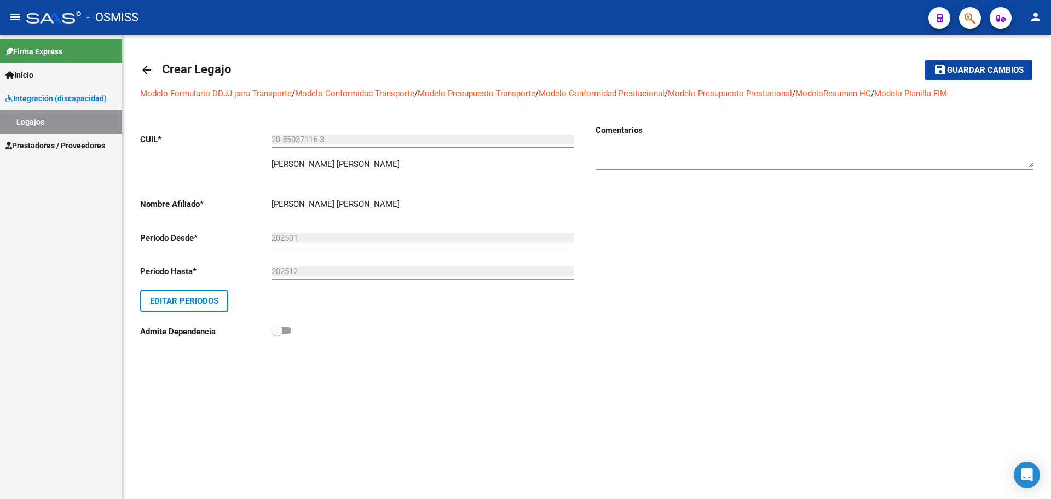
click at [1015, 70] on span "Guardar cambios" at bounding box center [985, 71] width 77 height 10
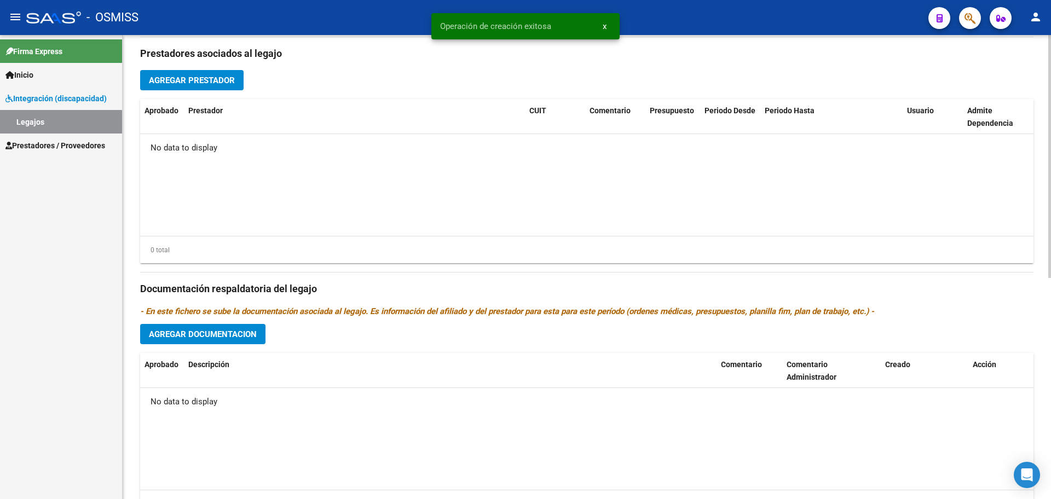
scroll to position [422, 0]
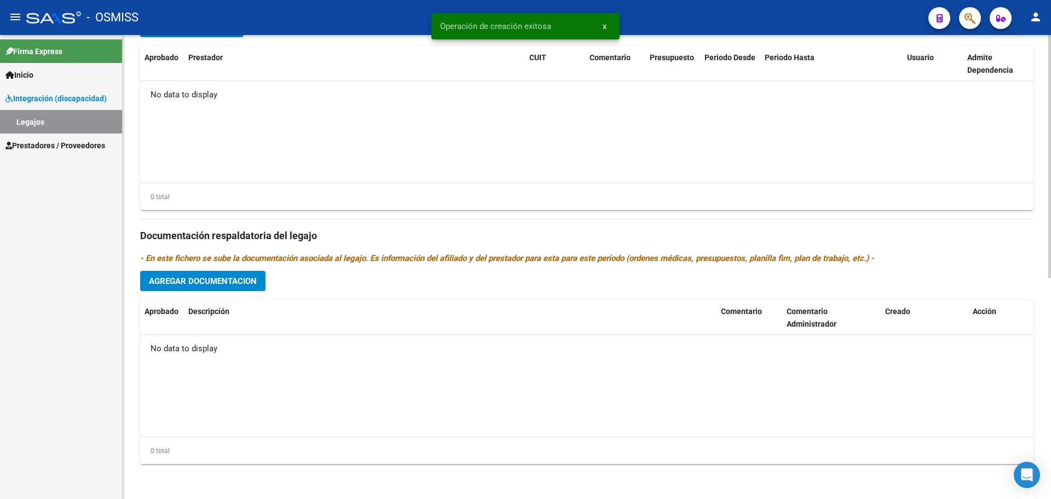
click at [248, 287] on button "Agregar Documentacion" at bounding box center [202, 281] width 125 height 20
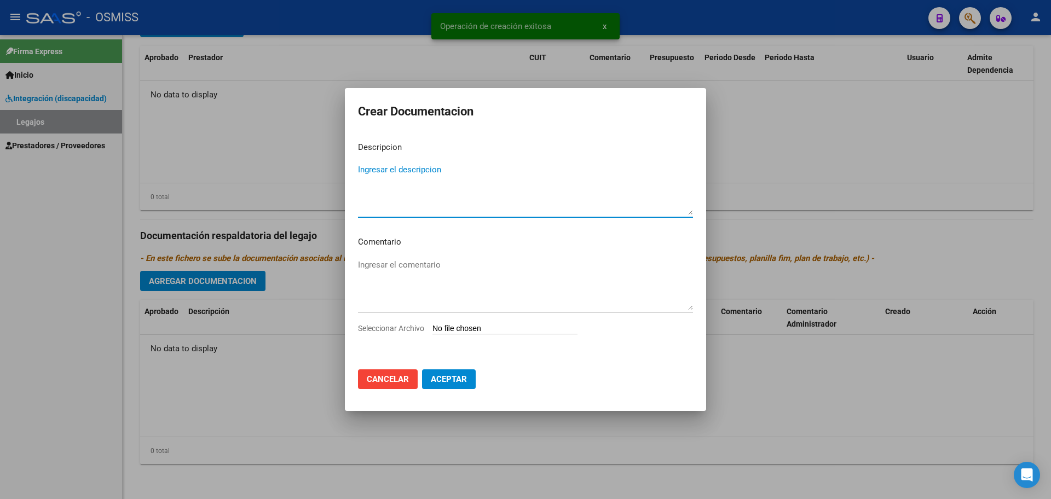
click at [451, 330] on input "Seleccionar Archivo" at bounding box center [504, 329] width 145 height 10
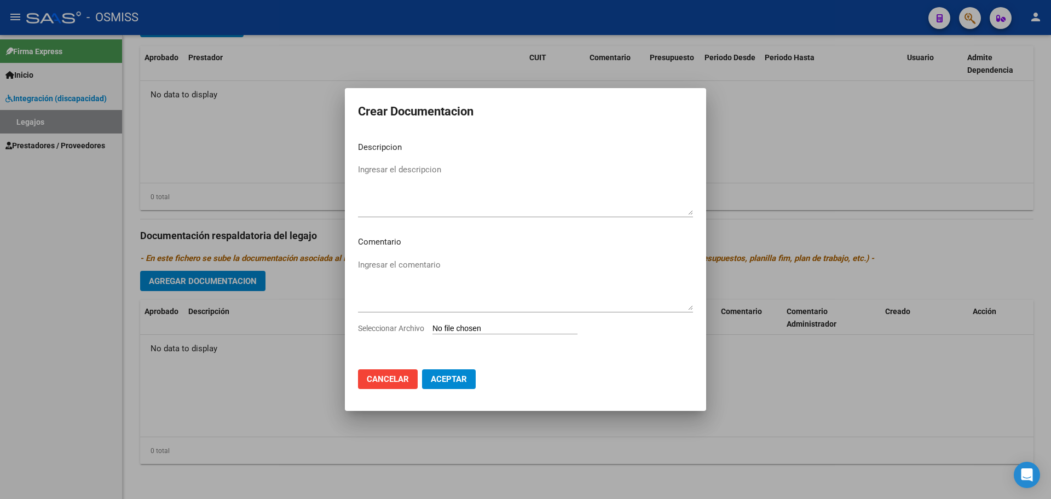
type input "C:\fakepath\.[PERSON_NAME]- MAIE.pdf"
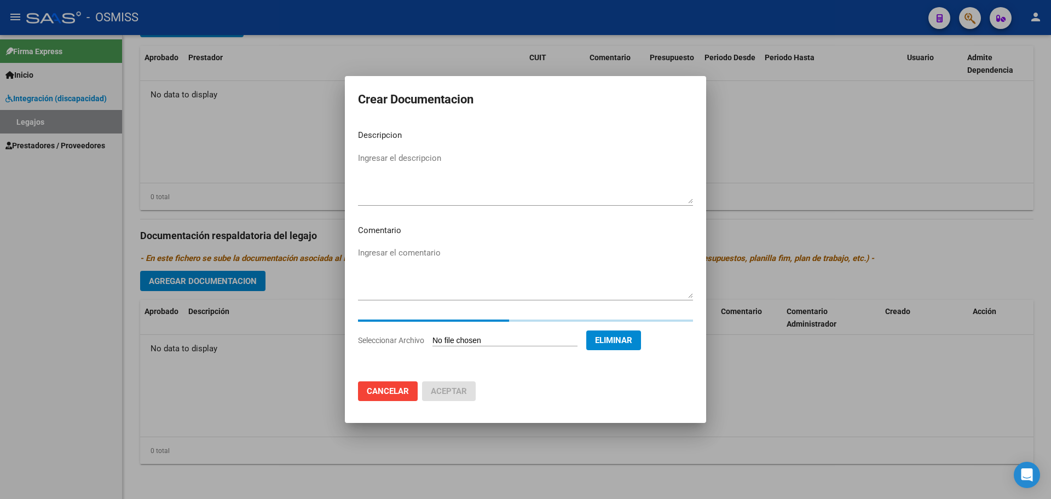
click at [374, 153] on textarea "Ingresar el descripcion" at bounding box center [525, 177] width 335 height 51
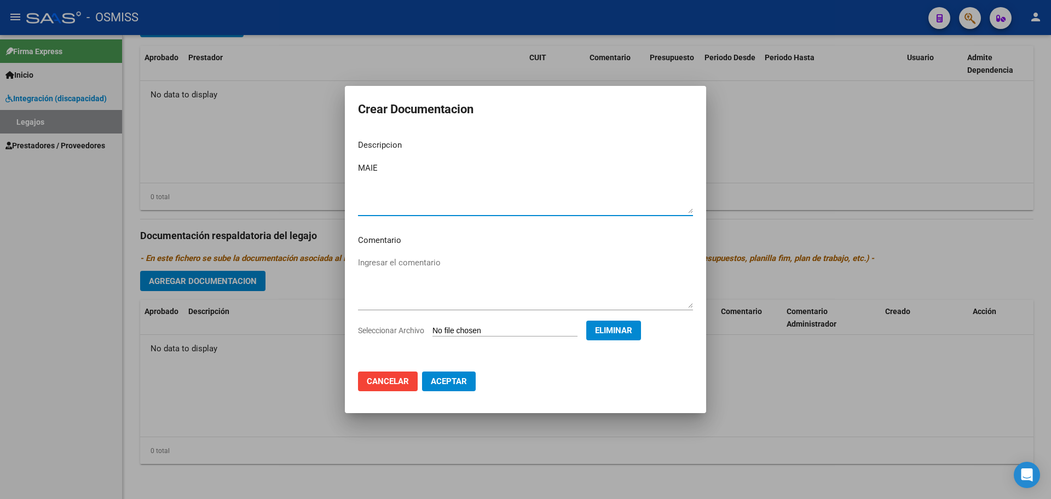
type textarea "MAIE"
click at [470, 379] on button "Aceptar" at bounding box center [449, 382] width 54 height 20
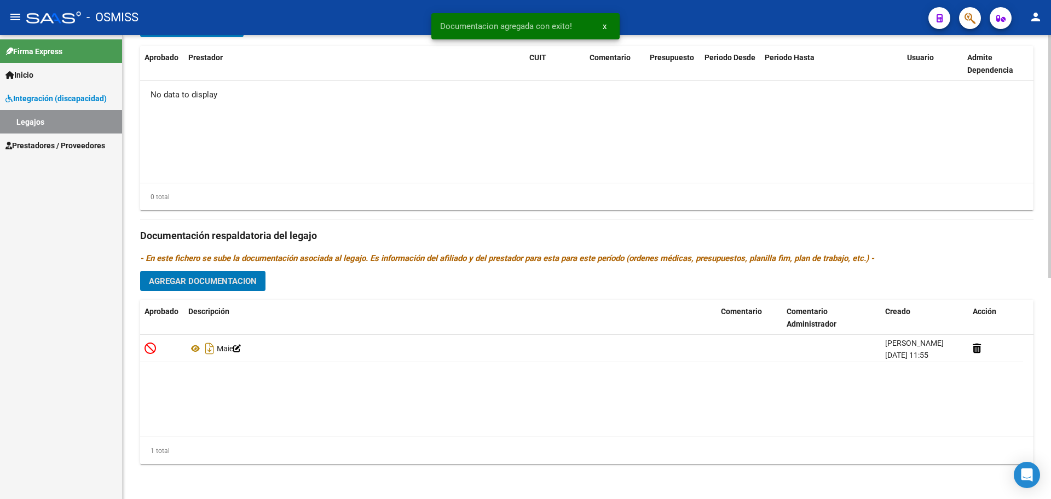
click at [175, 276] on span "Agregar Documentacion" at bounding box center [203, 281] width 108 height 10
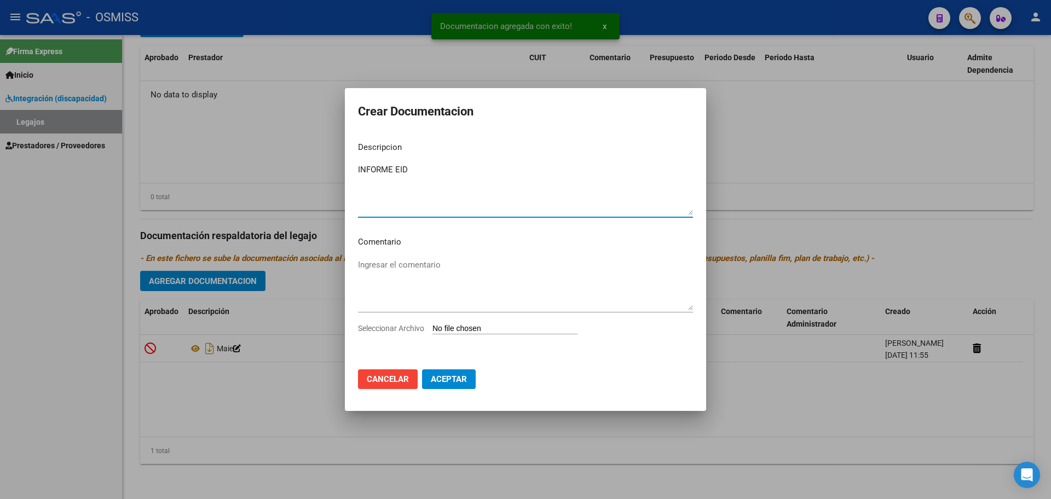
type textarea "INFORME EID"
click at [458, 330] on input "Seleccionar Archivo" at bounding box center [504, 329] width 145 height 10
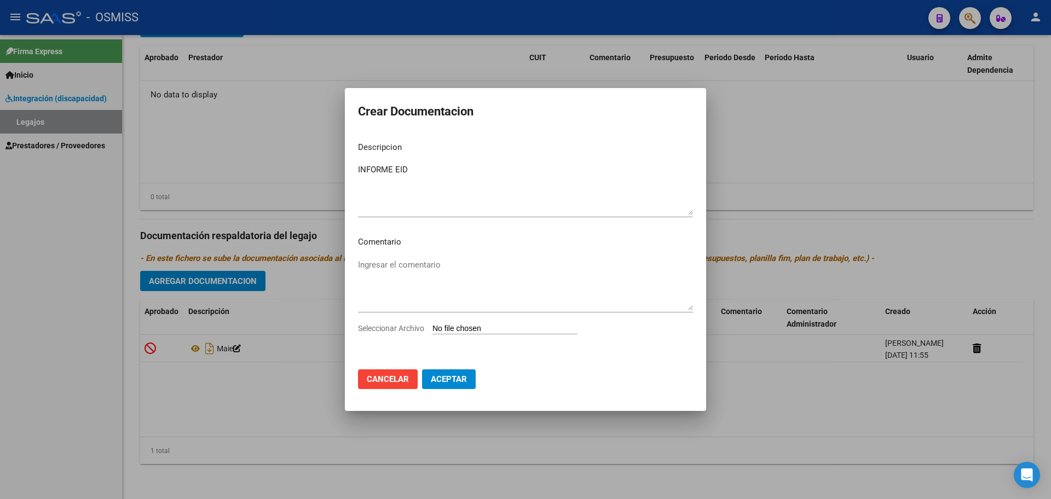
type input "C:\fakepath\[PERSON_NAME] [PERSON_NAME].pdf"
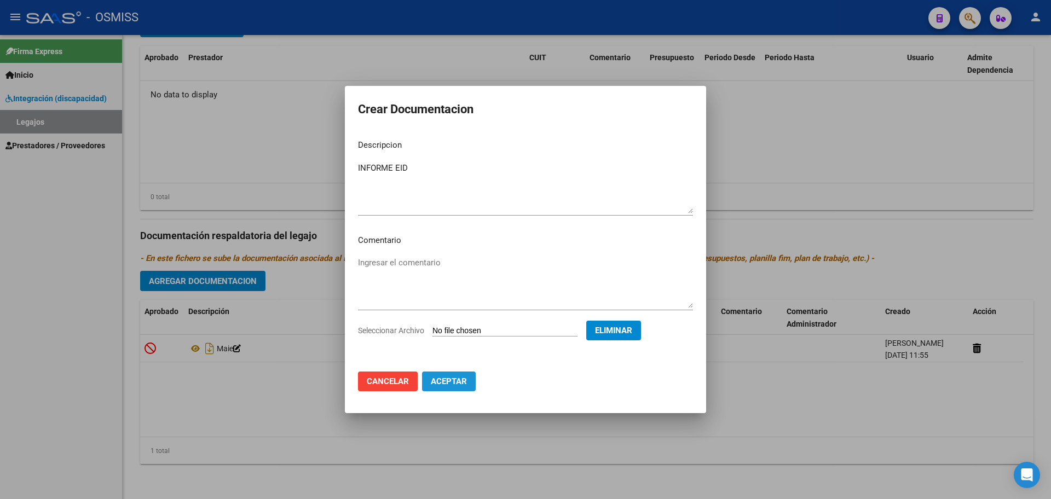
click at [453, 382] on span "Aceptar" at bounding box center [449, 382] width 36 height 10
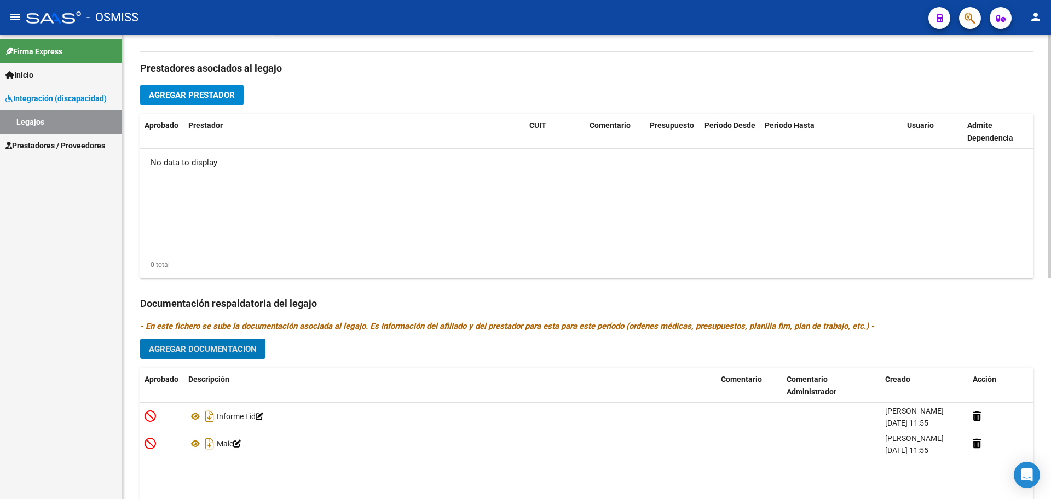
scroll to position [353, 0]
click at [169, 95] on span "Agregar Prestador" at bounding box center [192, 96] width 86 height 10
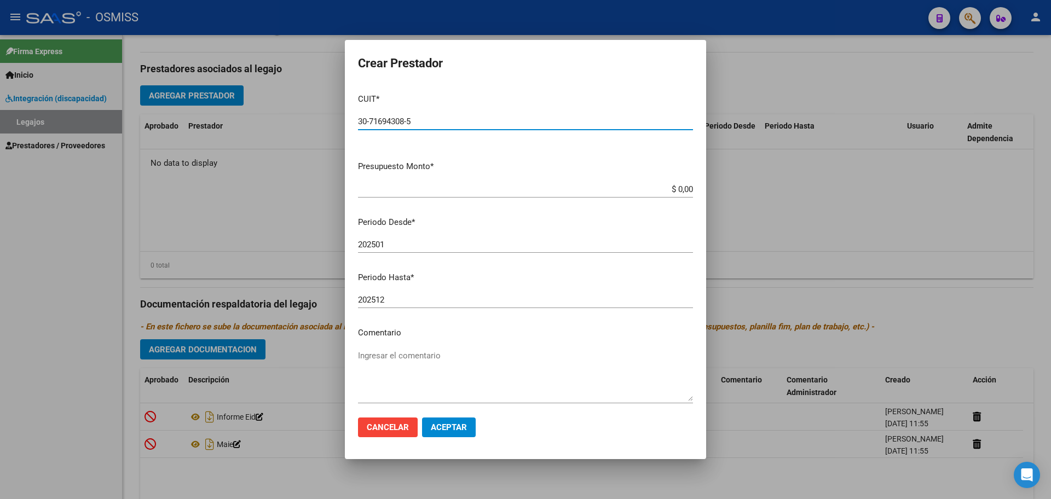
type input "30-71694308-5"
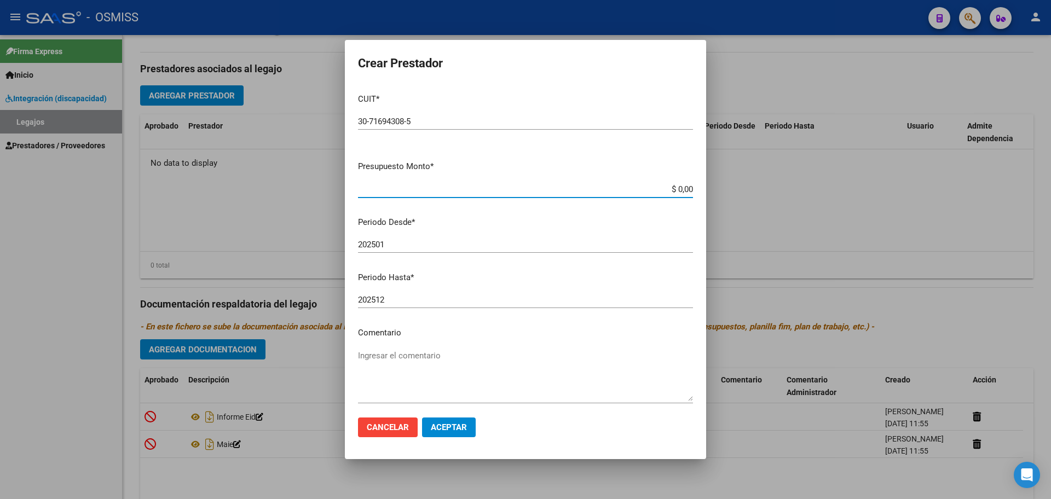
type input "$ 0,01"
type input "202508"
click at [448, 429] on span "Aceptar" at bounding box center [449, 428] width 36 height 10
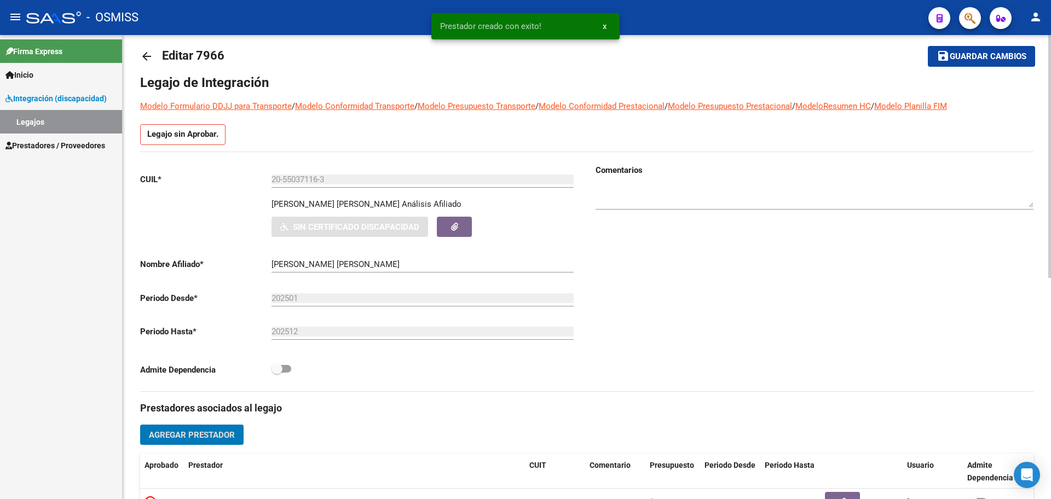
scroll to position [0, 0]
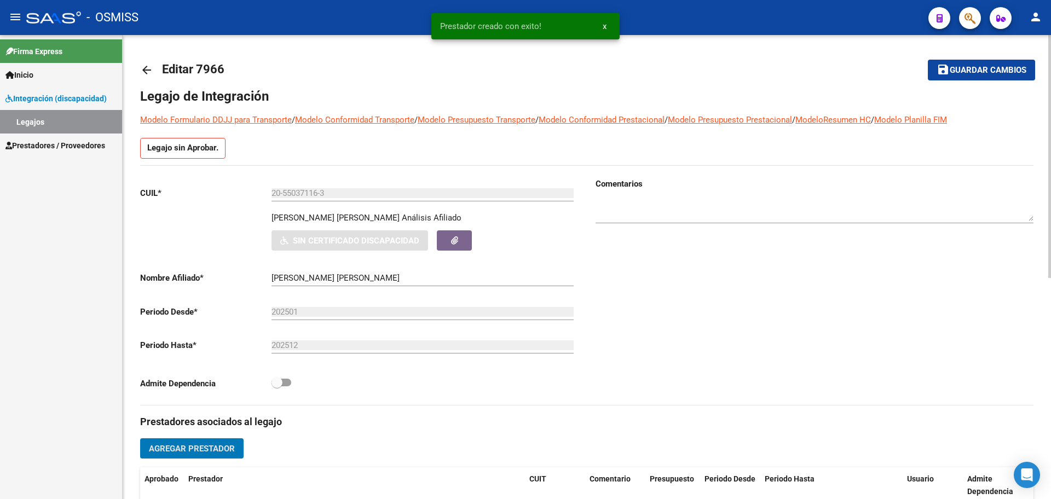
click at [945, 68] on mat-icon "save" at bounding box center [943, 69] width 13 height 13
click at [147, 67] on mat-icon "arrow_back" at bounding box center [146, 70] width 13 height 13
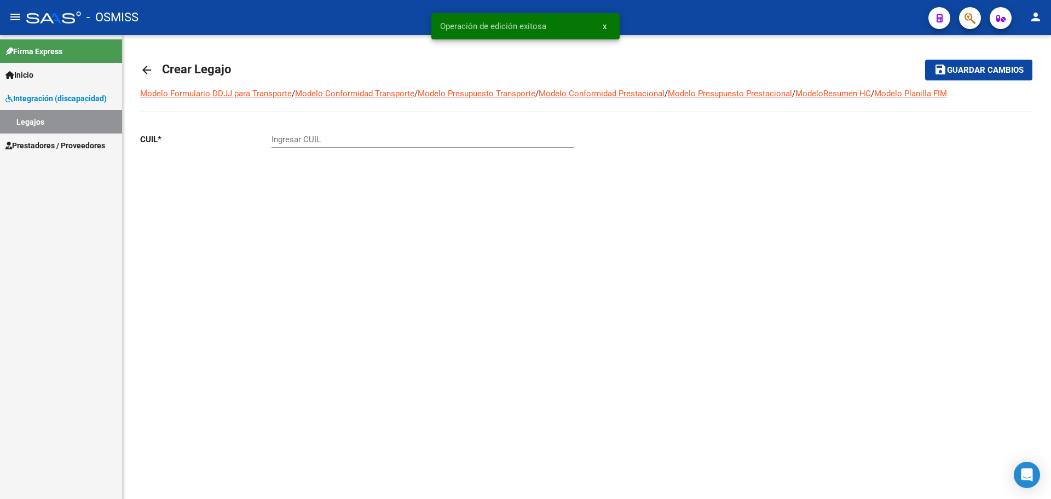
click at [147, 67] on mat-icon "arrow_back" at bounding box center [146, 70] width 13 height 13
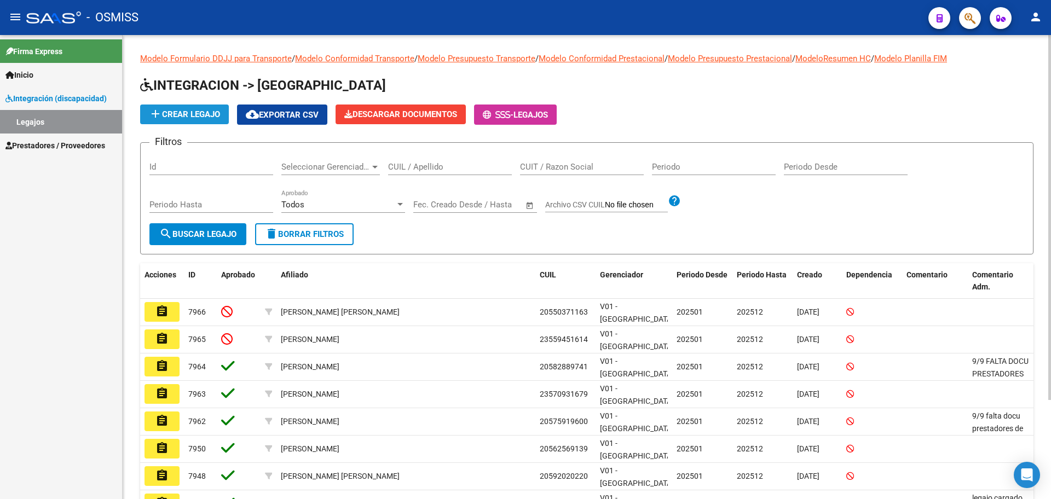
click at [217, 112] on span "add Crear Legajo" at bounding box center [184, 114] width 71 height 10
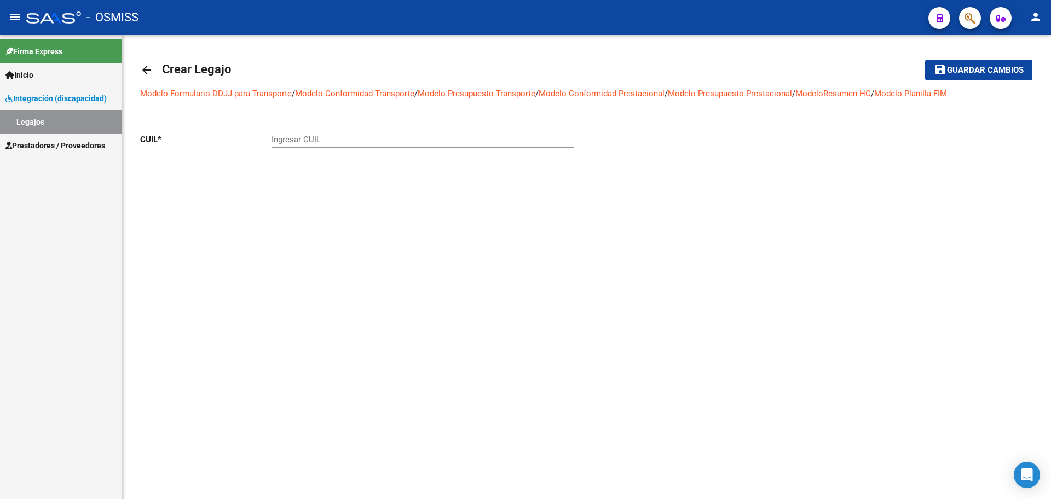
click at [309, 145] on div "Ingresar CUIL" at bounding box center [423, 136] width 302 height 24
paste input "-57379512"
type input "20-57379512-2"
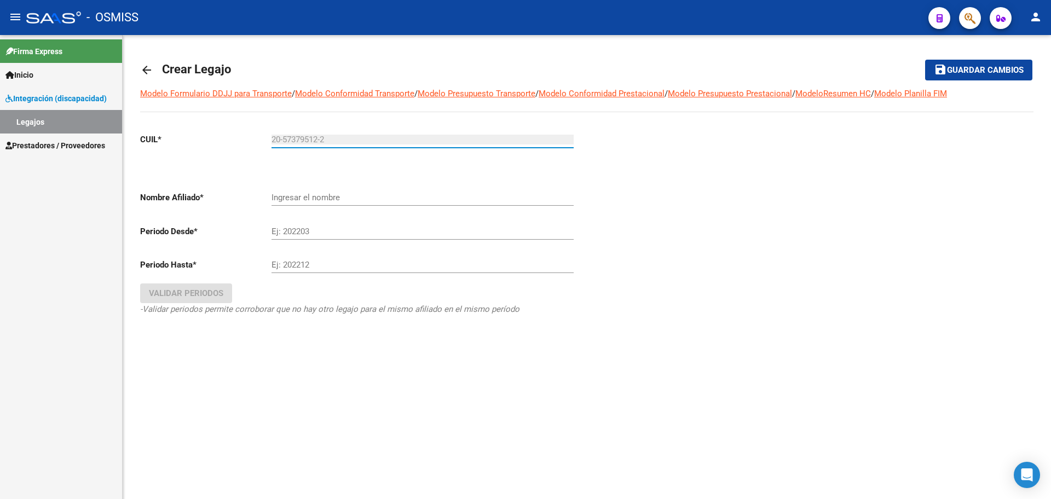
type input "YACANI [PERSON_NAME]"
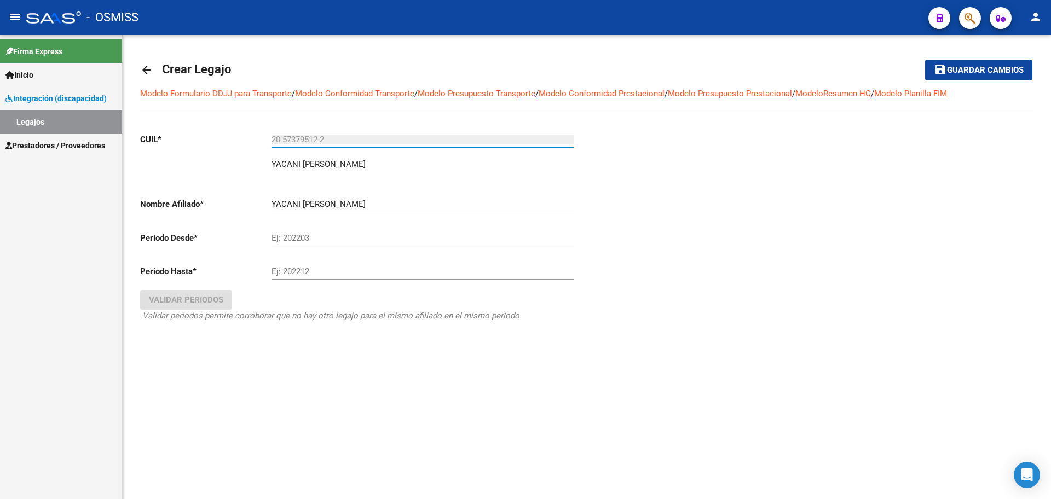
type input "20-57379512-2"
click at [307, 238] on input "Ej: 202203" at bounding box center [423, 238] width 302 height 10
type input "202501"
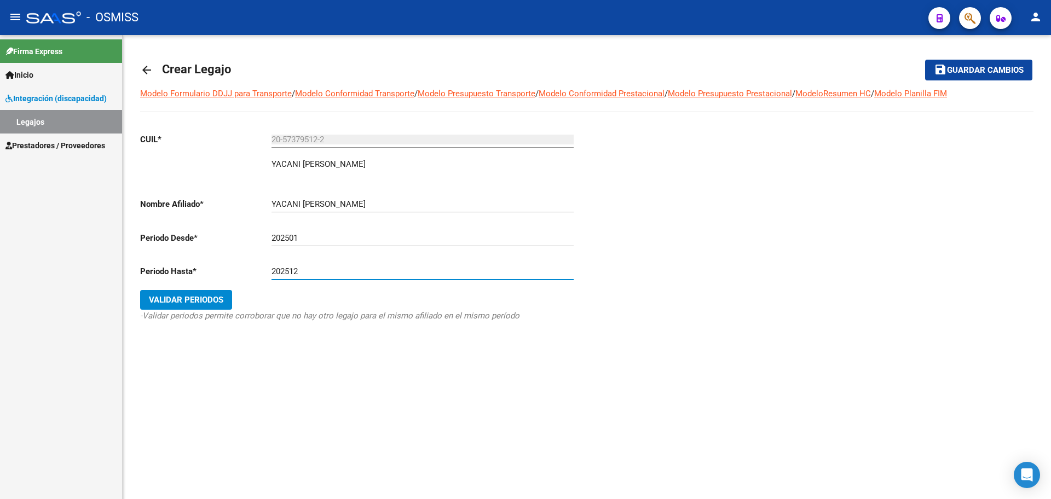
type input "202512"
click at [206, 302] on span "Validar Periodos" at bounding box center [186, 300] width 74 height 10
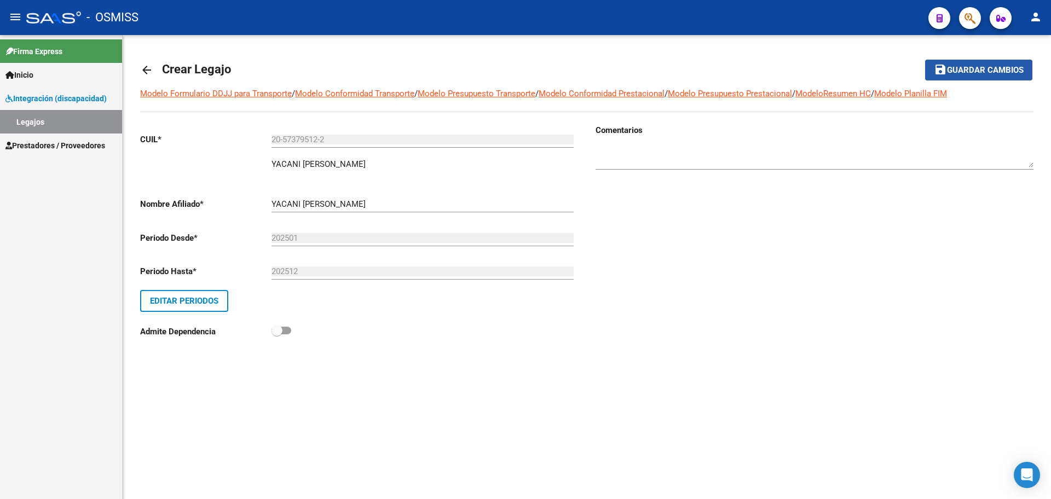
click at [957, 72] on span "Guardar cambios" at bounding box center [985, 71] width 77 height 10
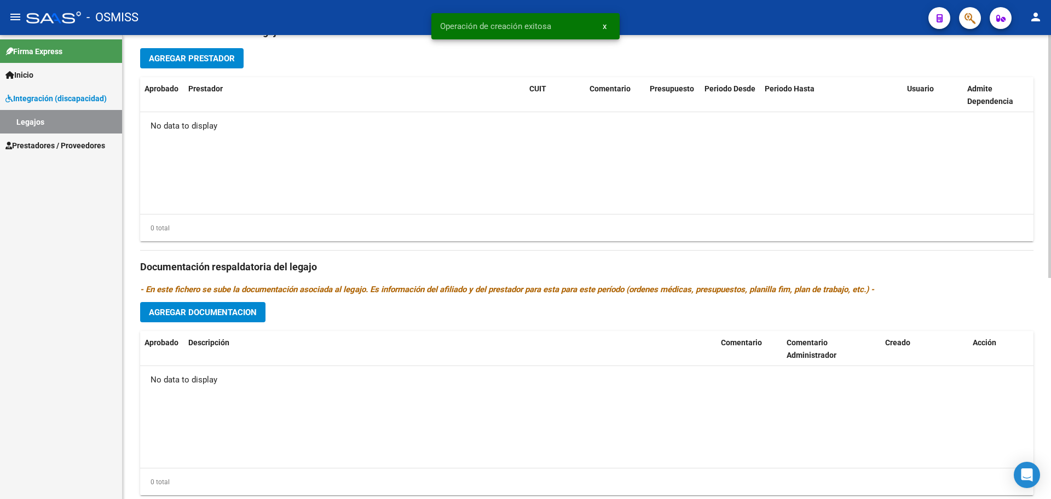
scroll to position [422, 0]
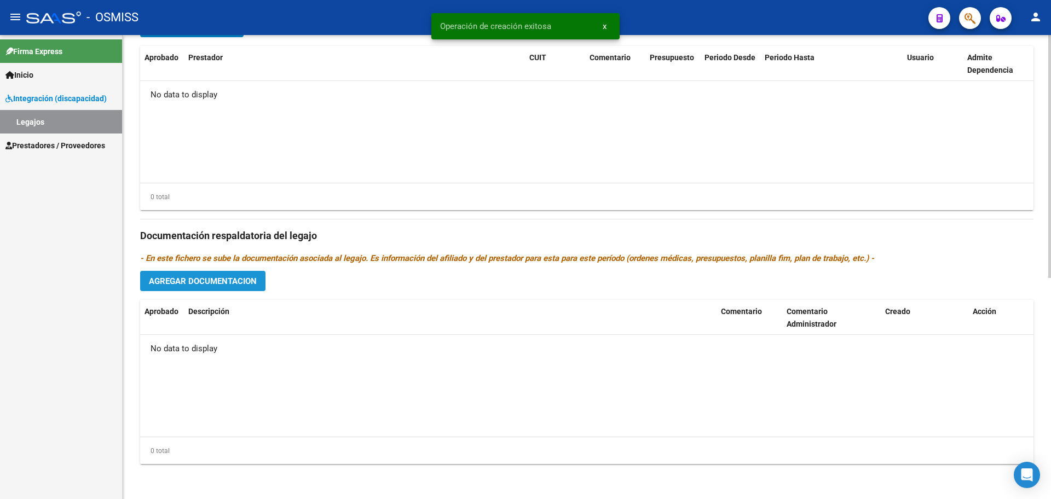
click at [184, 286] on button "Agregar Documentacion" at bounding box center [202, 281] width 125 height 20
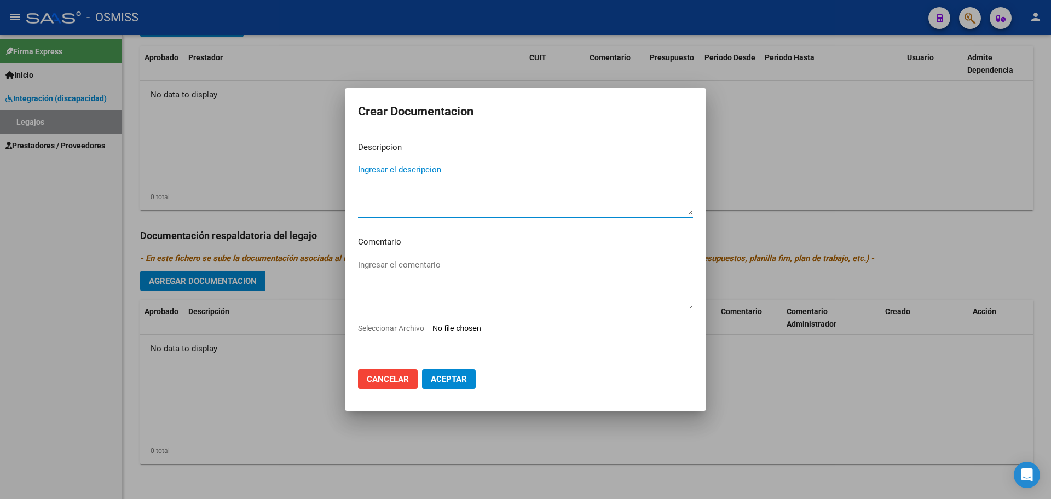
click at [483, 331] on input "Seleccionar Archivo" at bounding box center [504, 329] width 145 height 10
click at [463, 324] on app-file-uploader "Seleccionar Archivo" at bounding box center [472, 329] width 228 height 10
click at [476, 331] on input "Seleccionar Archivo" at bounding box center [504, 329] width 145 height 10
type input "C:\fakepath\Yacani Gael2.pdf"
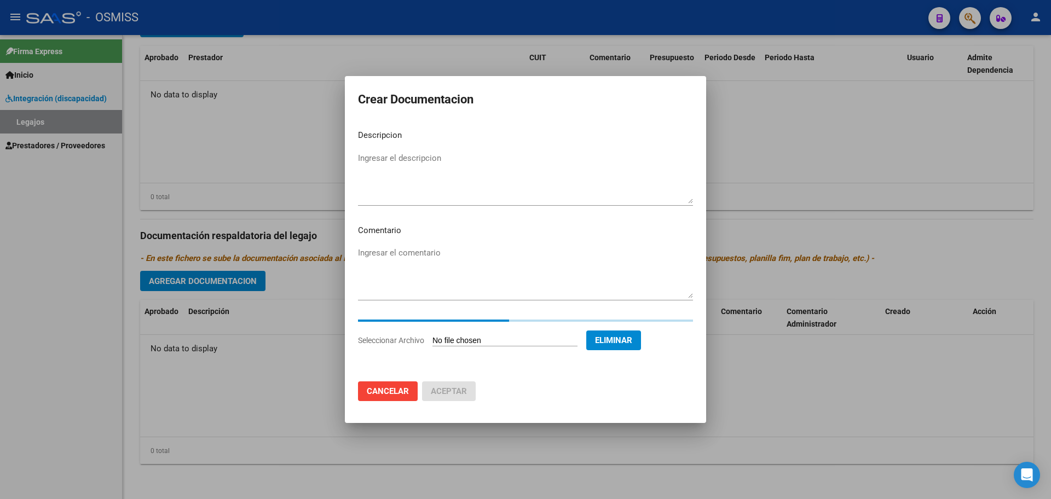
click at [422, 176] on textarea "Ingresar el descripcion" at bounding box center [525, 177] width 335 height 51
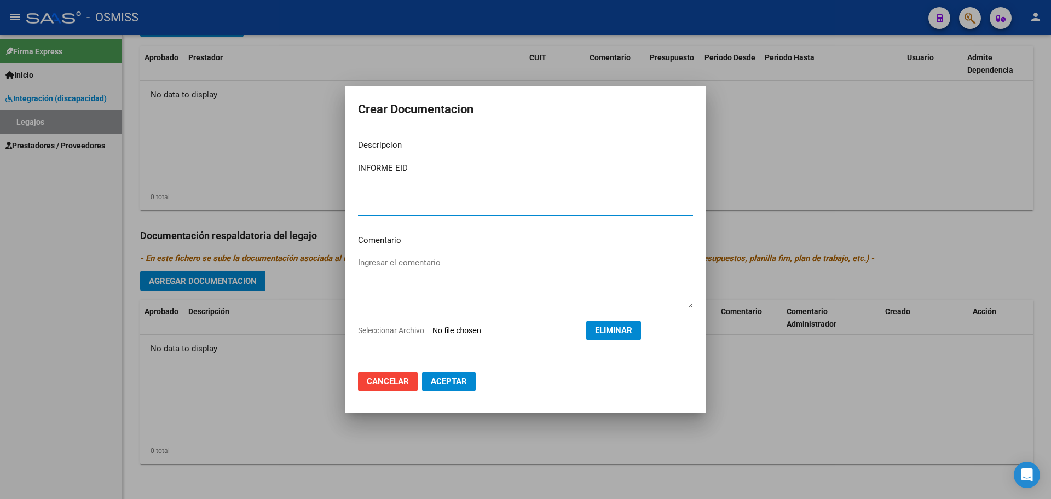
type textarea "INFORME EID"
click at [454, 377] on span "Aceptar" at bounding box center [449, 382] width 36 height 10
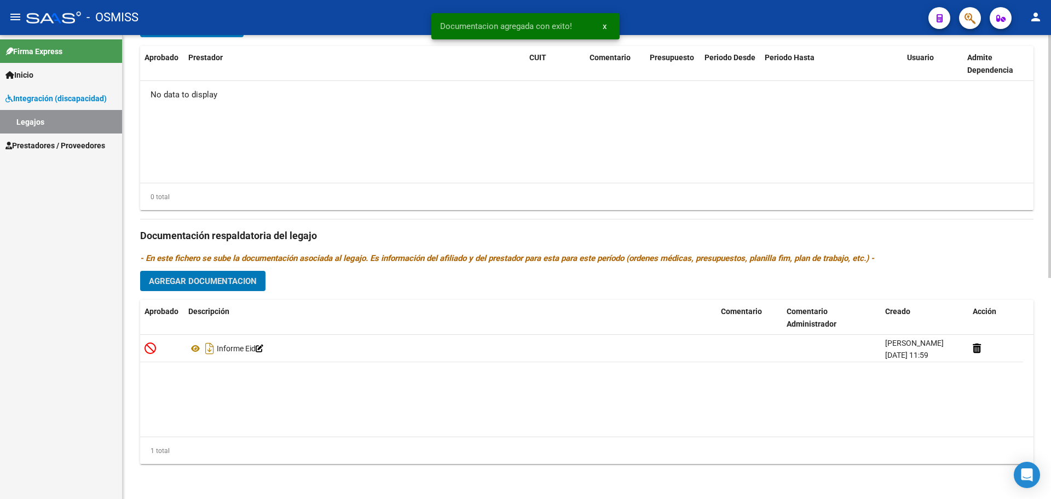
click at [243, 280] on span "Agregar Documentacion" at bounding box center [203, 281] width 108 height 10
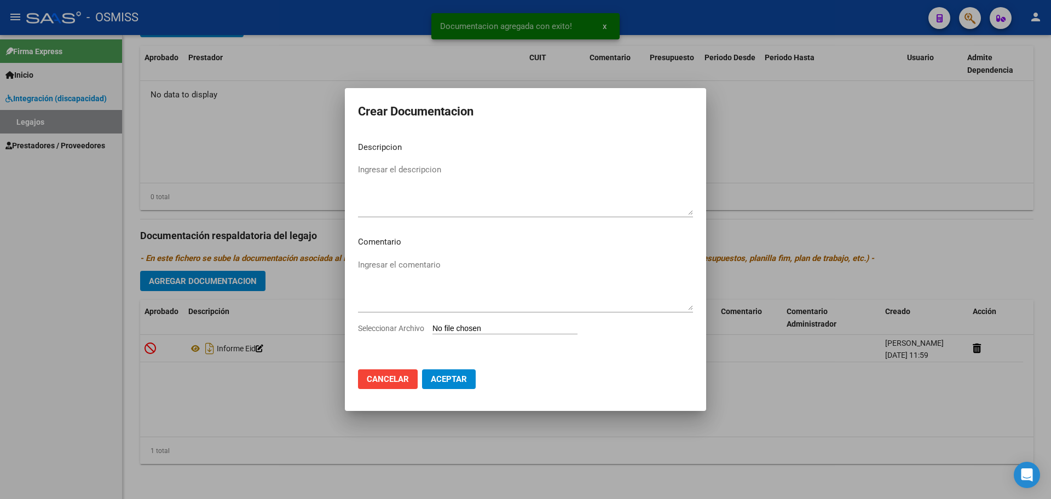
click at [462, 331] on input "Seleccionar Archivo" at bounding box center [504, 329] width 145 height 10
type input "C:\fakepath\.[PERSON_NAME]- FONOAUDIOLOGIA OSMISS.pdf"
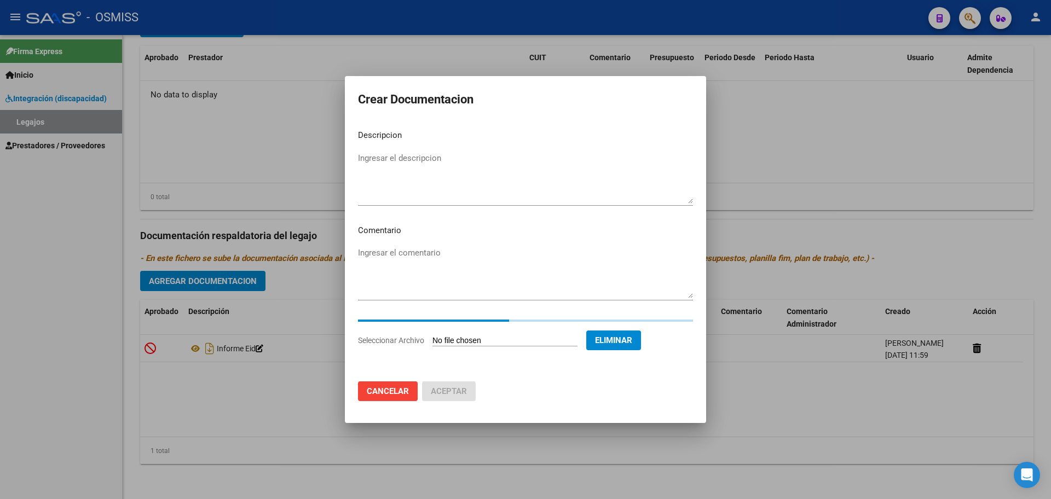
click at [388, 159] on textarea "Ingresar el descripcion" at bounding box center [525, 177] width 335 height 51
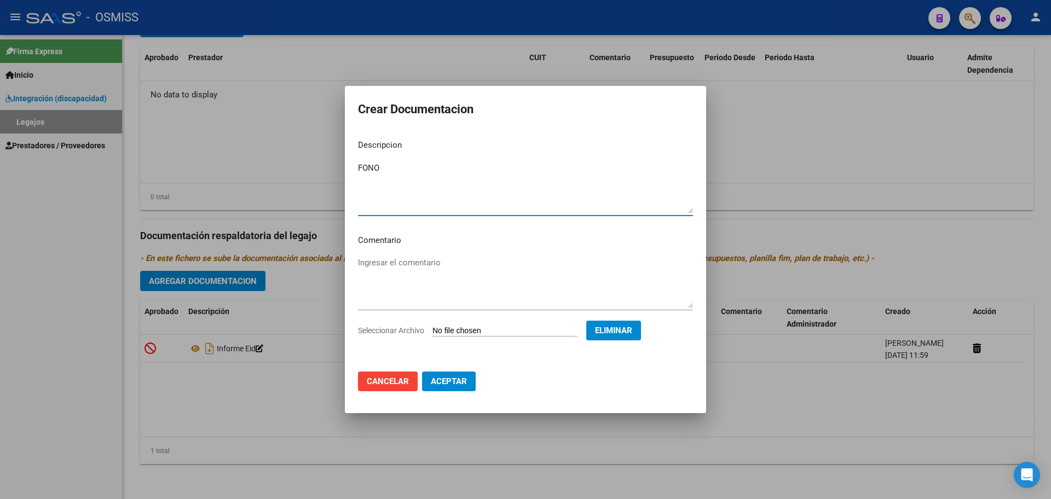
type textarea "FONO"
click at [461, 380] on span "Aceptar" at bounding box center [449, 382] width 36 height 10
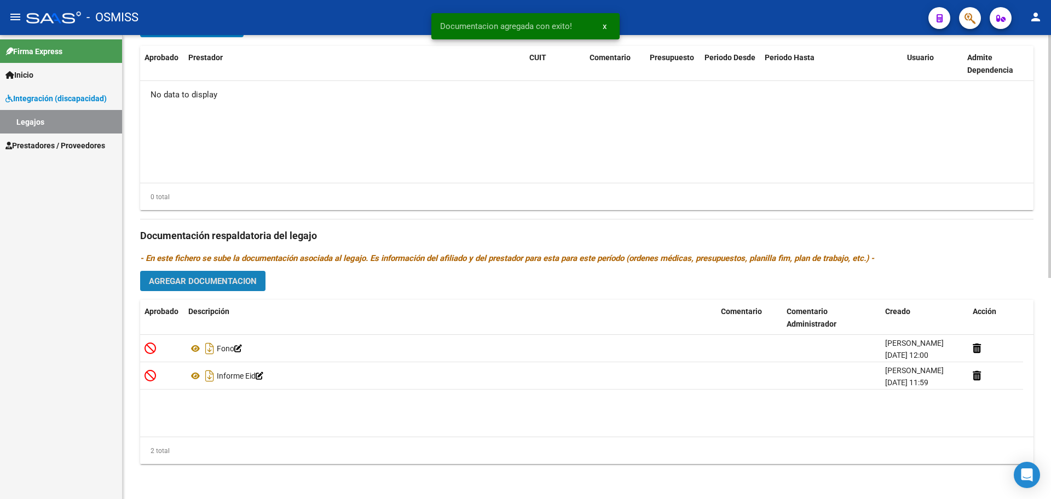
click at [221, 286] on button "Agregar Documentacion" at bounding box center [202, 281] width 125 height 20
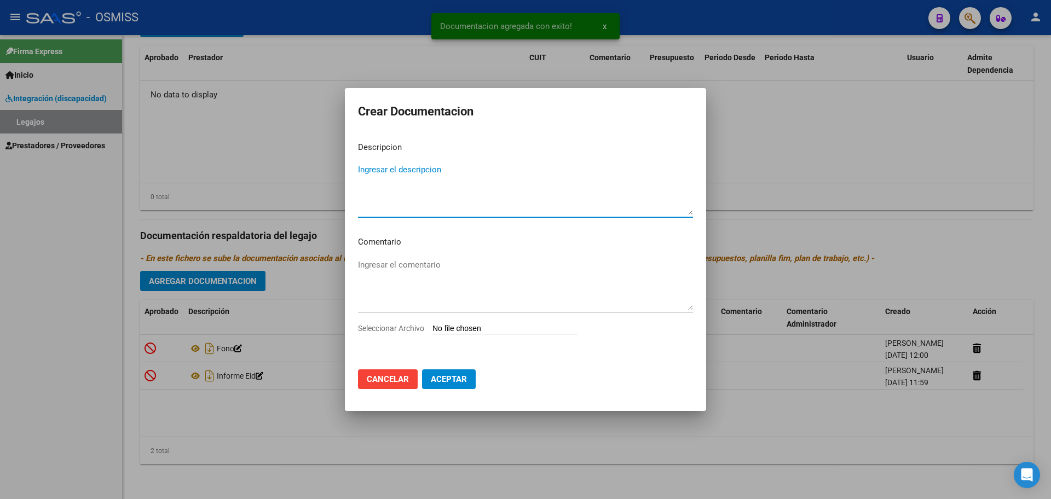
click at [465, 331] on input "Seleccionar Archivo" at bounding box center [504, 329] width 145 height 10
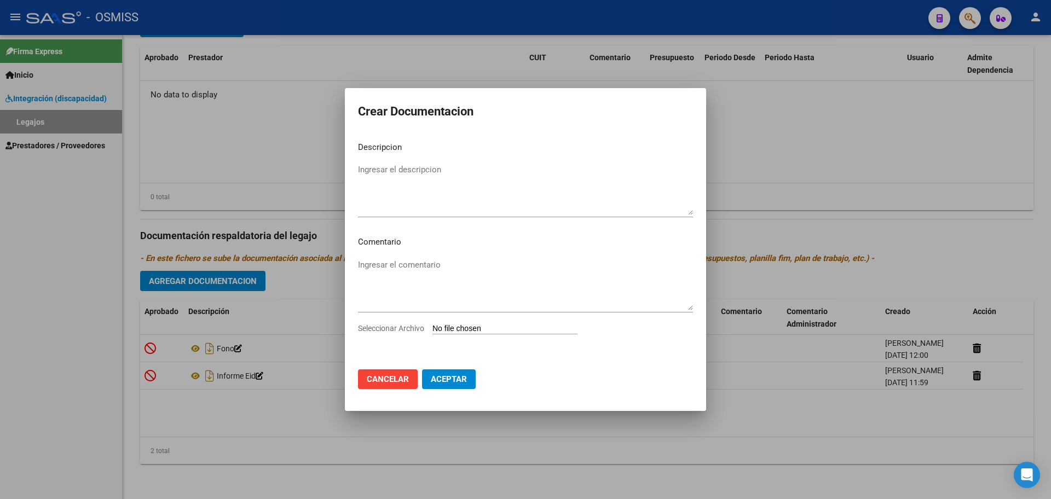
type input "C:\fakepath\.[PERSON_NAME]- PSICOLOGIA OSMISS.pdf"
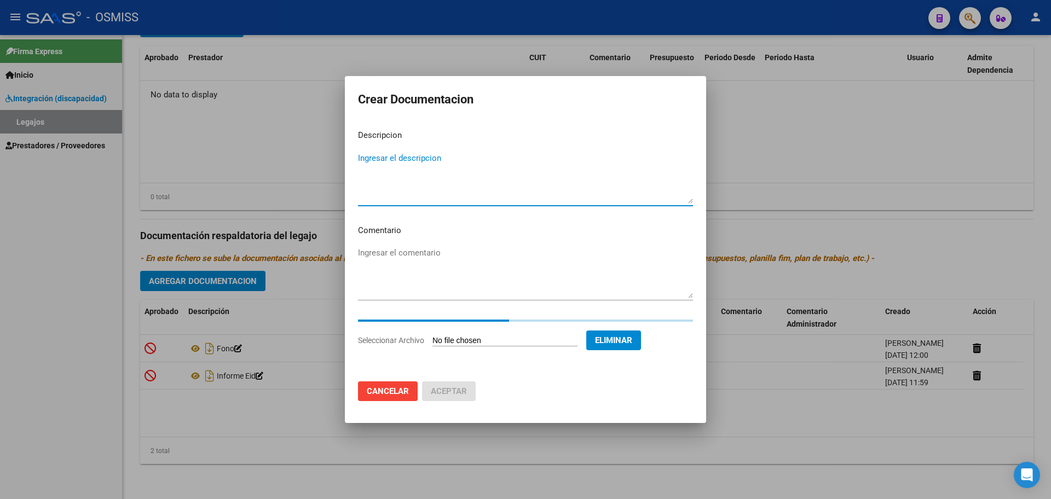
click at [382, 176] on textarea "Ingresar el descripcion" at bounding box center [525, 177] width 335 height 51
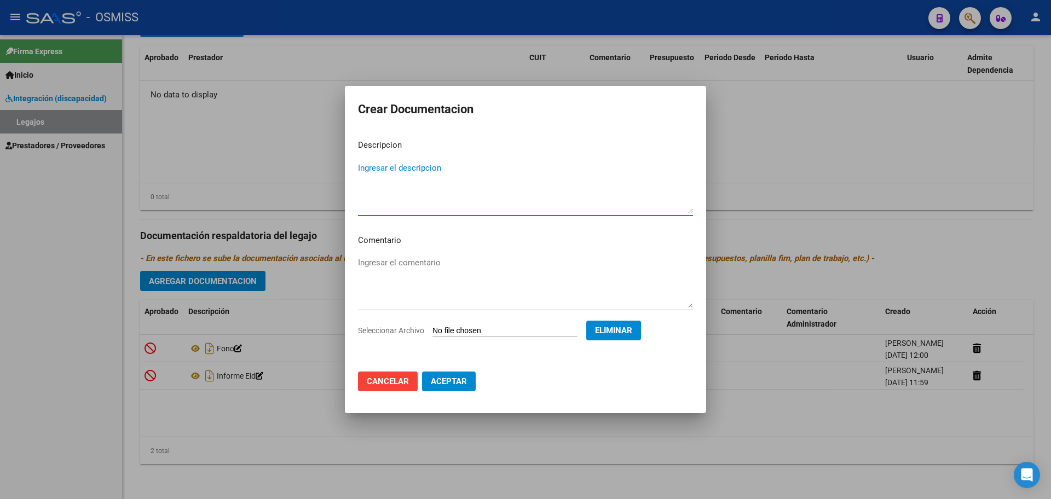
click at [377, 173] on textarea "Ingresar el descripcion" at bounding box center [525, 187] width 335 height 51
type textarea "PSI"
click at [455, 374] on button "Aceptar" at bounding box center [449, 382] width 54 height 20
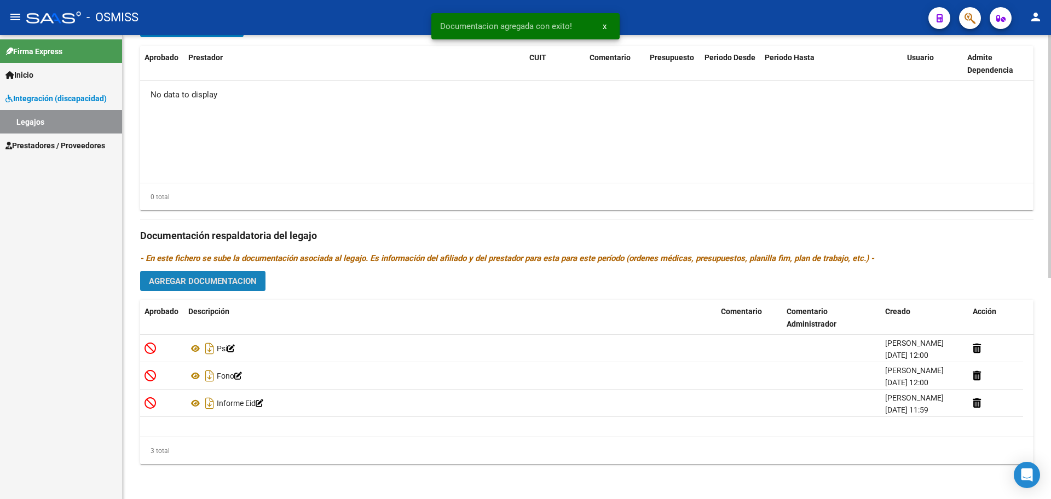
click at [205, 289] on button "Agregar Documentacion" at bounding box center [202, 281] width 125 height 20
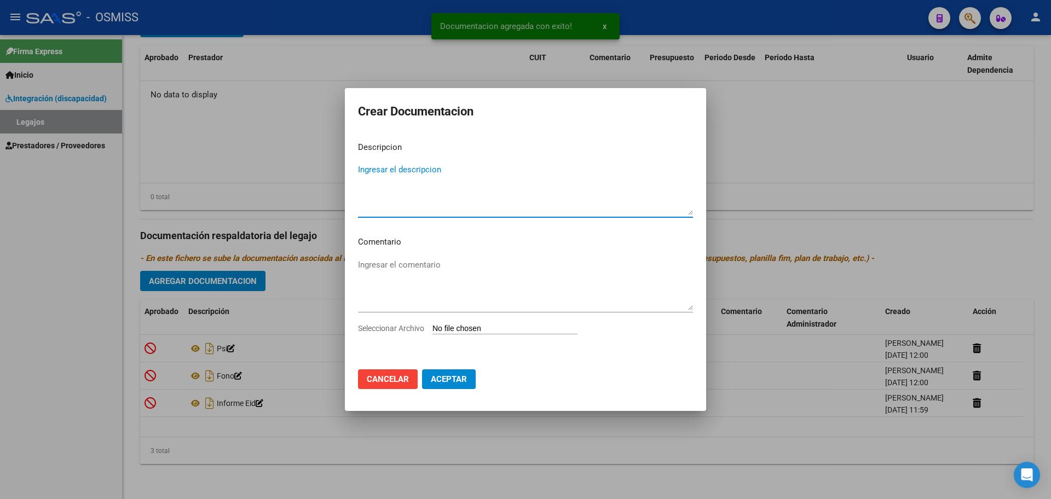
click at [444, 330] on input "Seleccionar Archivo" at bounding box center [504, 329] width 145 height 10
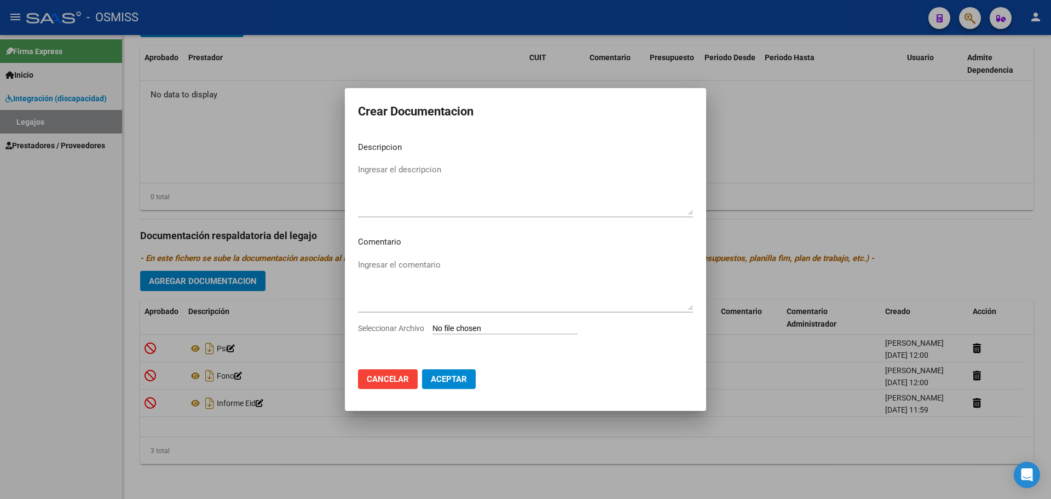
type input "C:\fakepath\.[PERSON_NAME]- PSICOPEDAGOGIA.pdf"
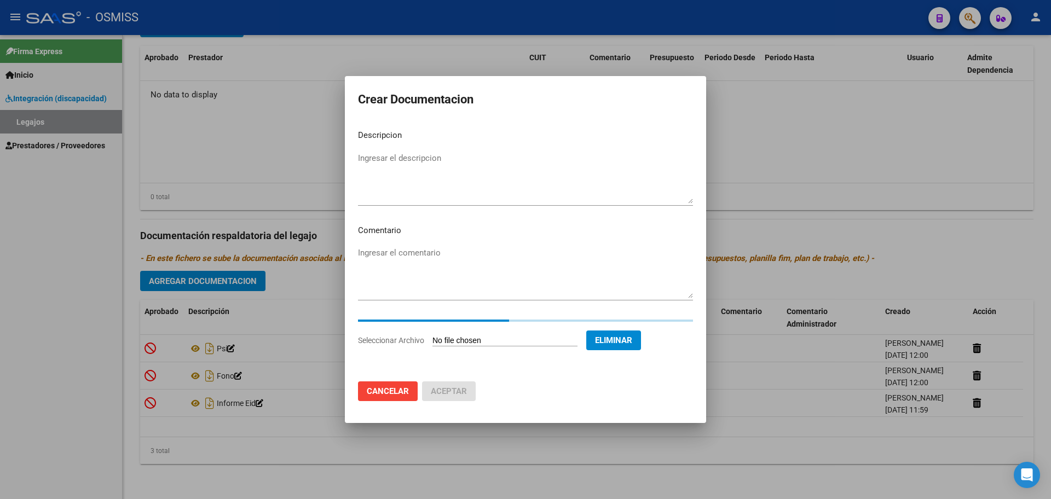
click at [399, 143] on mat-dialog-content "Descripcion Ingresar el descripcion Comentario Ingresar el comentario Seleccion…" at bounding box center [525, 247] width 361 height 252
click at [396, 161] on div "Ingresar el descripcion" at bounding box center [525, 178] width 335 height 56
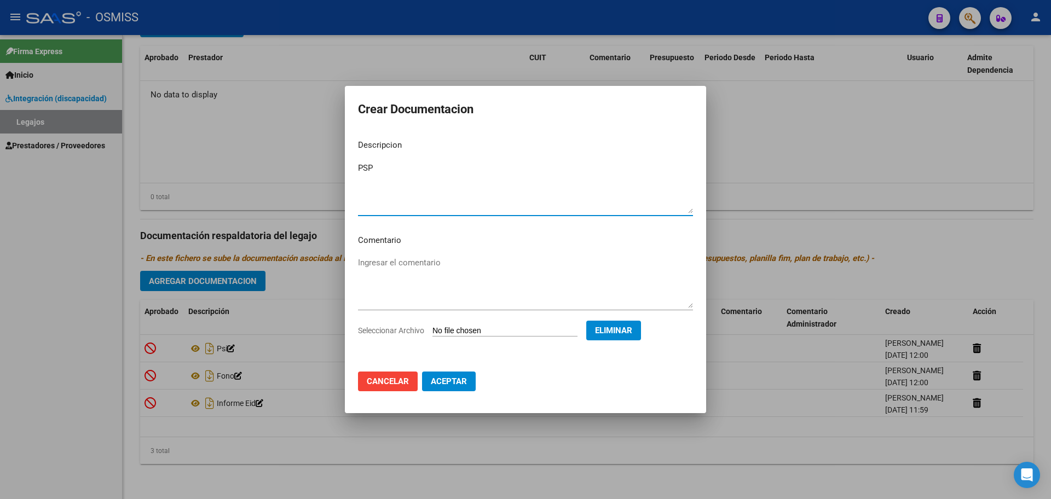
type textarea "PSP"
click at [454, 378] on span "Aceptar" at bounding box center [449, 382] width 36 height 10
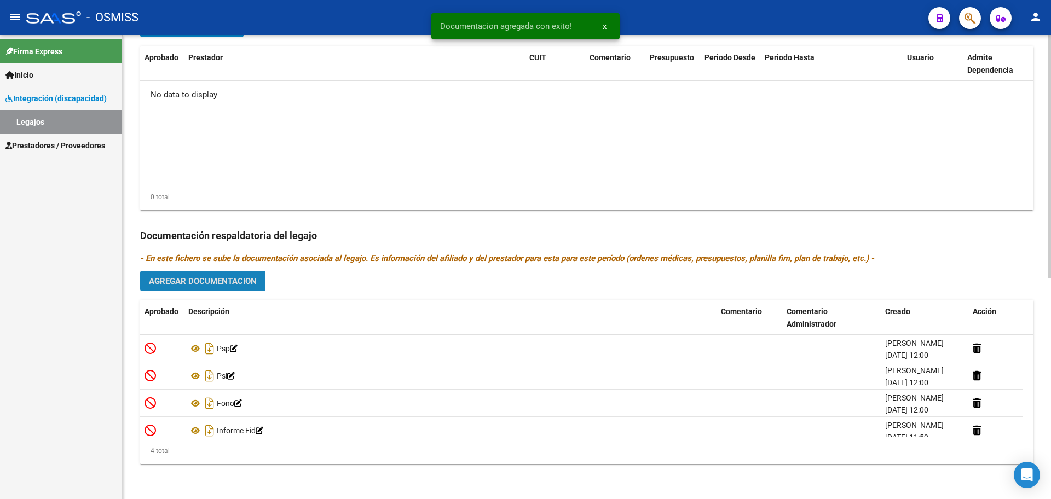
click at [223, 285] on span "Agregar Documentacion" at bounding box center [203, 281] width 108 height 10
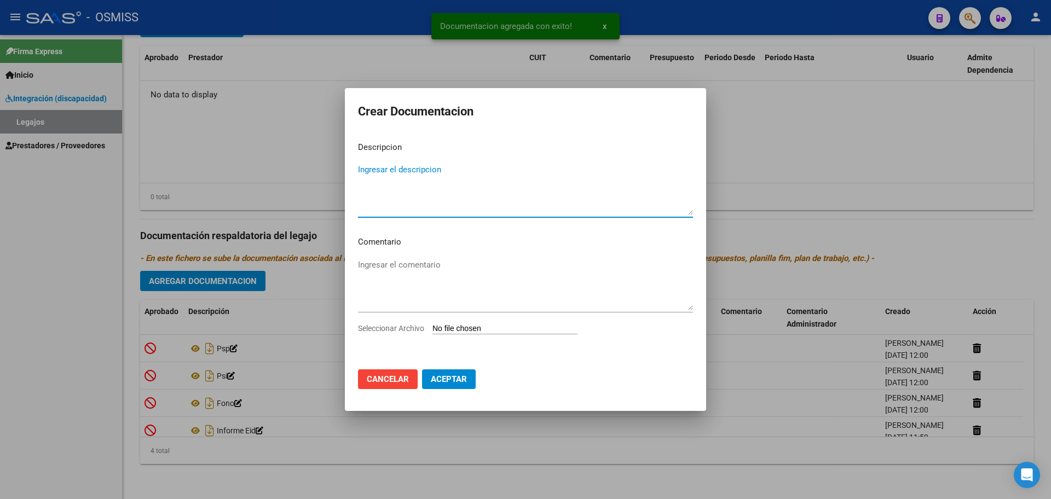
click at [487, 330] on input "Seleccionar Archivo" at bounding box center [504, 329] width 145 height 10
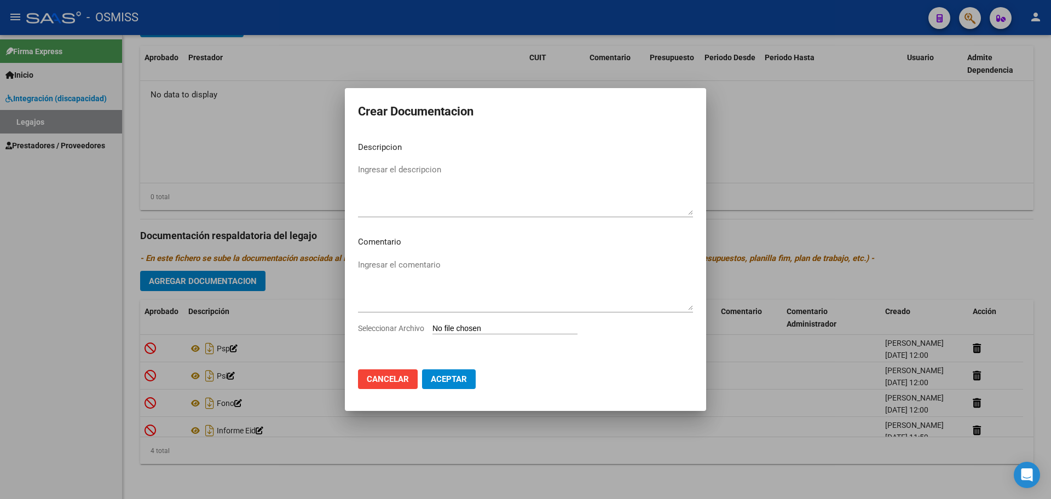
type input "C:\fakepath\.[PERSON_NAME]- TO OSMISS.pdf"
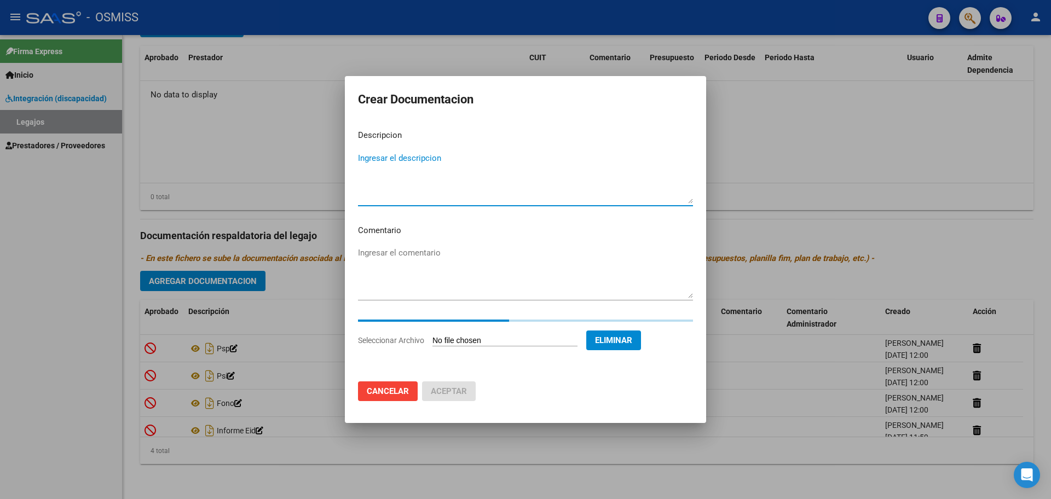
click at [380, 159] on textarea "Ingresar el descripcion" at bounding box center [525, 177] width 335 height 51
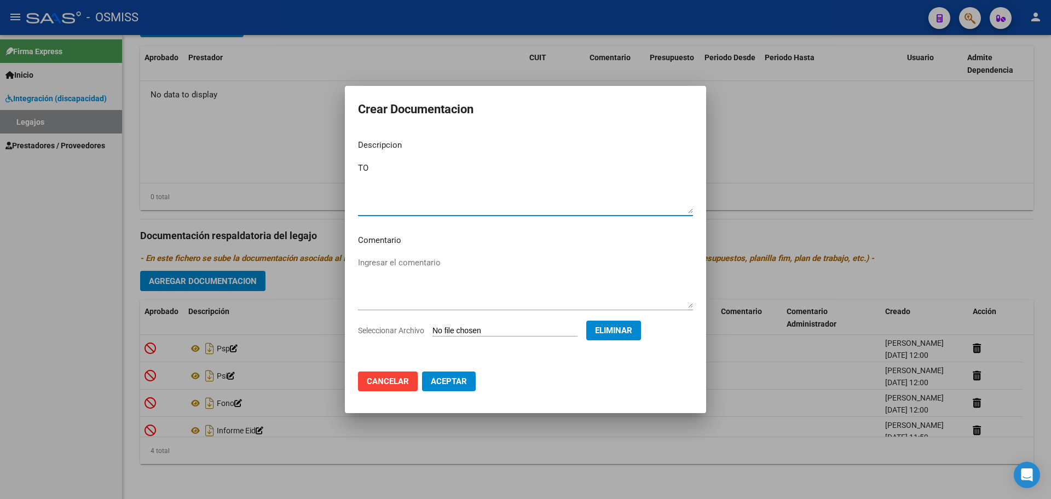
type textarea "TO"
click at [454, 384] on span "Aceptar" at bounding box center [449, 382] width 36 height 10
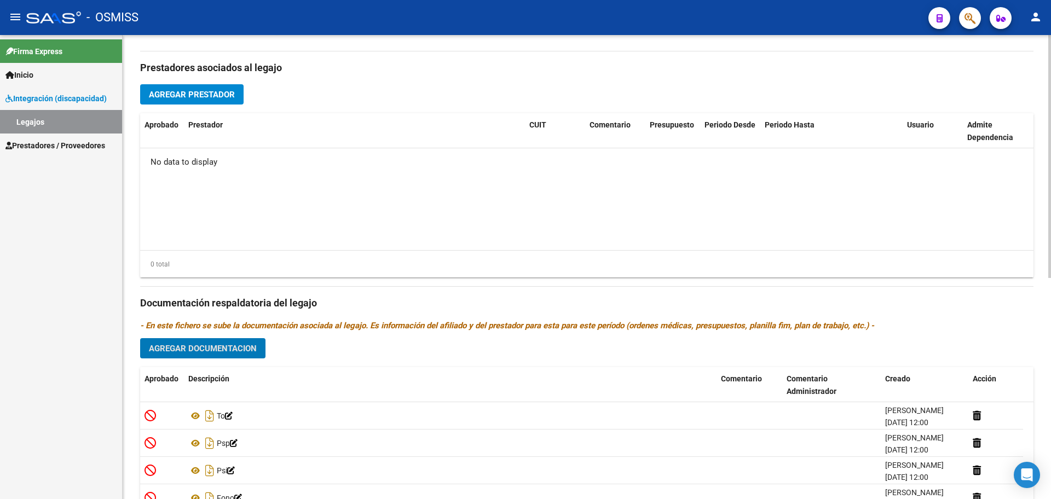
scroll to position [353, 0]
click at [224, 86] on button "Agregar Prestador" at bounding box center [191, 95] width 103 height 20
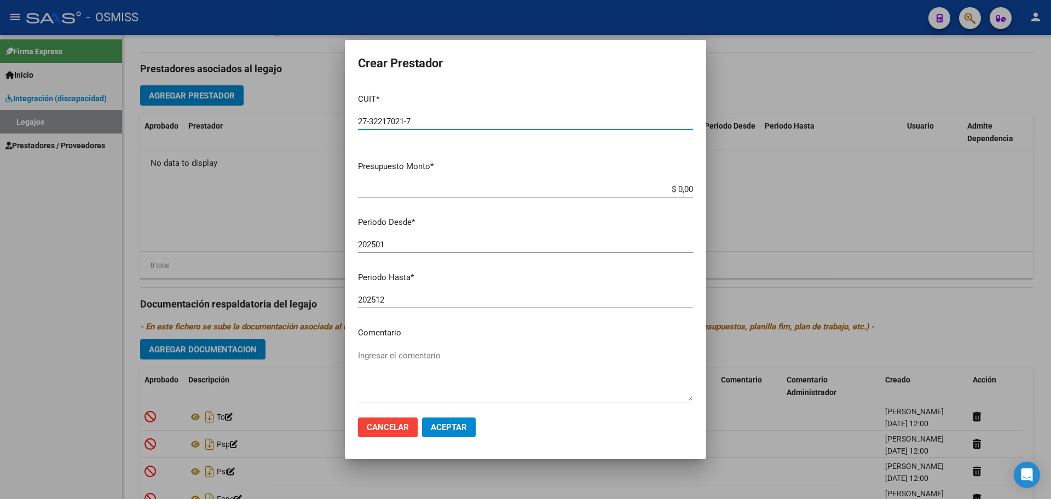
type input "27-32217021-7"
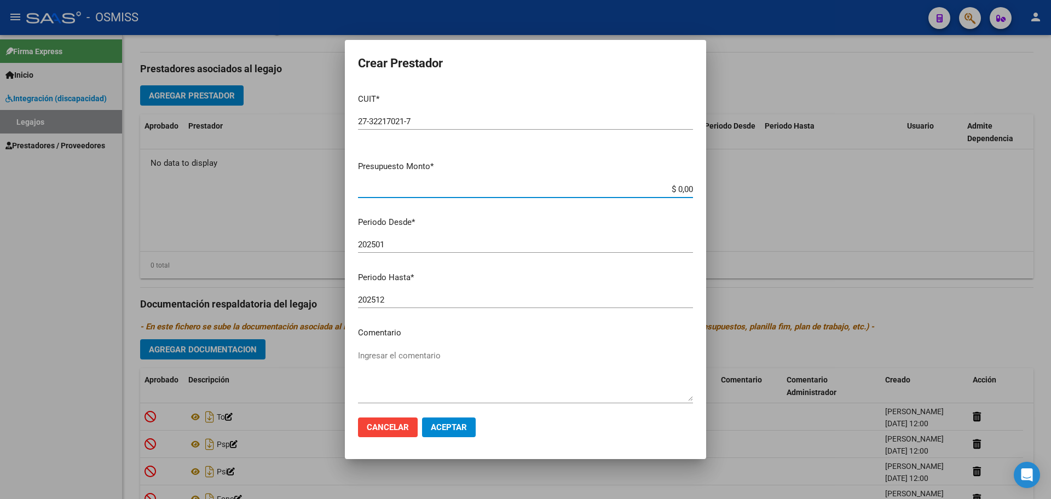
type input "$ 0,01"
type input "202508"
click at [452, 427] on span "Aceptar" at bounding box center [449, 428] width 36 height 10
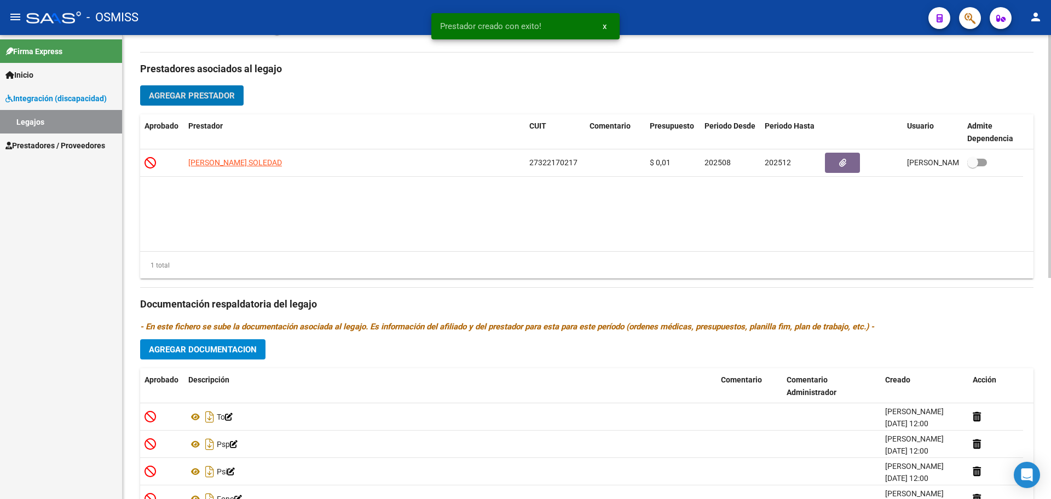
click at [203, 94] on span "Agregar Prestador" at bounding box center [192, 96] width 86 height 10
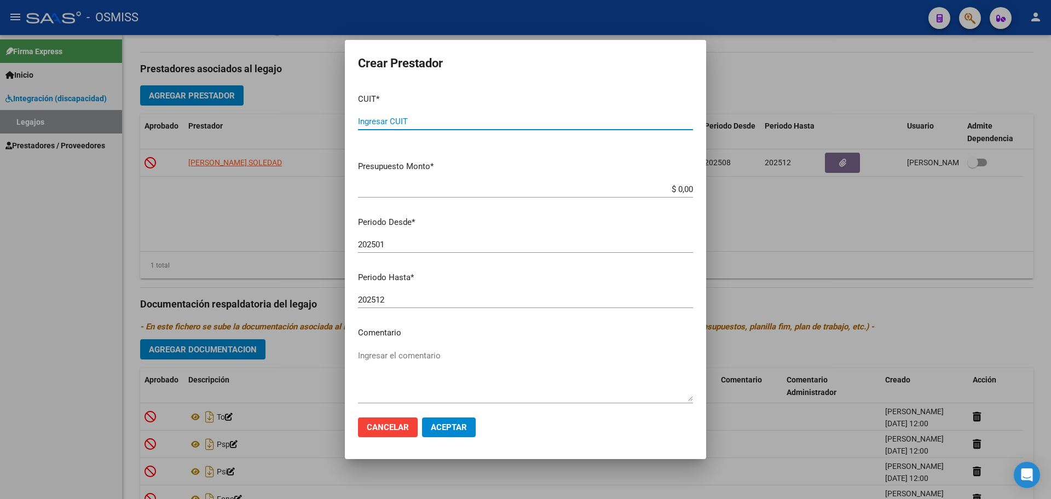
paste input "27-24308202-7"
type input "27-24308202-7"
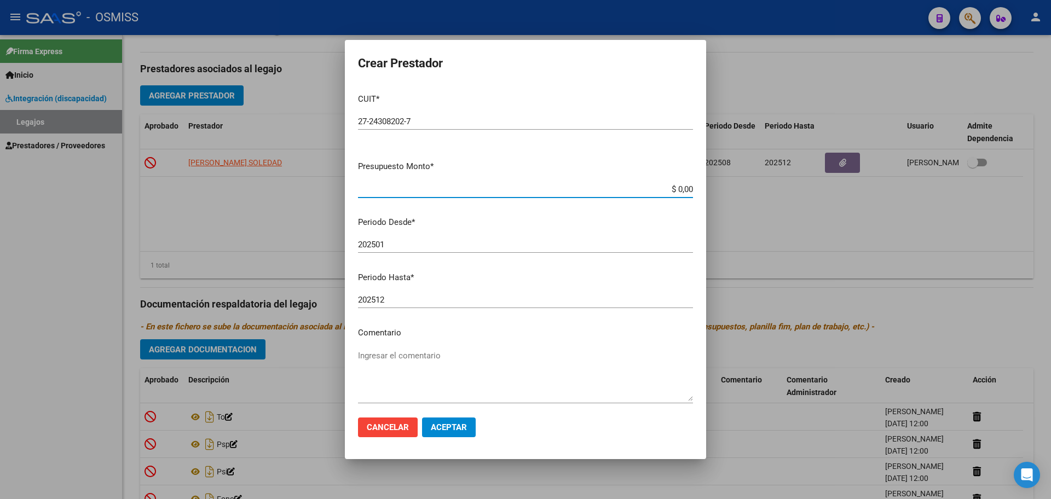
type input "$ 0,01"
type input "202508"
click at [443, 428] on span "Aceptar" at bounding box center [449, 428] width 36 height 10
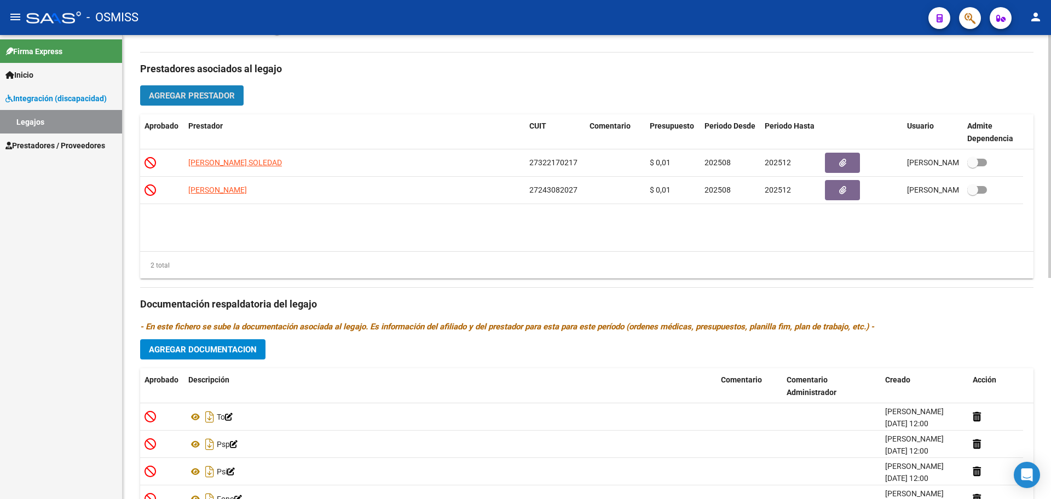
click at [174, 99] on span "Agregar Prestador" at bounding box center [192, 96] width 86 height 10
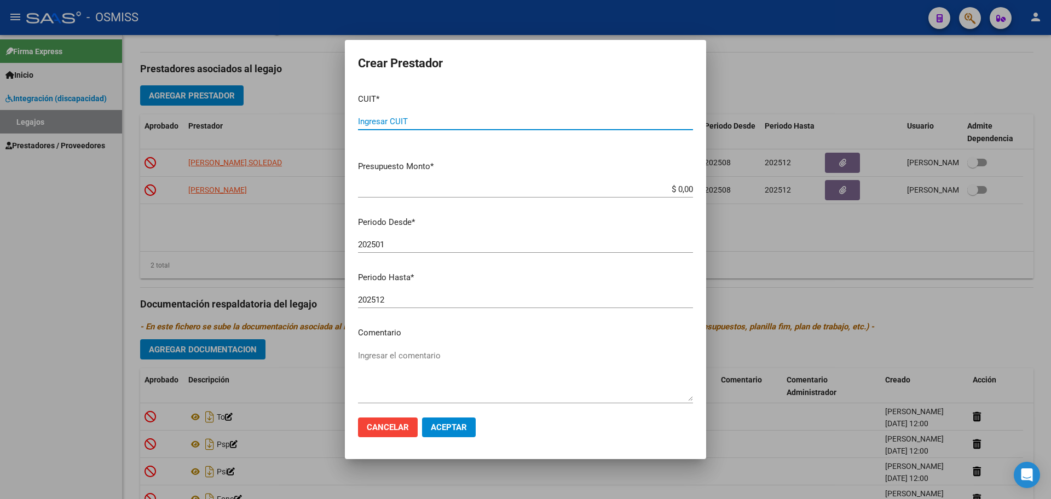
paste input "27-30314944-4"
type input "27-30314944-4"
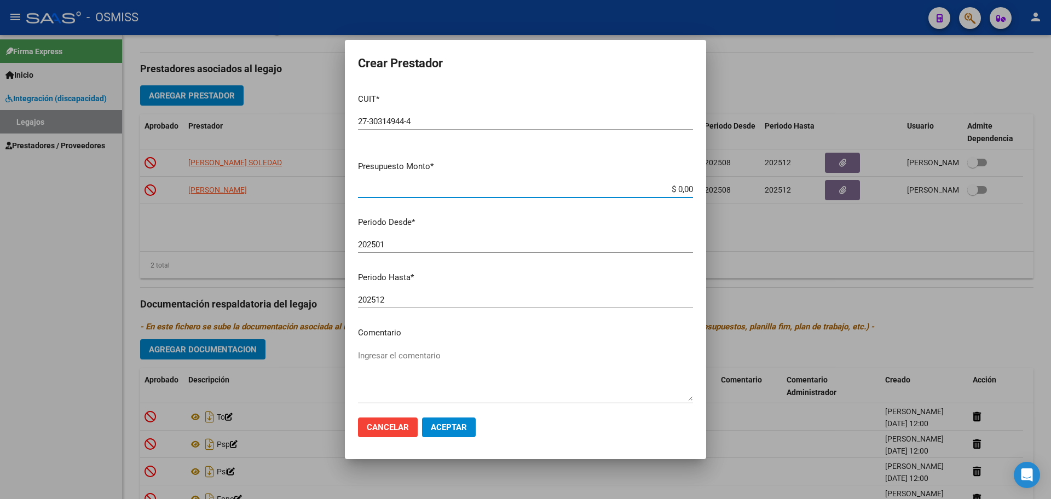
type input "$ 0,01"
type input "202508"
click at [457, 426] on span "Aceptar" at bounding box center [449, 428] width 36 height 10
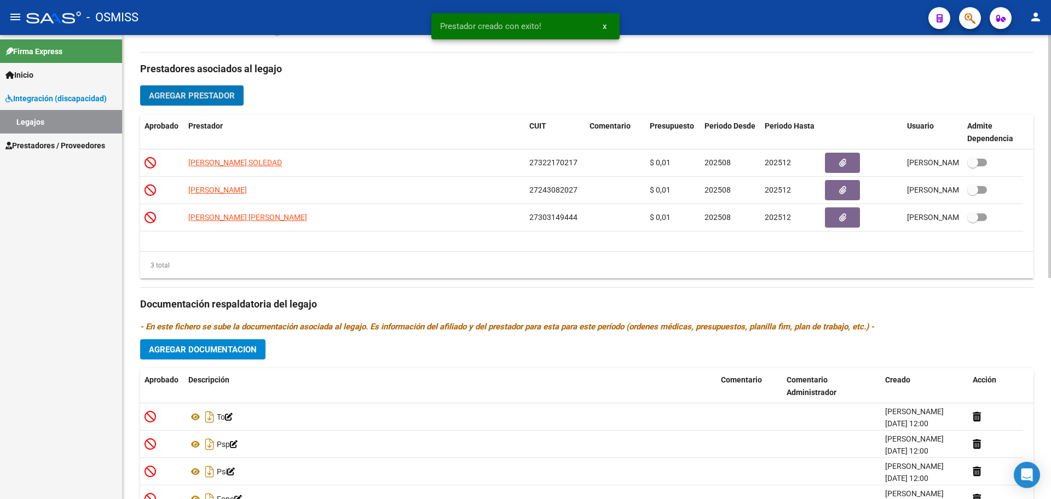
click at [165, 99] on span "Agregar Prestador" at bounding box center [192, 96] width 86 height 10
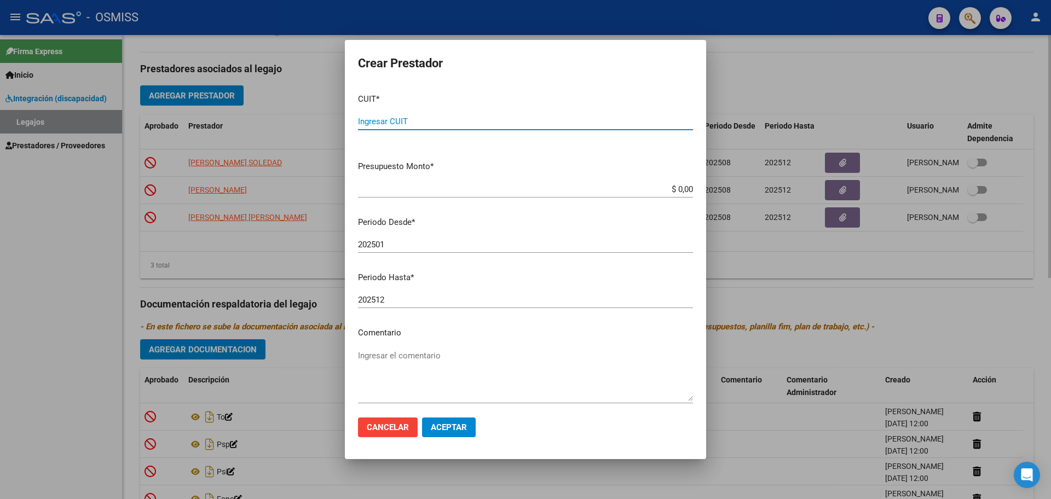
paste input "27-40430022-4"
type input "27-40430022-4"
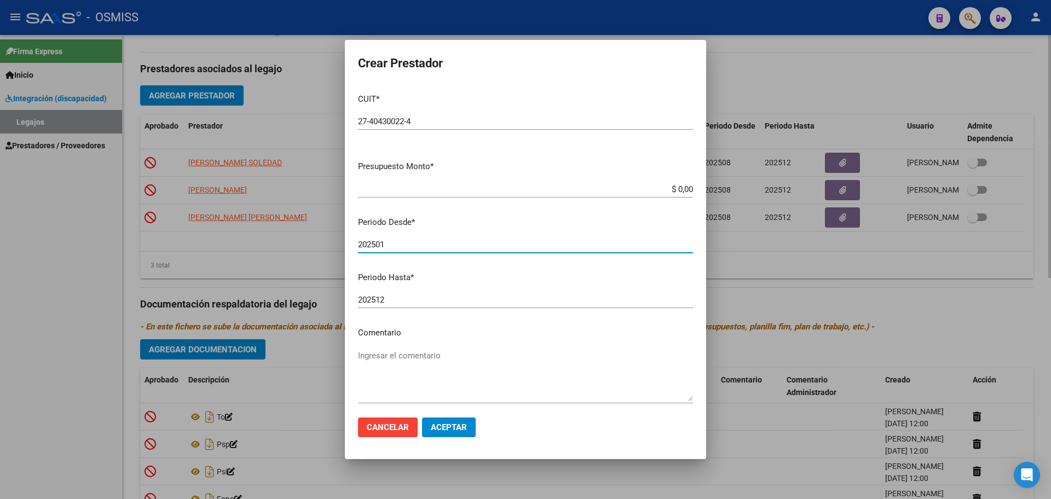
type input "1"
type input "202508"
click at [679, 188] on input "$ 0,00" at bounding box center [525, 189] width 335 height 10
type input "$ 0,10"
click at [448, 423] on span "Aceptar" at bounding box center [449, 428] width 36 height 10
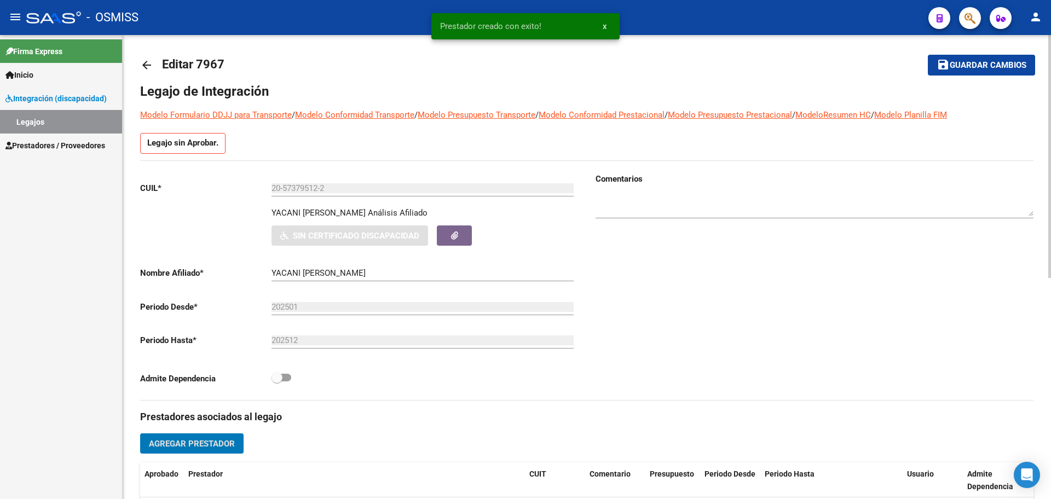
scroll to position [0, 0]
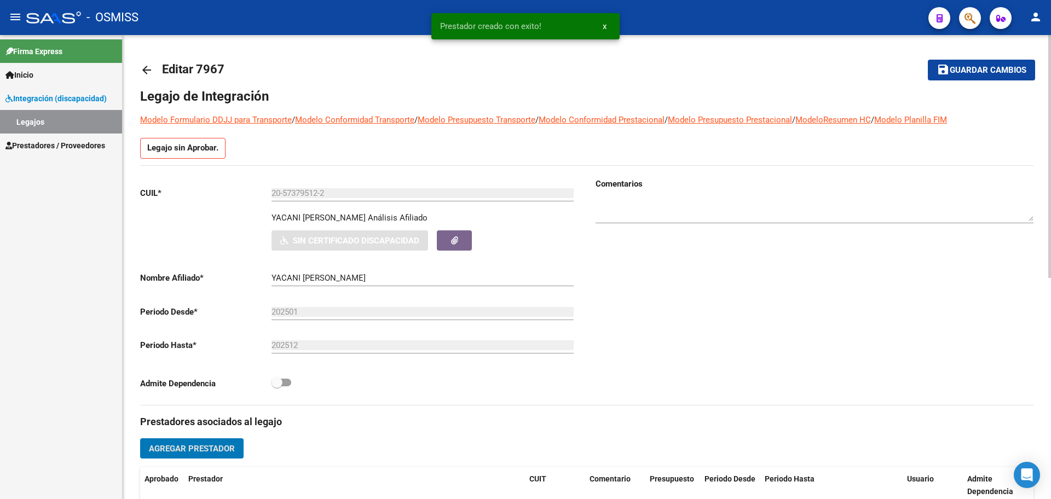
click at [999, 73] on span "Guardar cambios" at bounding box center [988, 71] width 77 height 10
click at [148, 71] on mat-icon "arrow_back" at bounding box center [146, 70] width 13 height 13
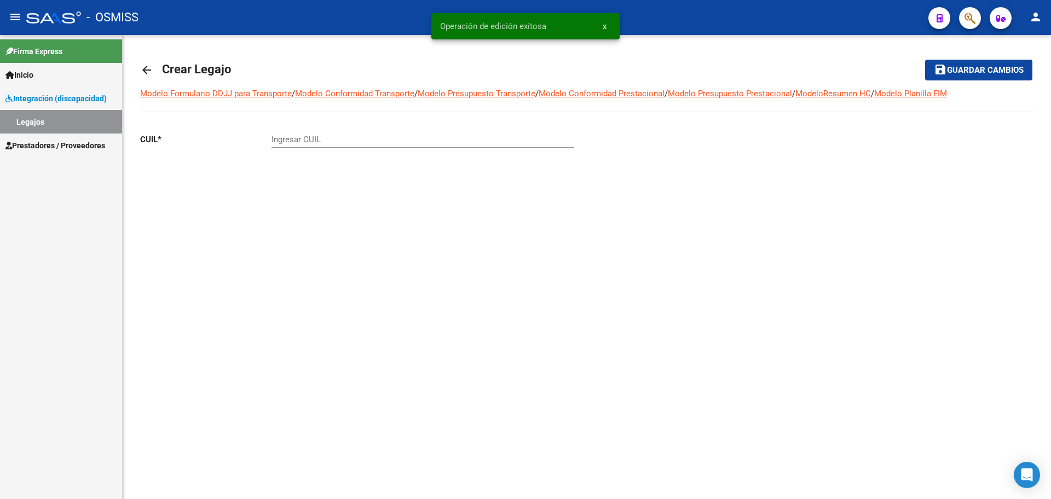
click at [148, 71] on mat-icon "arrow_back" at bounding box center [146, 70] width 13 height 13
